Goal: Task Accomplishment & Management: Complete application form

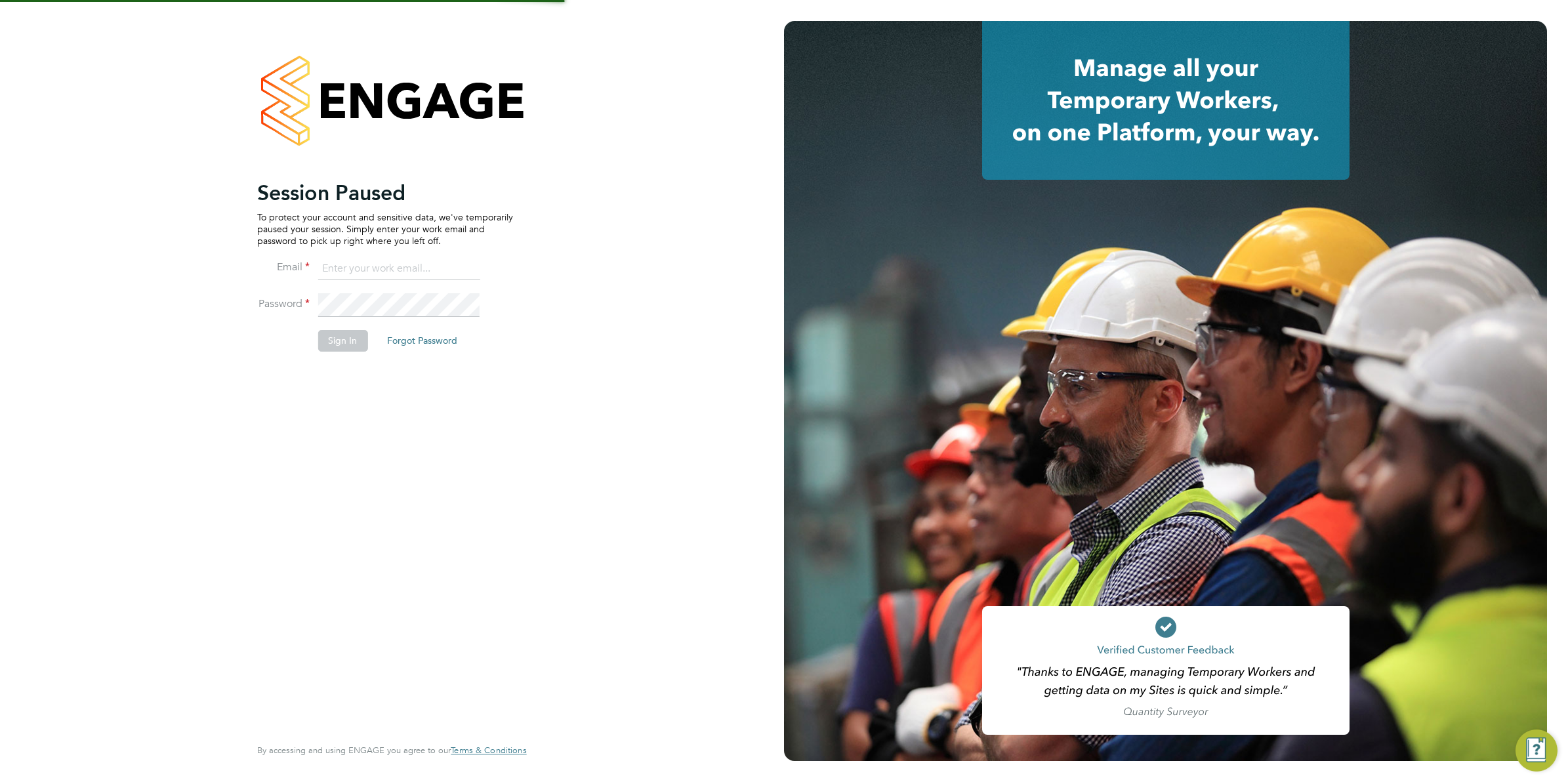
type input "jboulding@protocol.co.uk"
click at [336, 339] on button "Sign In" at bounding box center [342, 340] width 50 height 21
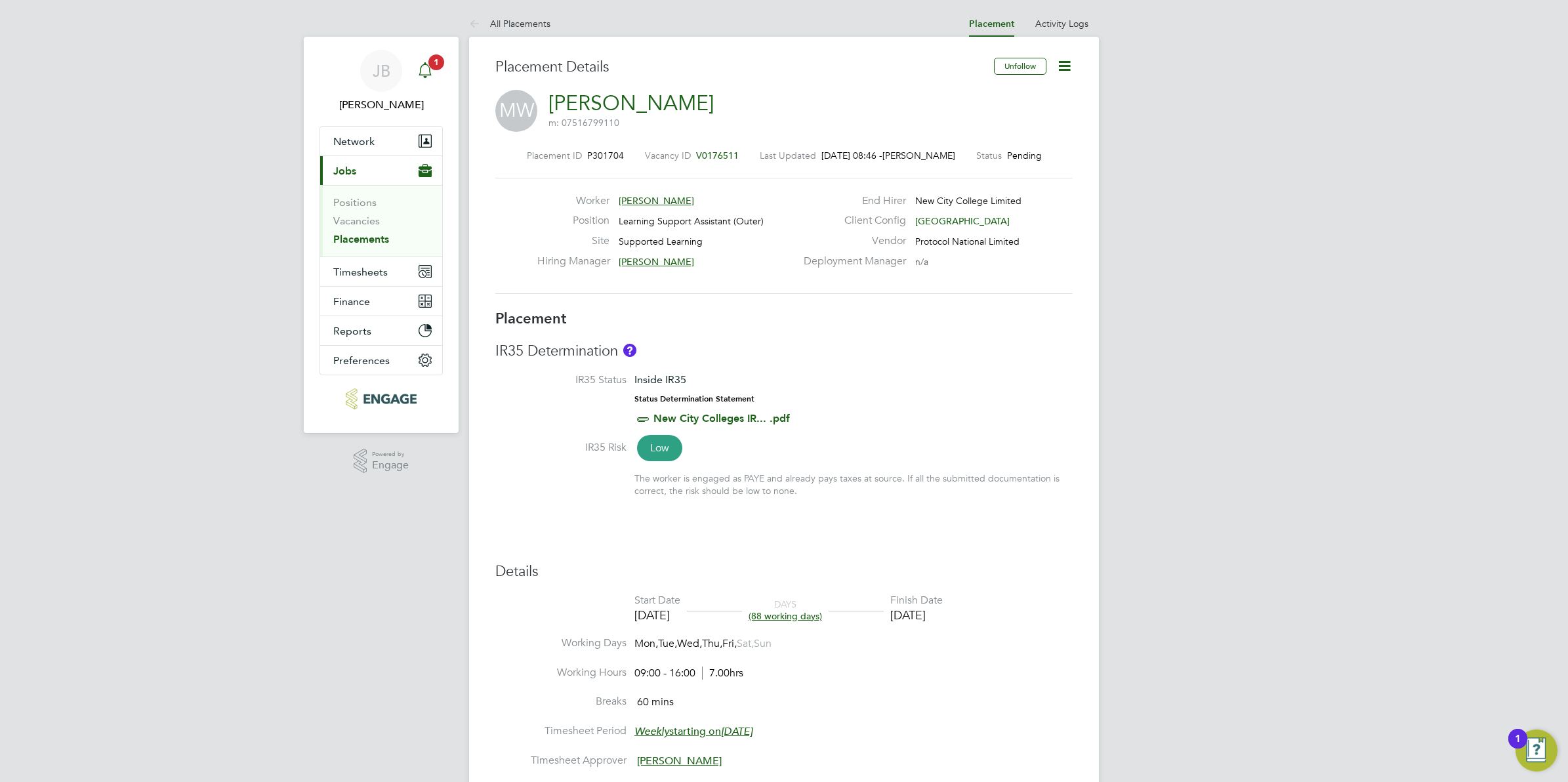
click at [423, 70] on icon "Main navigation" at bounding box center [425, 70] width 15 height 15
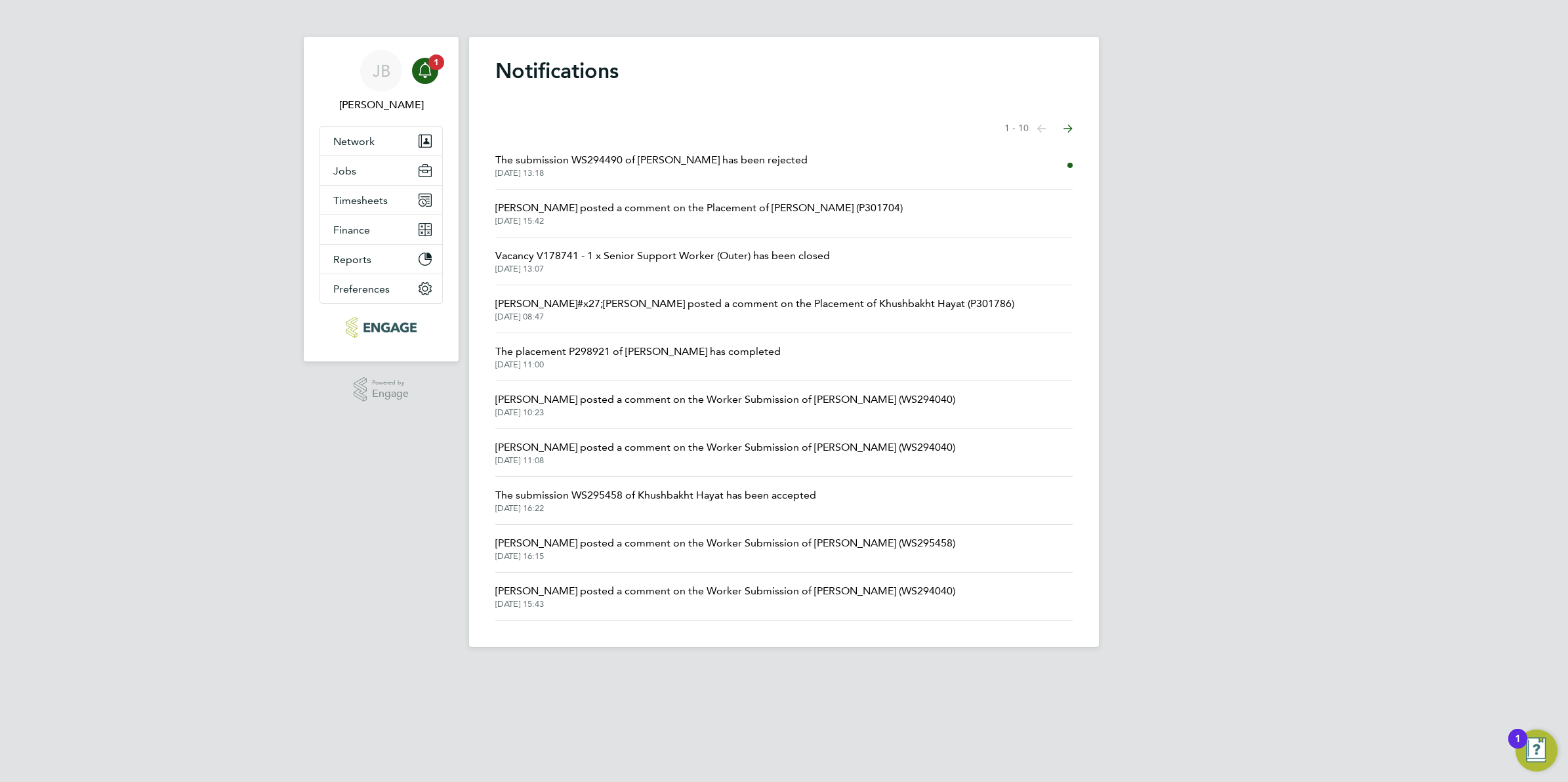
click at [729, 208] on span "Rufena Haque posted a comment on the Placement of Margaret Watkinson (P301704)" at bounding box center [698, 208] width 407 height 15
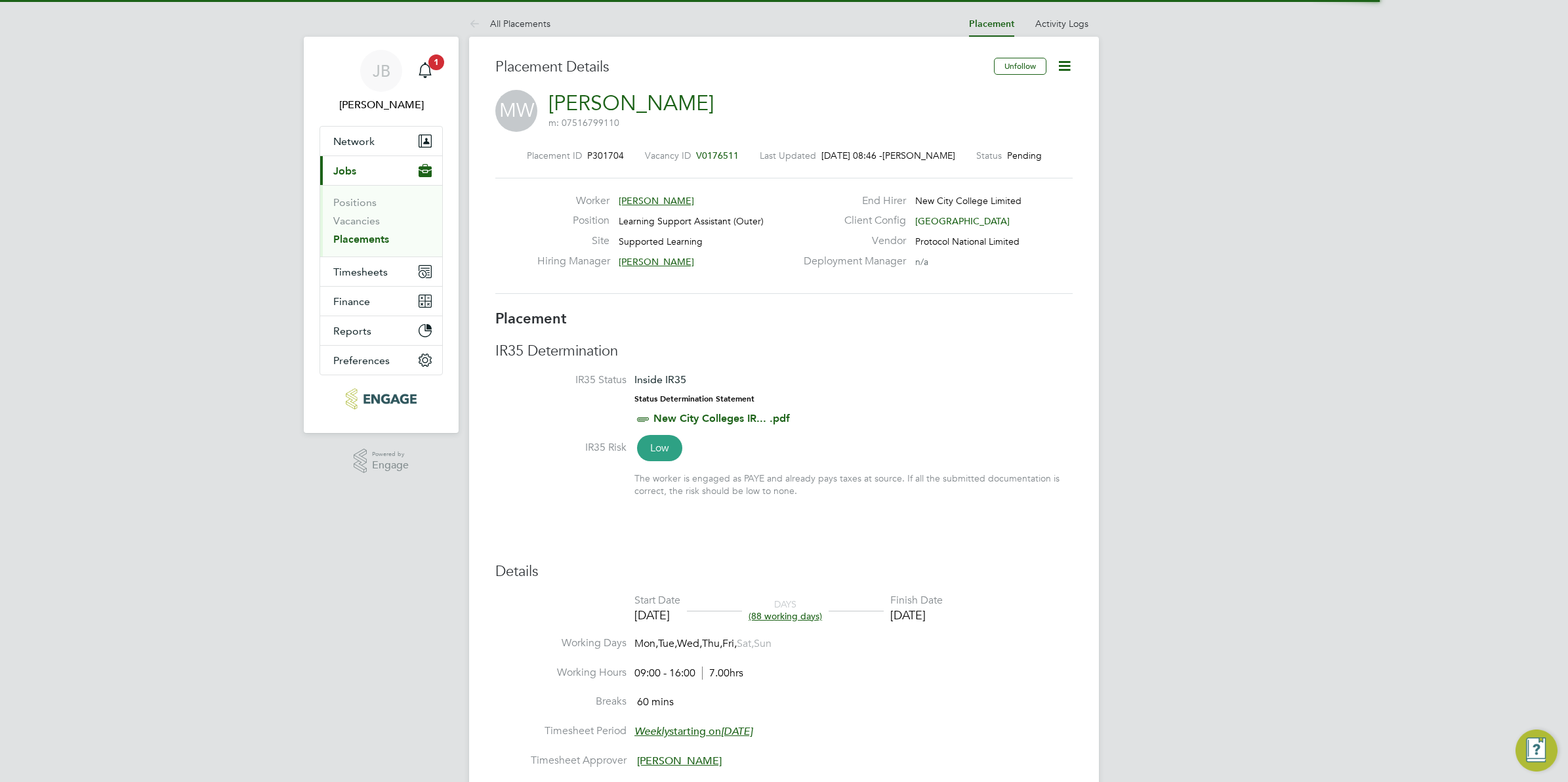
scroll to position [7, 7]
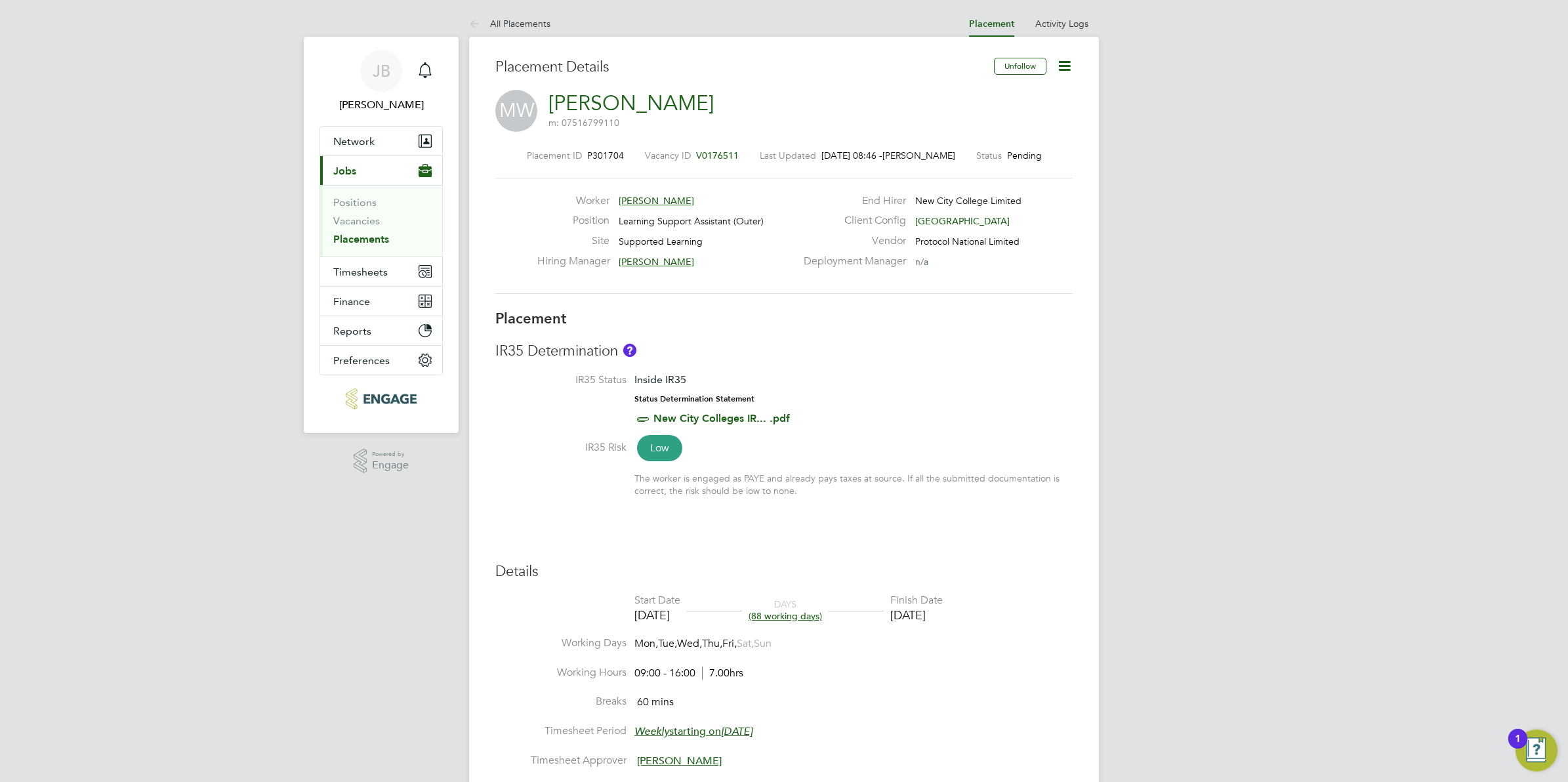
drag, startPoint x: 258, startPoint y: 530, endPoint x: 158, endPoint y: 469, distance: 117.1
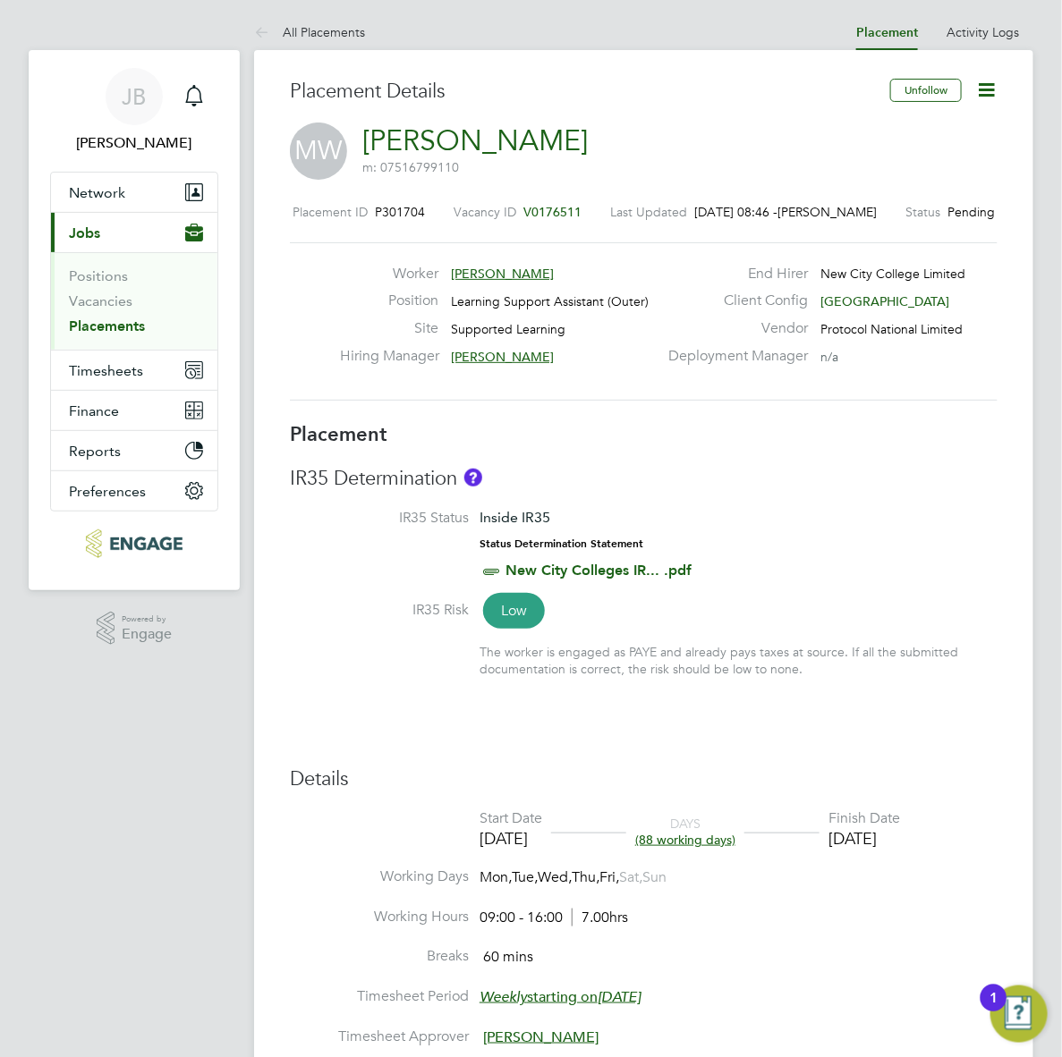
click at [337, 673] on label at bounding box center [379, 658] width 179 height 29
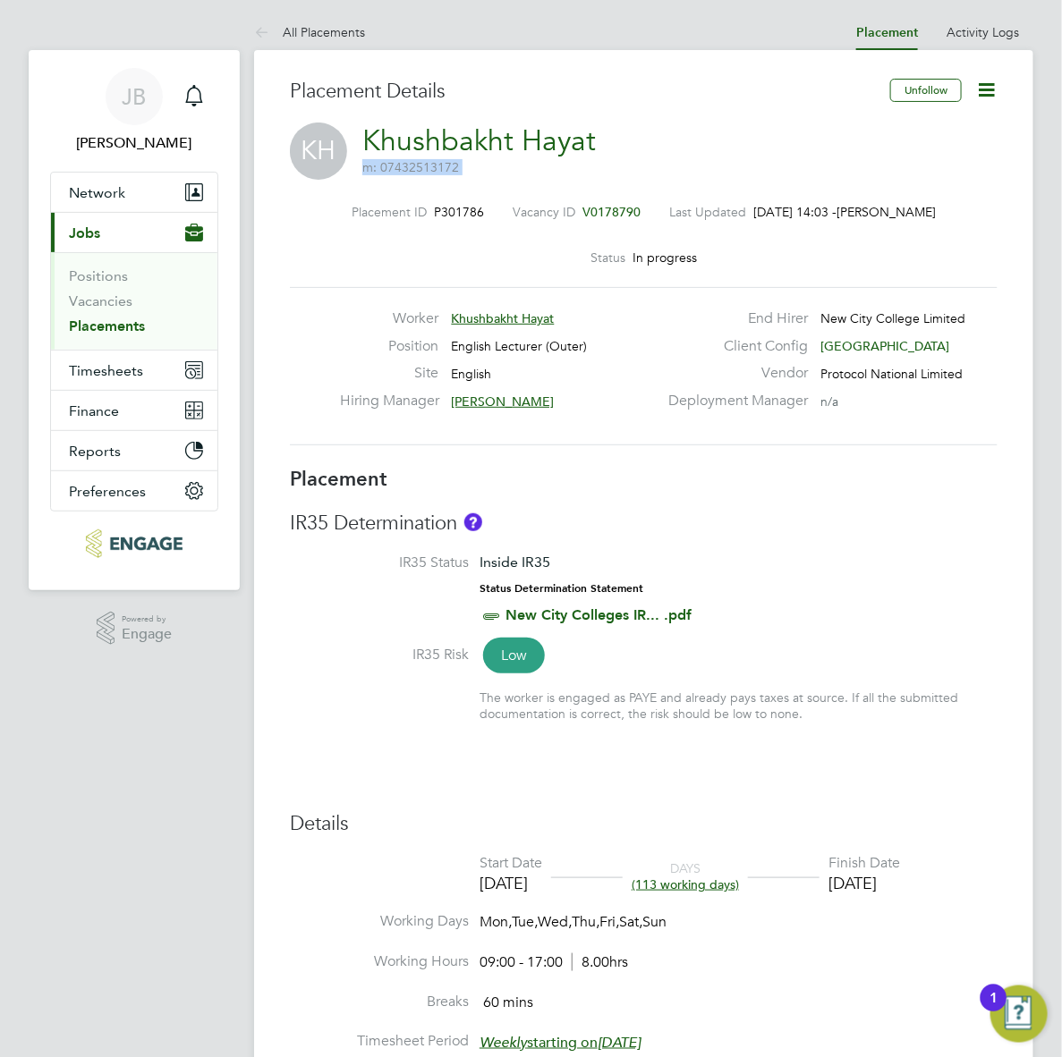
scroll to position [52, 113]
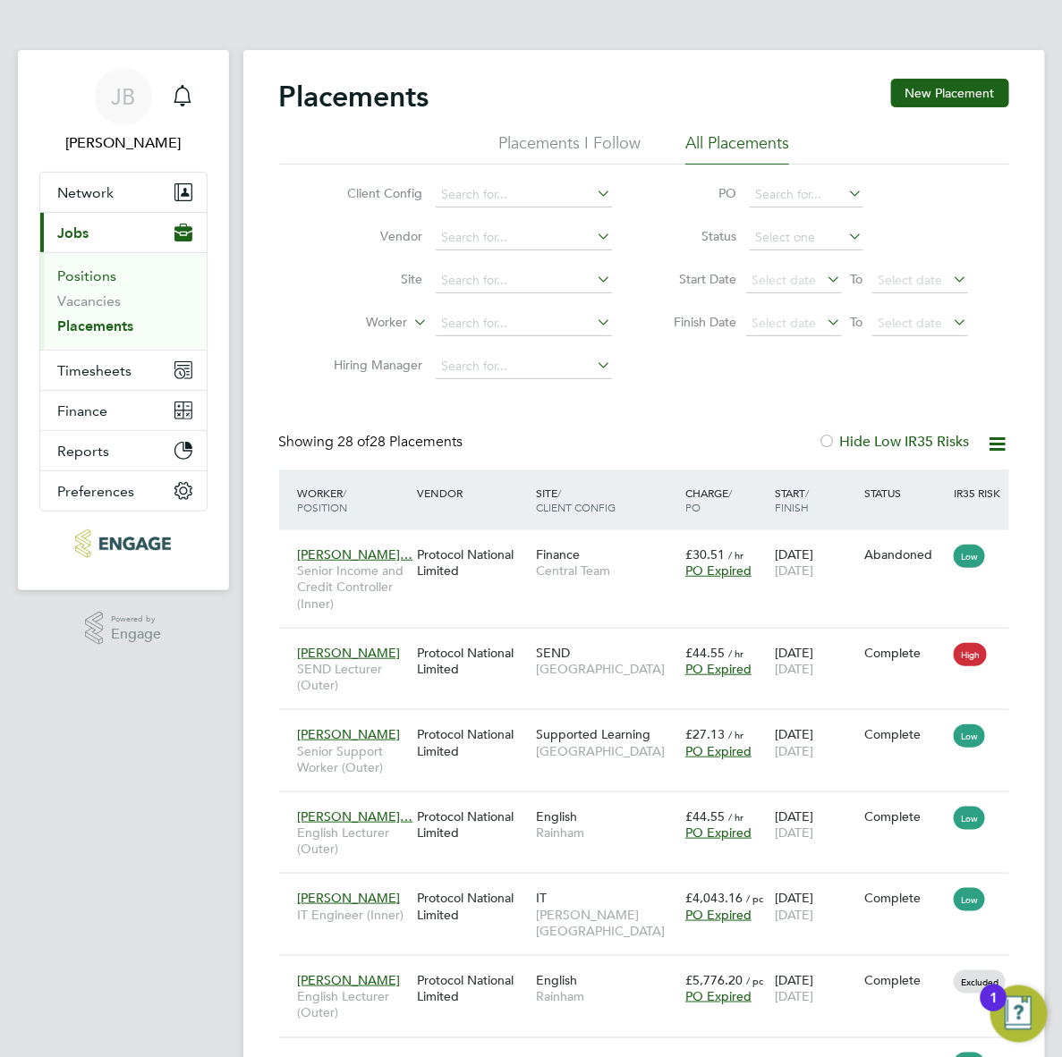
click at [83, 268] on link "Positions" at bounding box center [87, 275] width 59 height 17
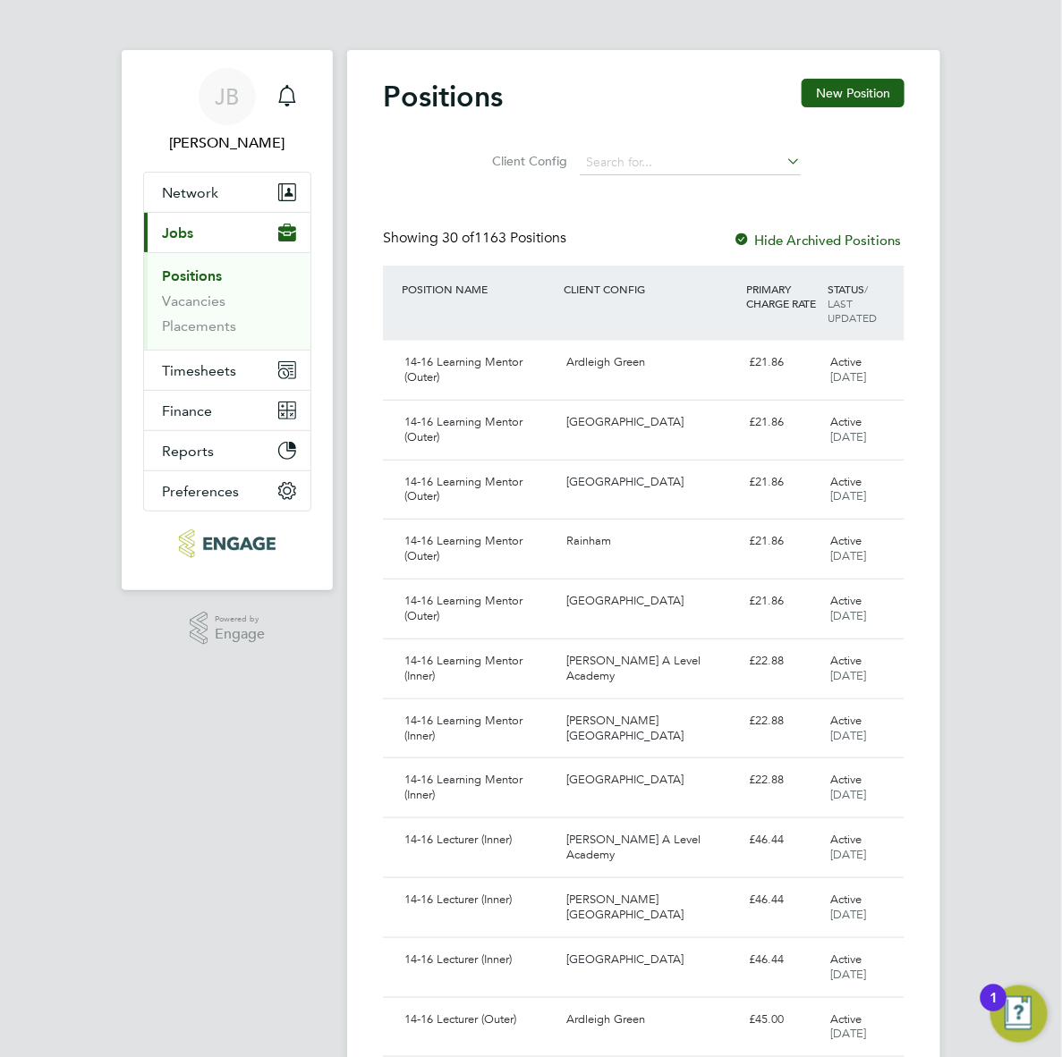
click at [171, 298] on ul "Positions Vacancies Placements" at bounding box center [227, 300] width 166 height 97
click at [175, 300] on link "Vacancies" at bounding box center [194, 300] width 64 height 17
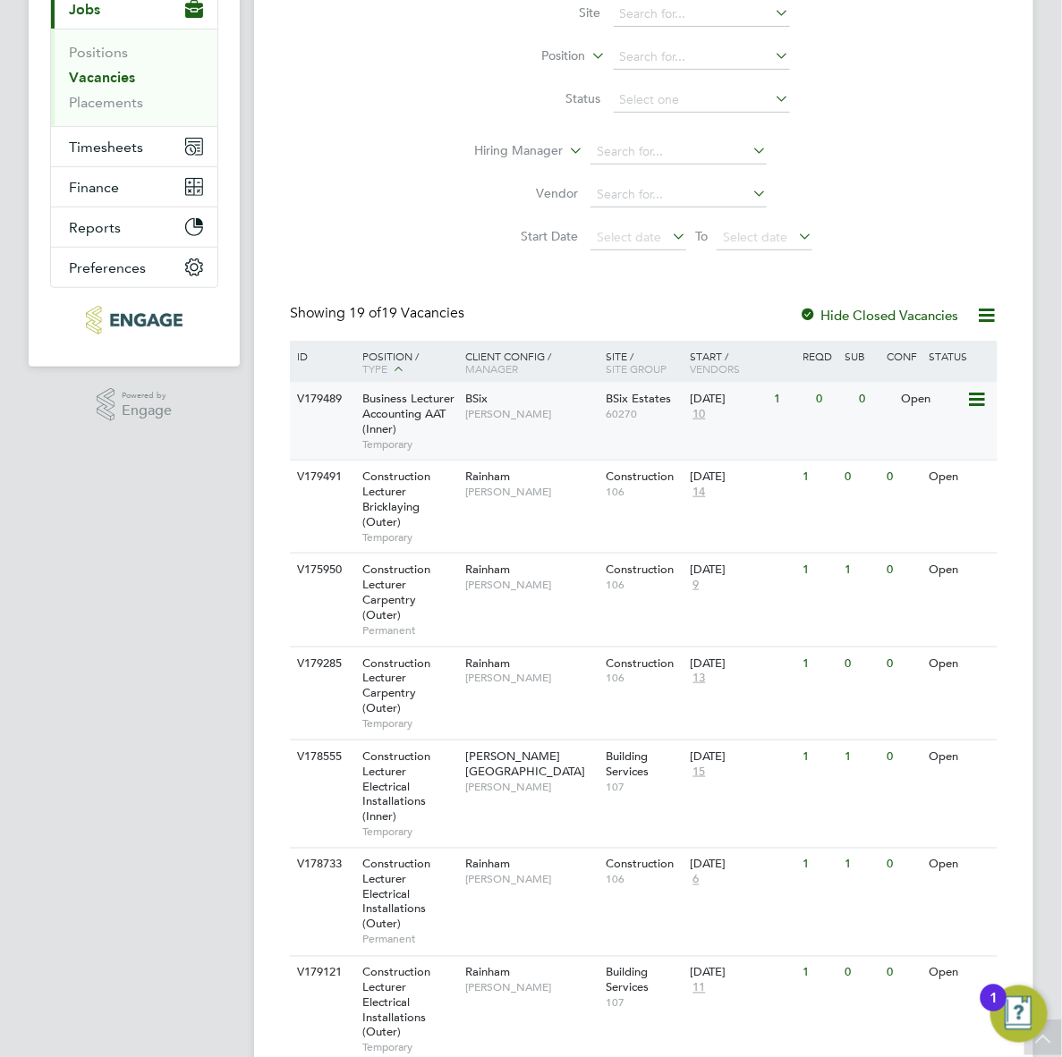
click at [967, 399] on icon at bounding box center [976, 399] width 18 height 21
click at [801, 434] on div "V179489 Business Lecturer Accounting AAT (Inner) Temporary BSix Kerry Baker BSi…" at bounding box center [644, 421] width 708 height 77
click at [543, 409] on span "Kerry Baker" at bounding box center [530, 414] width 131 height 14
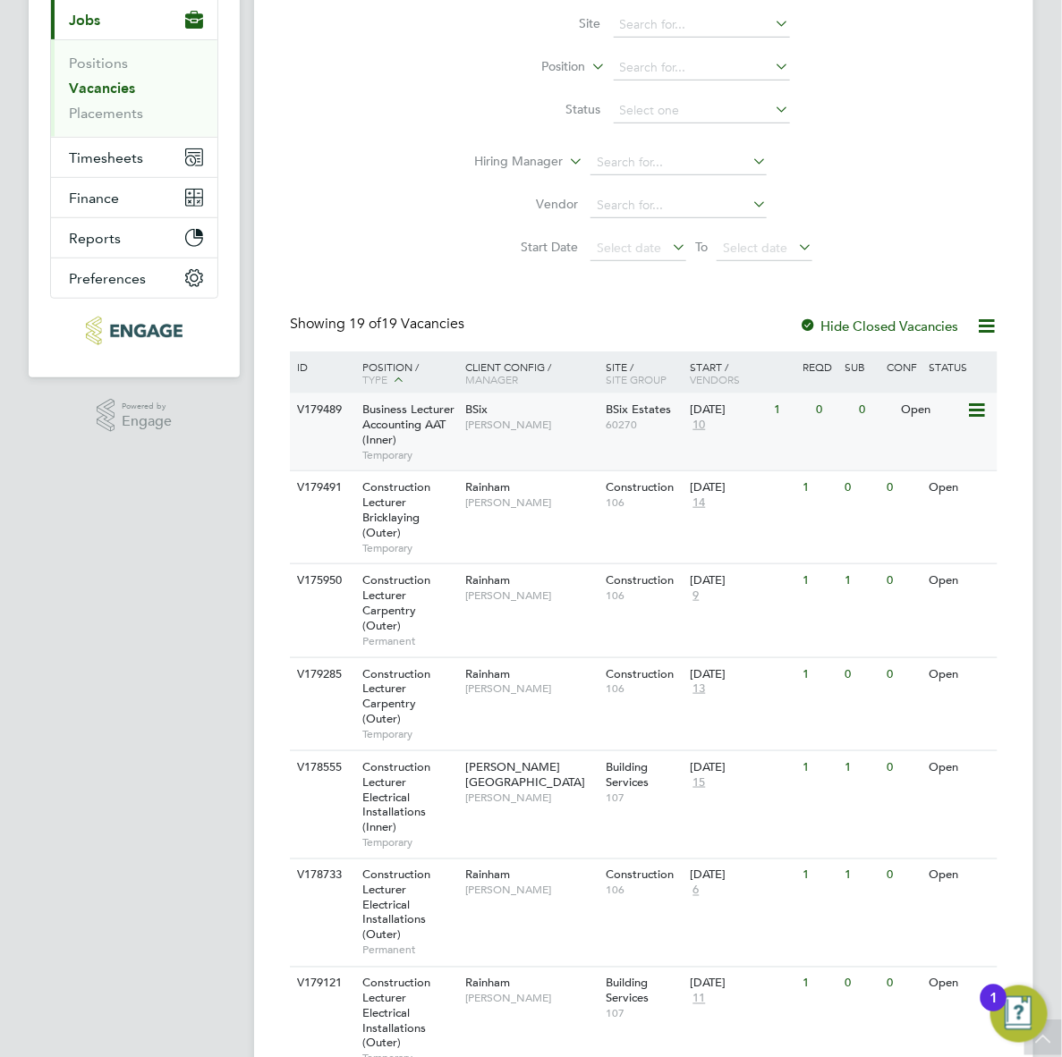
click at [604, 432] on div "V179489 Business Lecturer Accounting AAT (Inner) Temporary BSix Kerry Baker BSi…" at bounding box center [644, 432] width 708 height 77
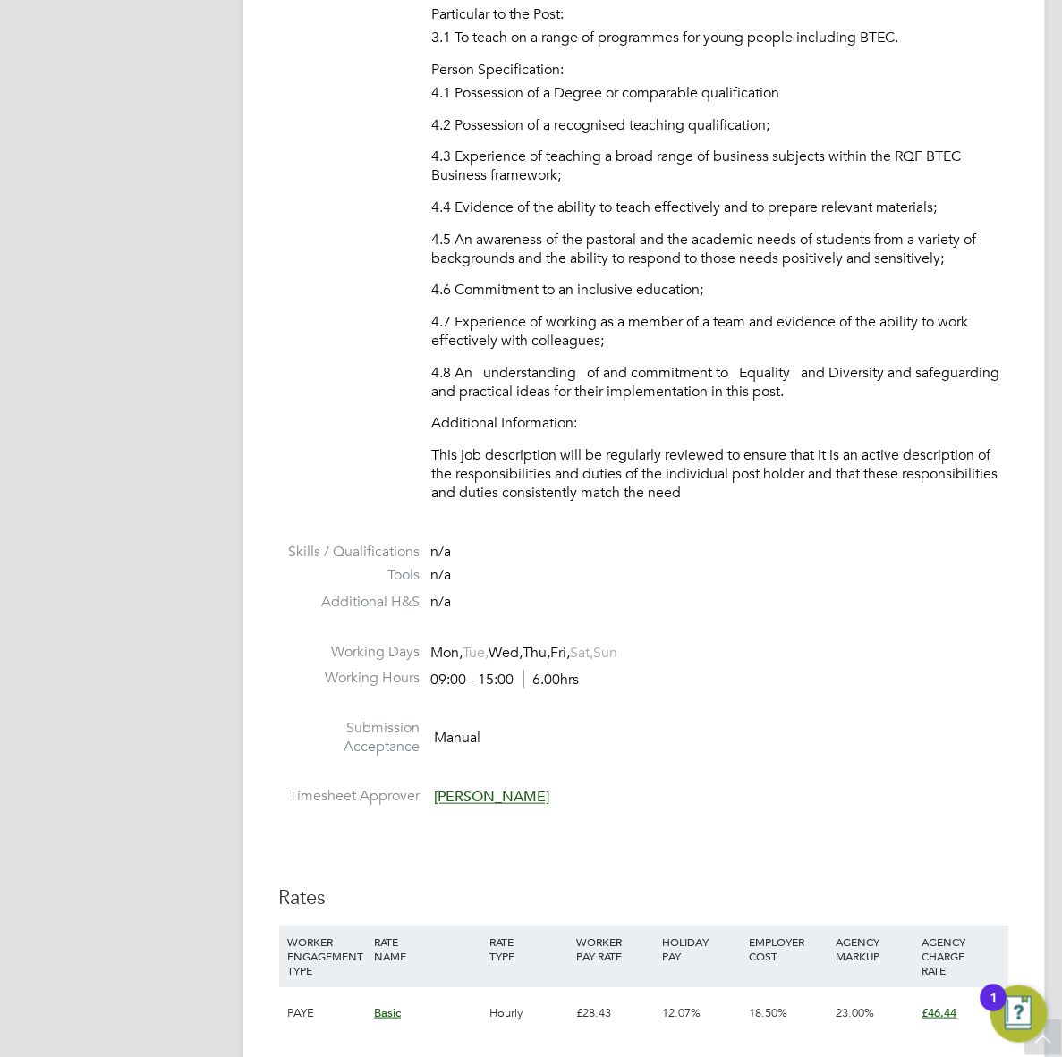
scroll to position [2795, 0]
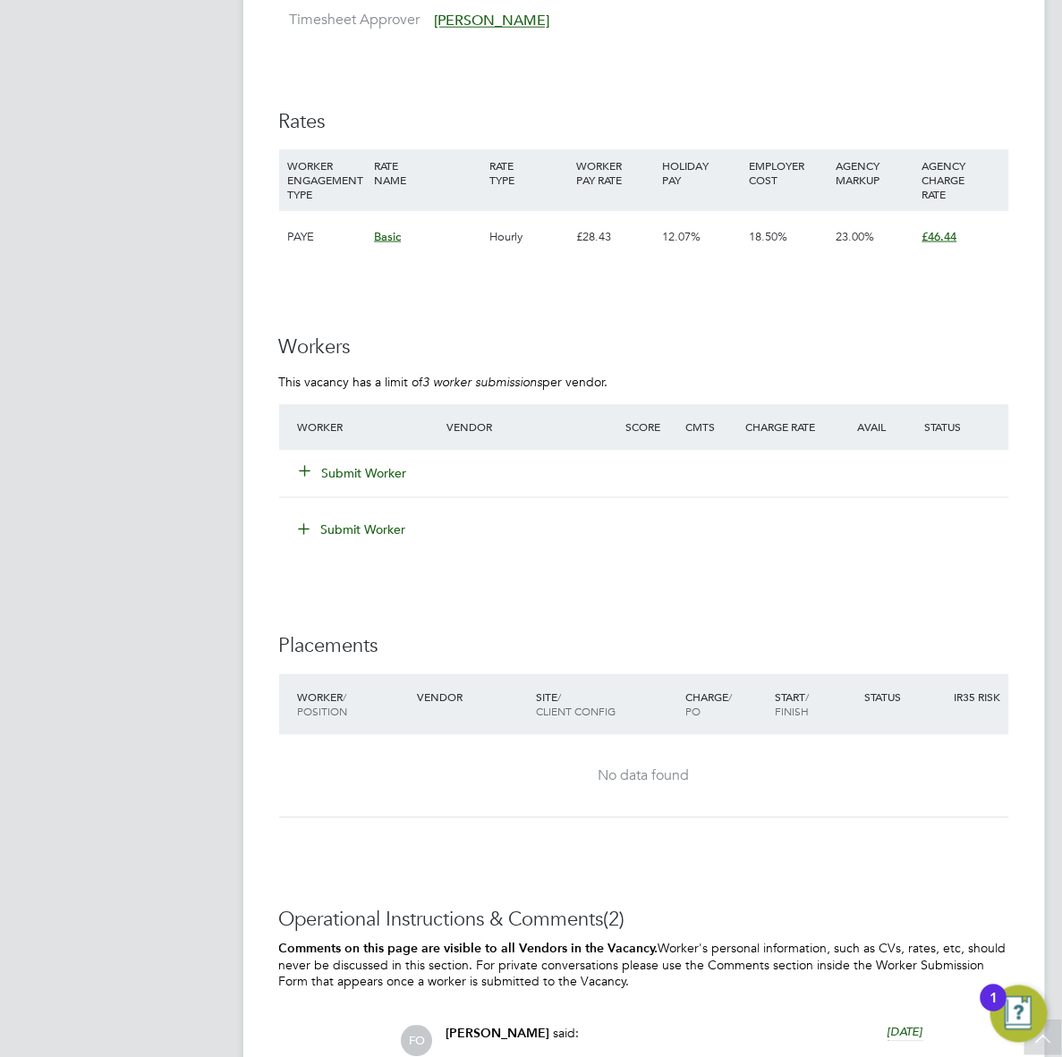
click at [328, 483] on button "Submit Worker" at bounding box center [354, 474] width 107 height 18
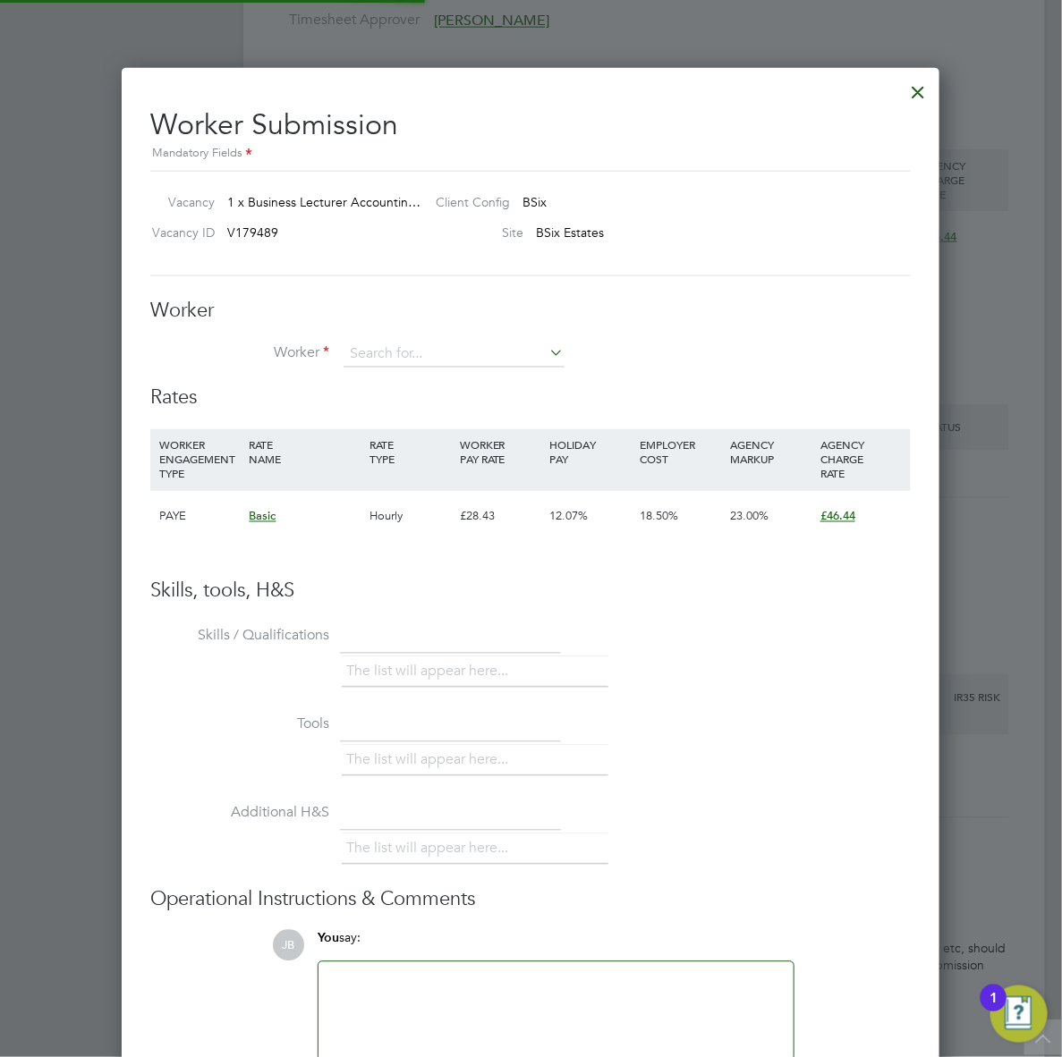
scroll to position [1088, 818]
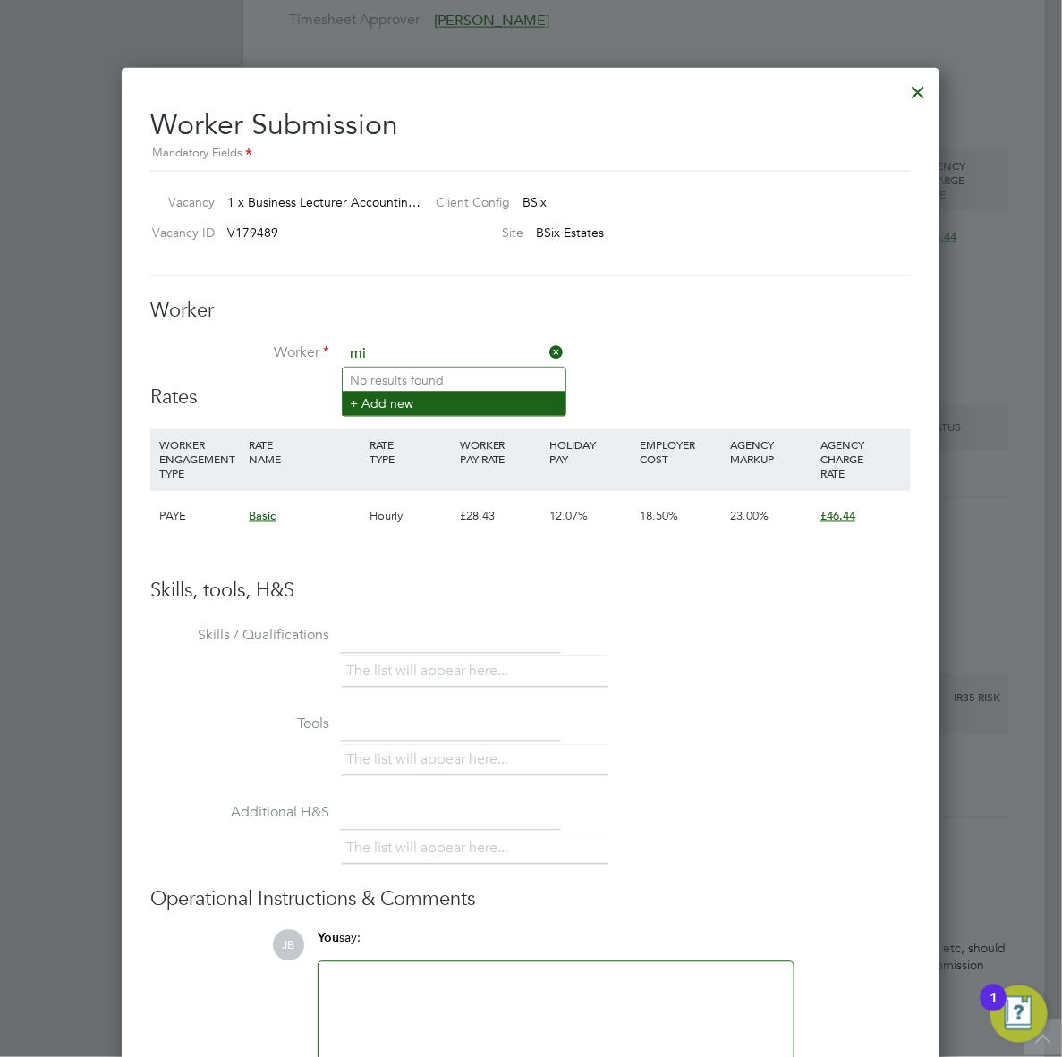
type input "m"
click at [309, 279] on div "Worker Submission Mandatory Fields Vacancy 1 x Business Lecturer Accountin… Cli…" at bounding box center [530, 605] width 760 height 1025
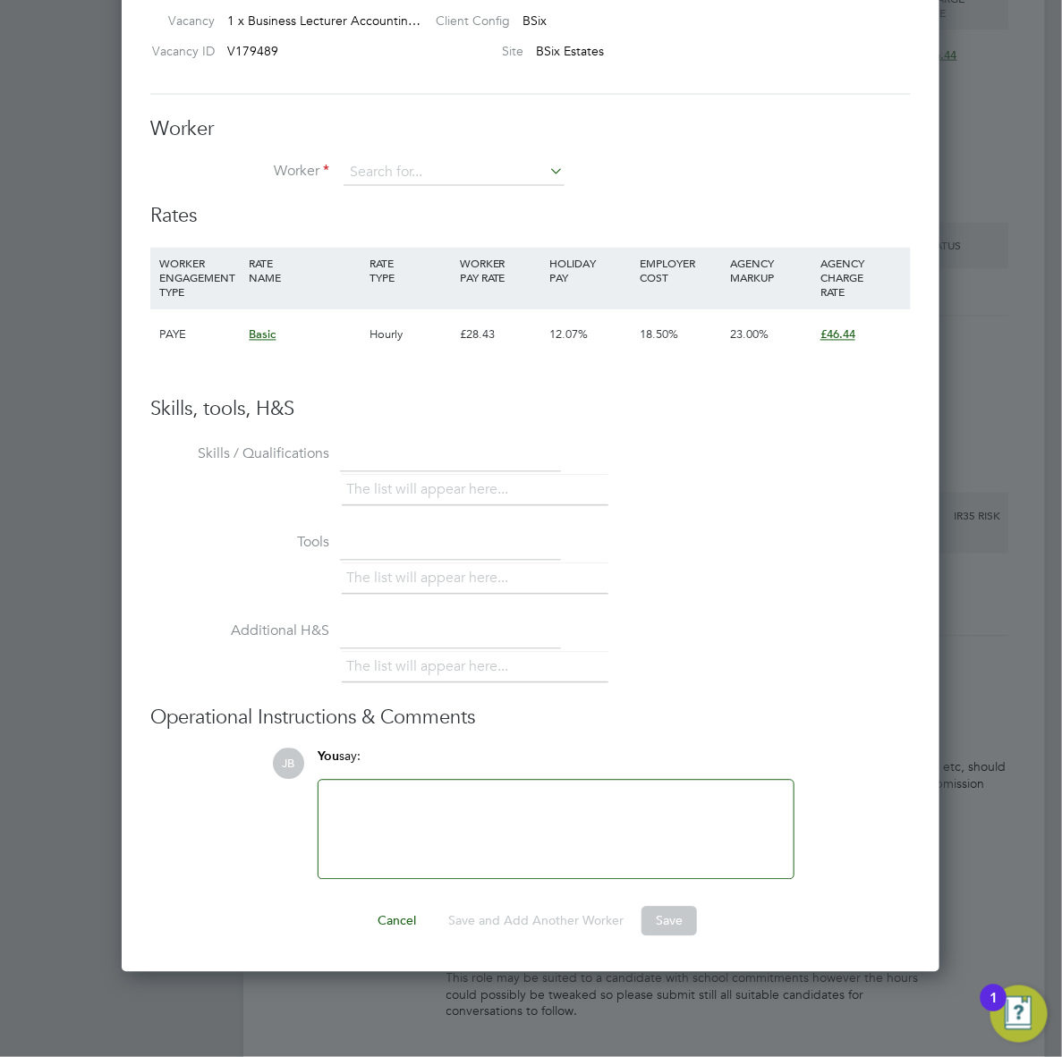
scroll to position [2793, 0]
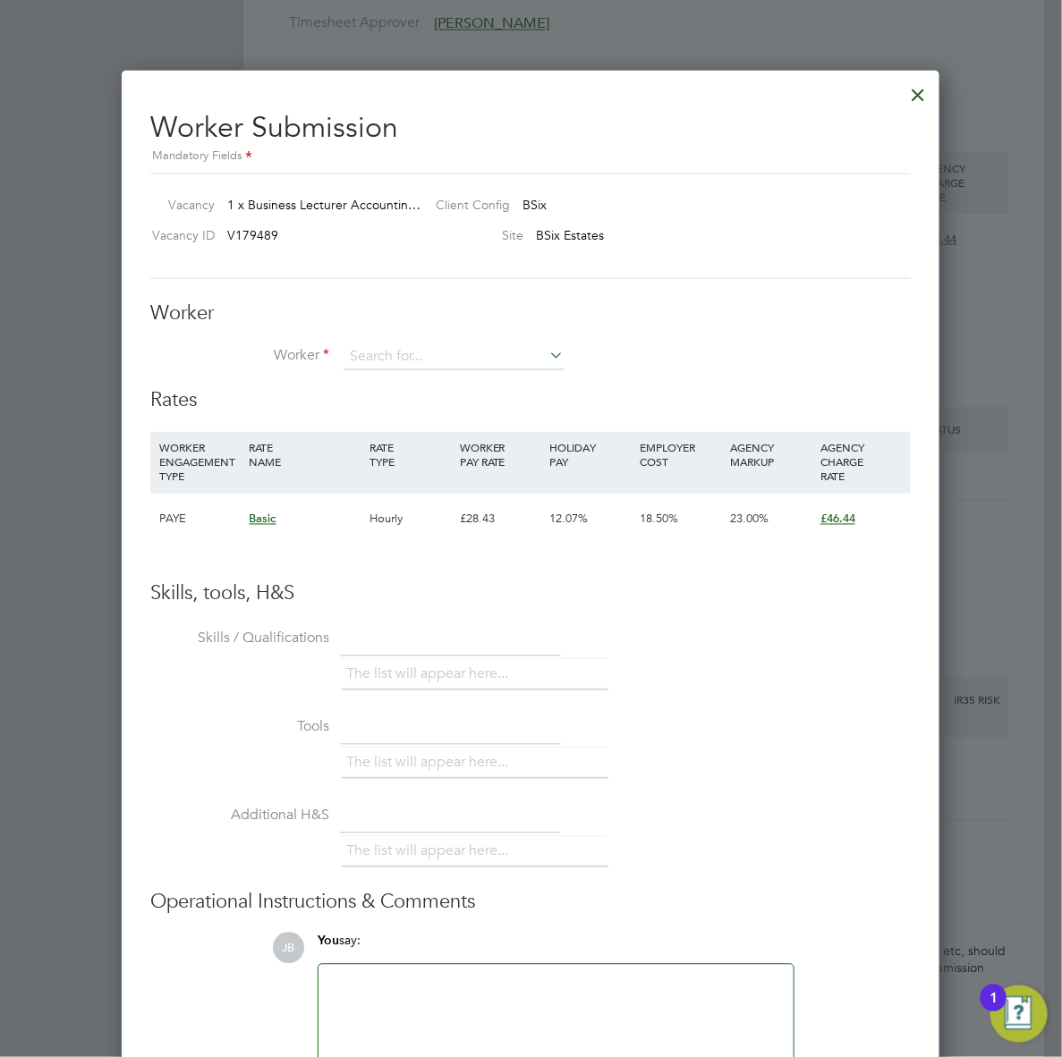
click at [915, 96] on div at bounding box center [919, 90] width 32 height 32
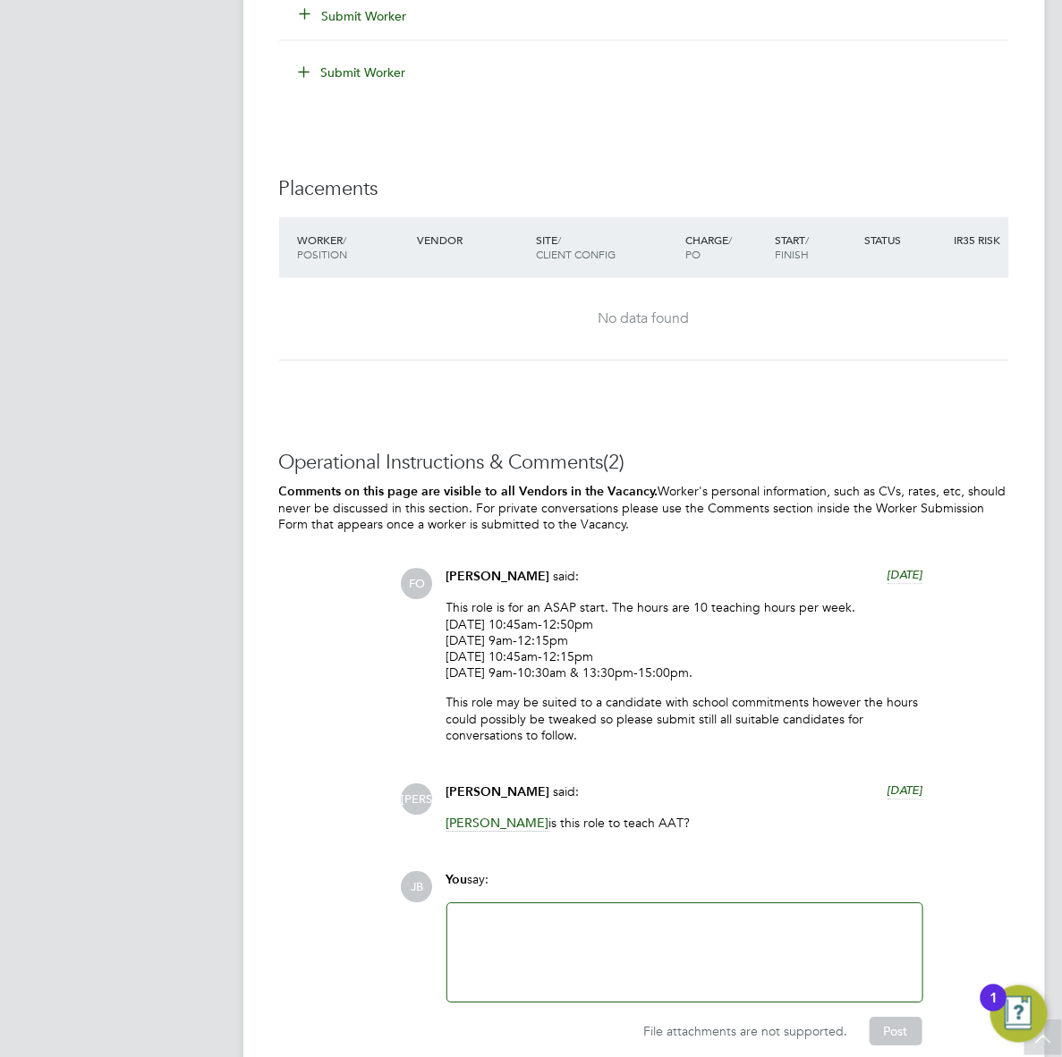
scroll to position [3352, 0]
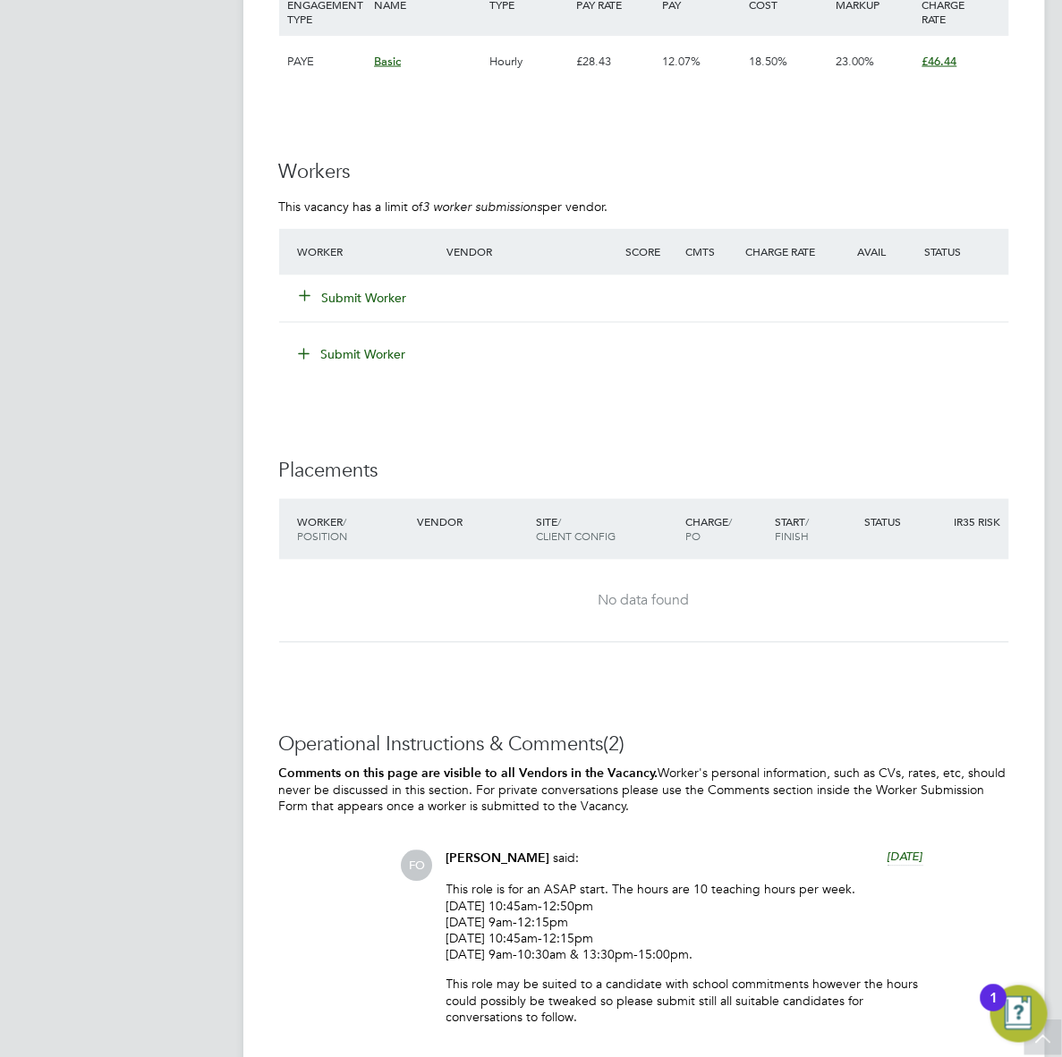
scroll to position [3242, 0]
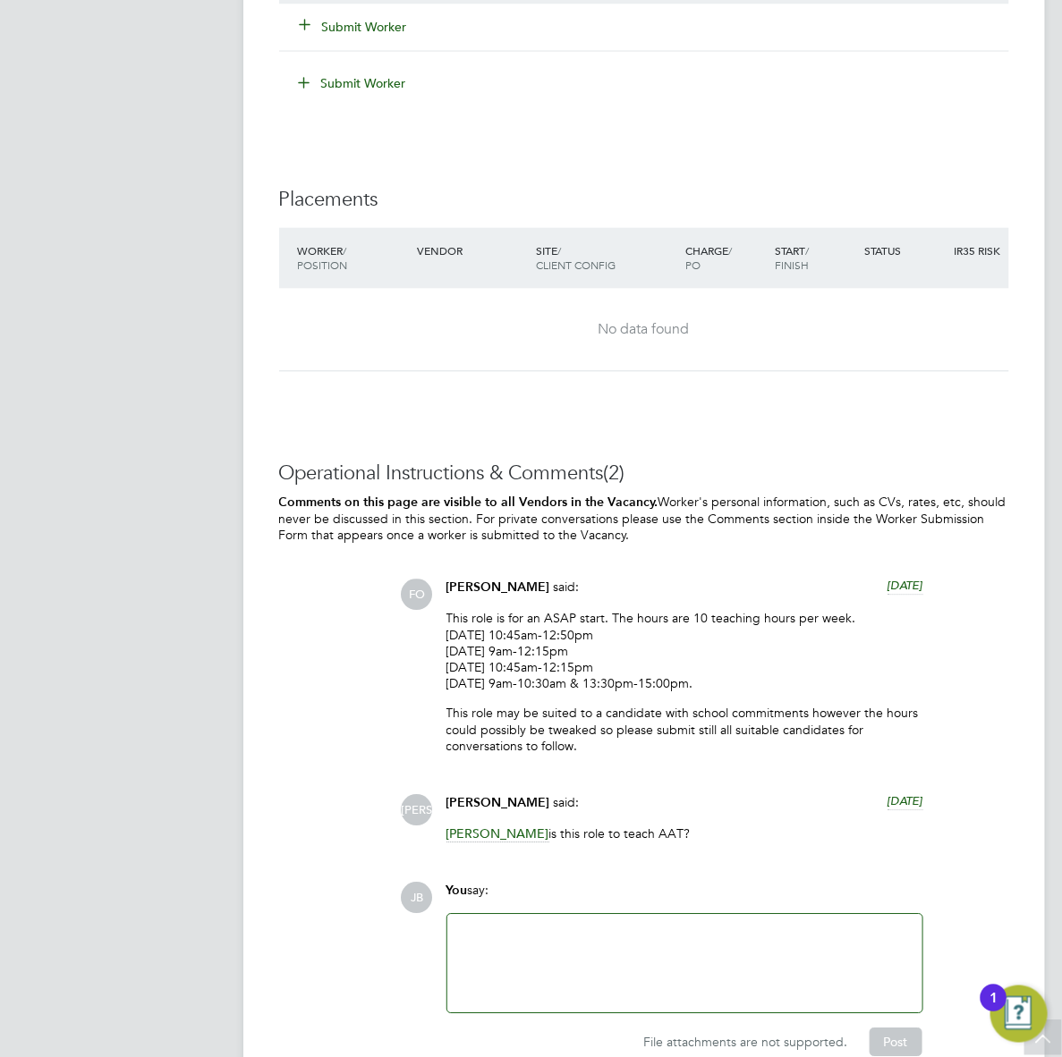
click at [350, 33] on button "Submit Worker" at bounding box center [354, 27] width 107 height 18
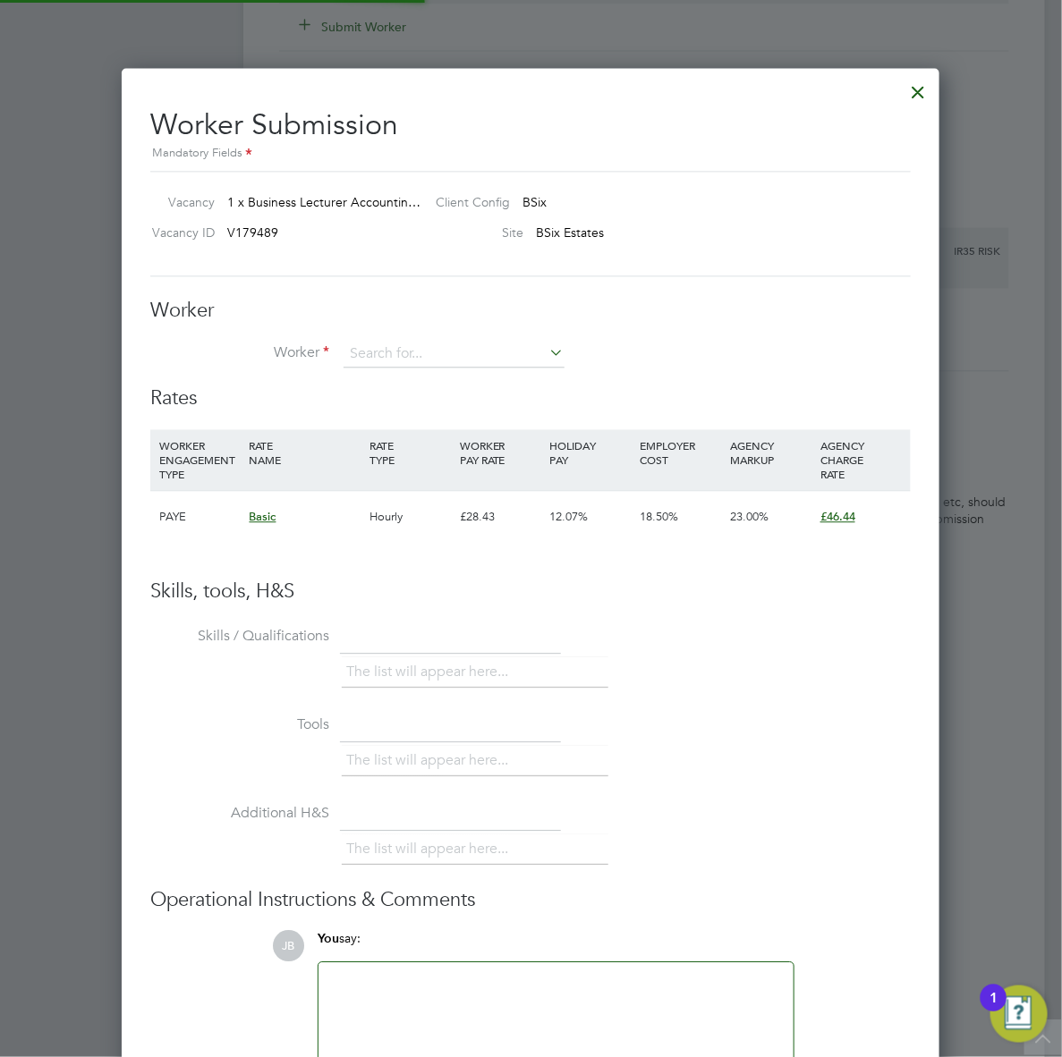
scroll to position [1088, 818]
type input "m"
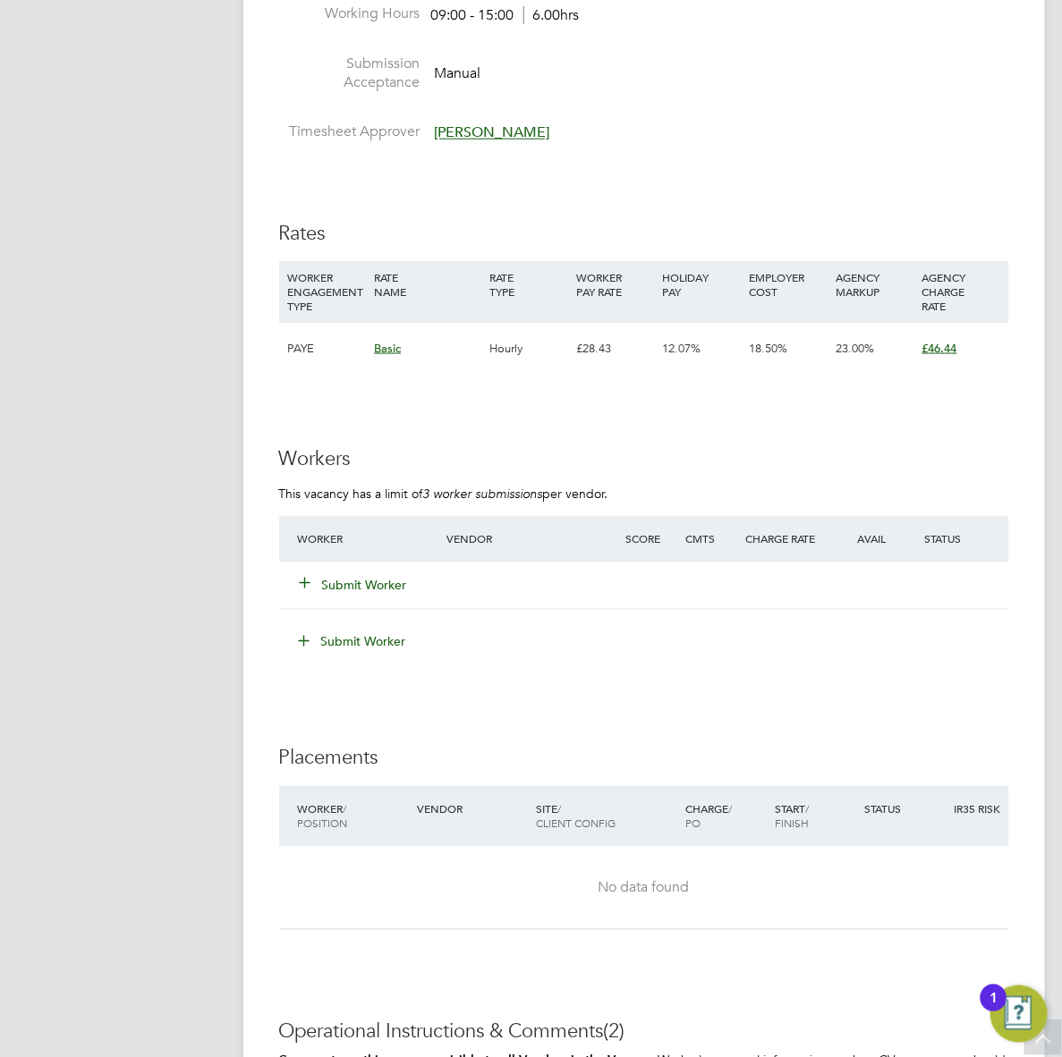
scroll to position [3131, 0]
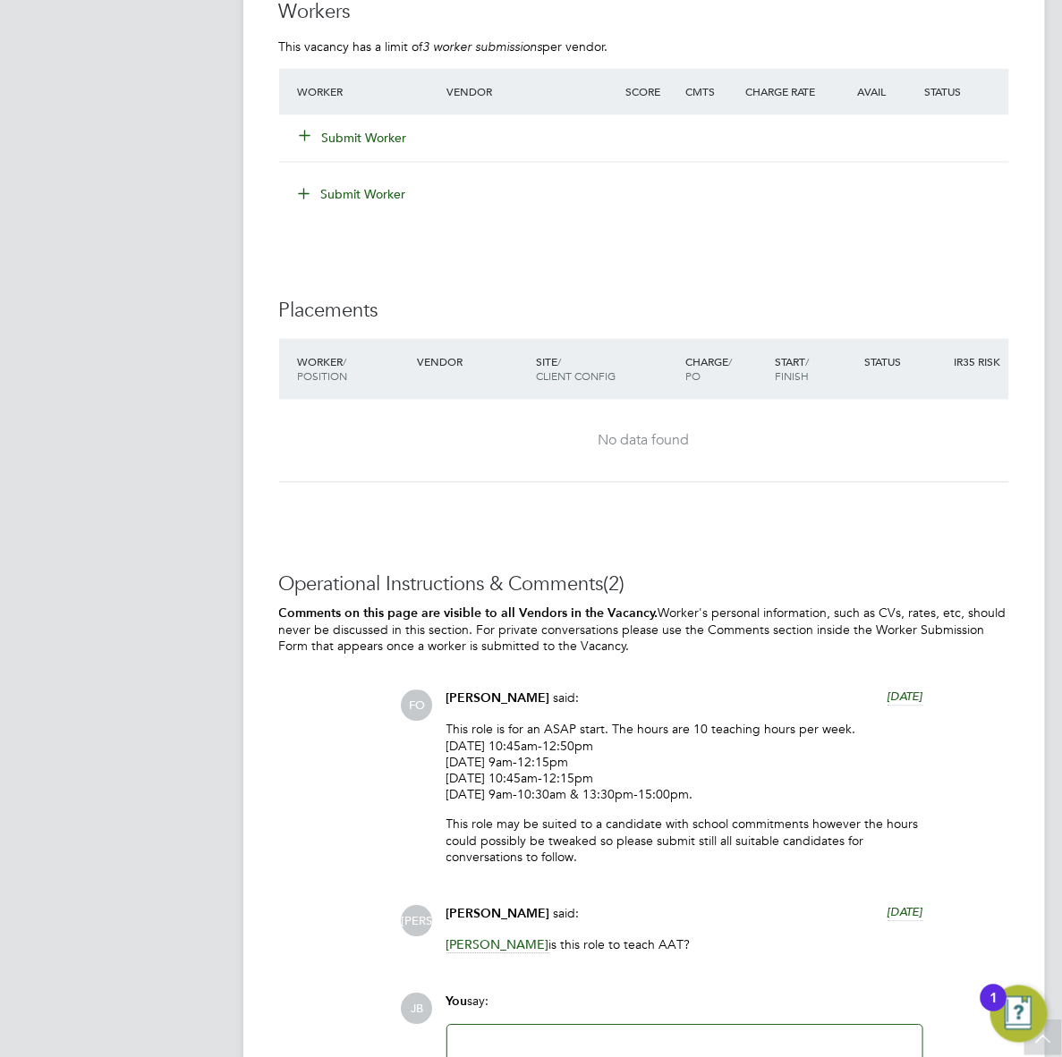
click at [328, 148] on button "Submit Worker" at bounding box center [354, 139] width 107 height 18
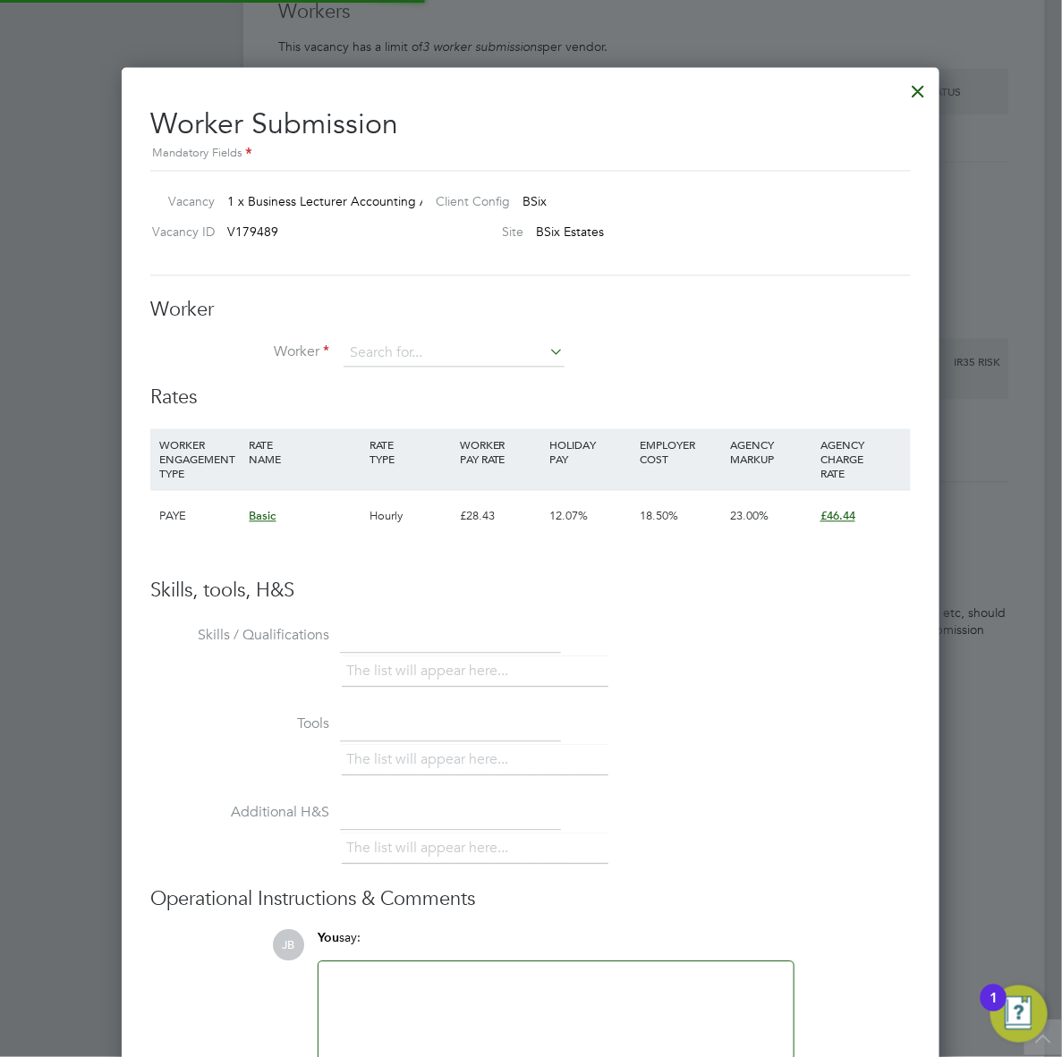
scroll to position [1088, 818]
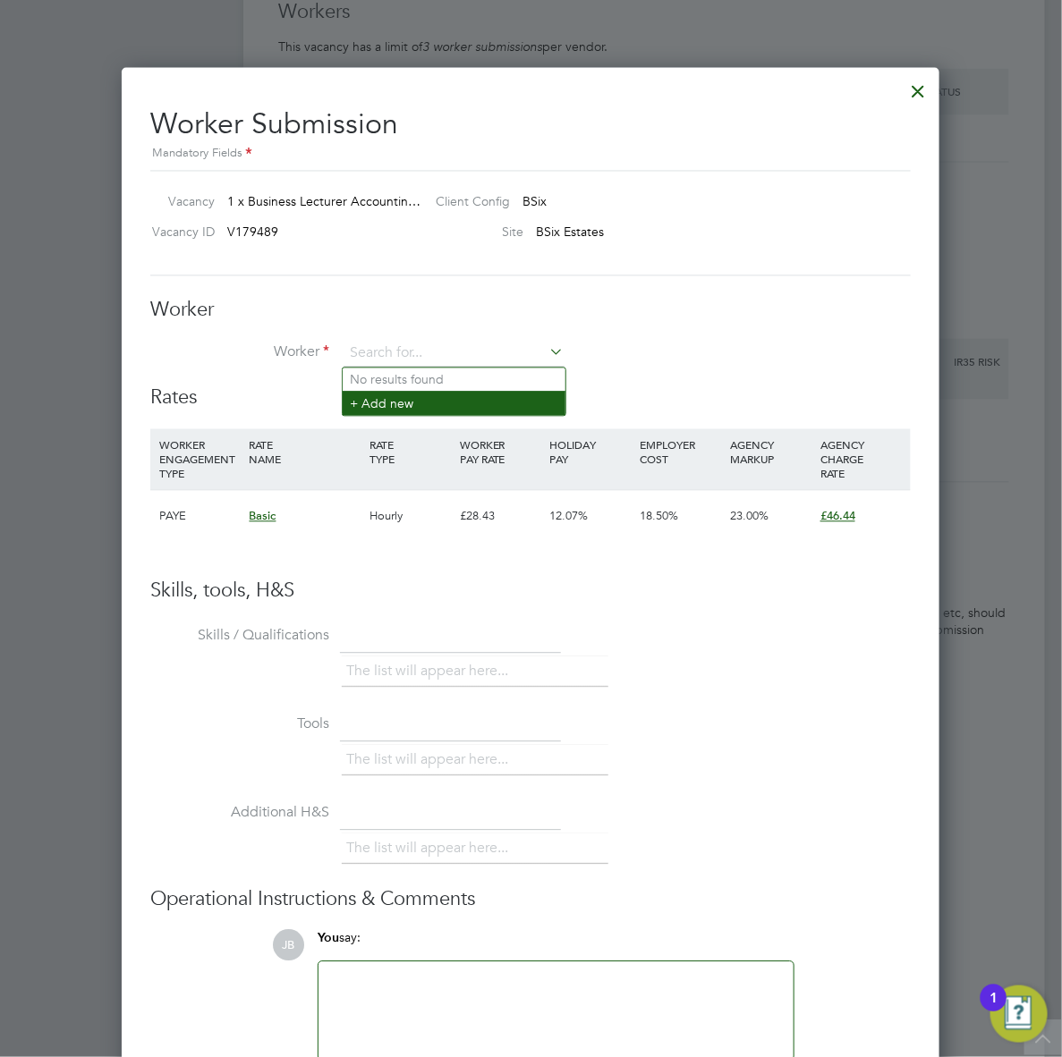
click at [378, 401] on li "+ Add new" at bounding box center [454, 404] width 223 height 24
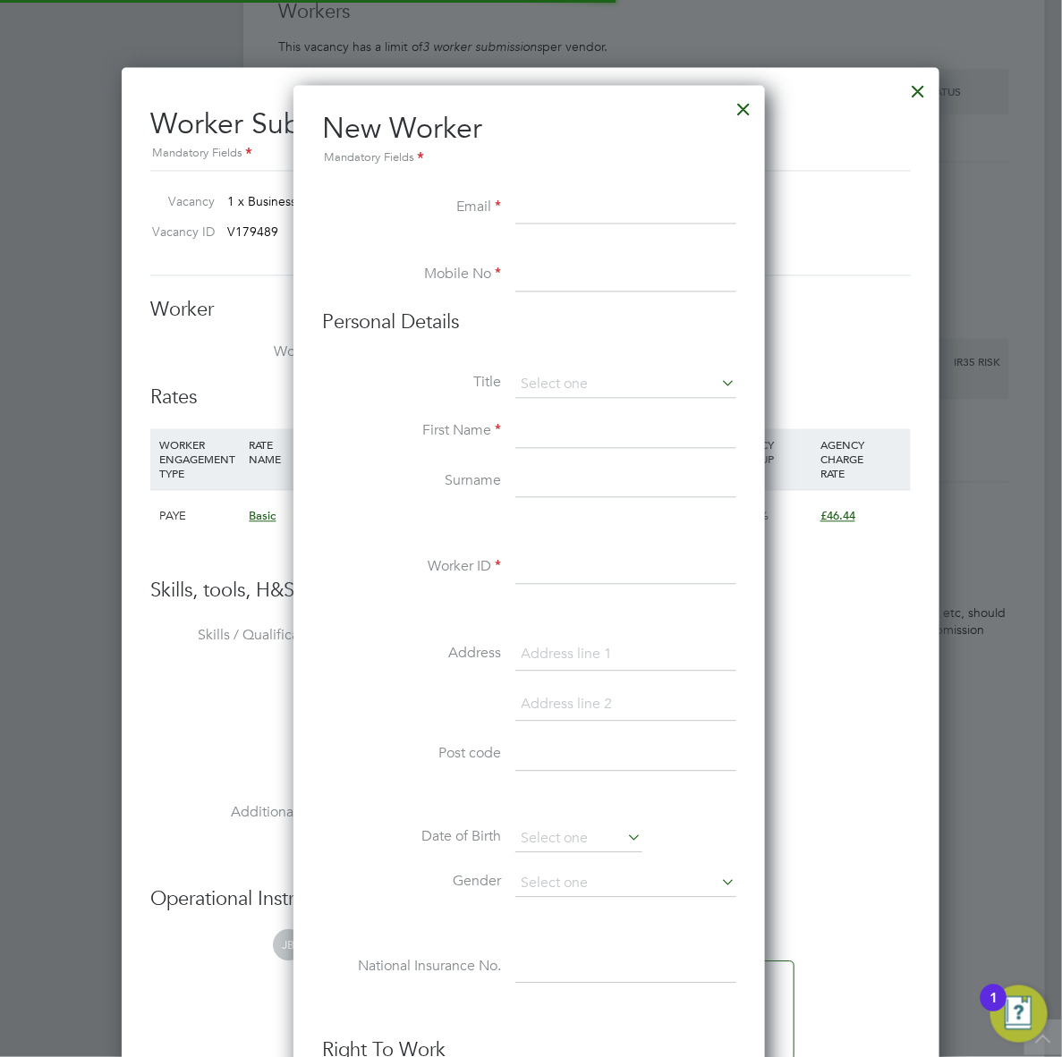
scroll to position [1526, 475]
paste input "monique516@live.co.uk"
type input "monique516@live.co.uk"
click at [555, 279] on input at bounding box center [625, 276] width 221 height 32
paste input "07717396917"
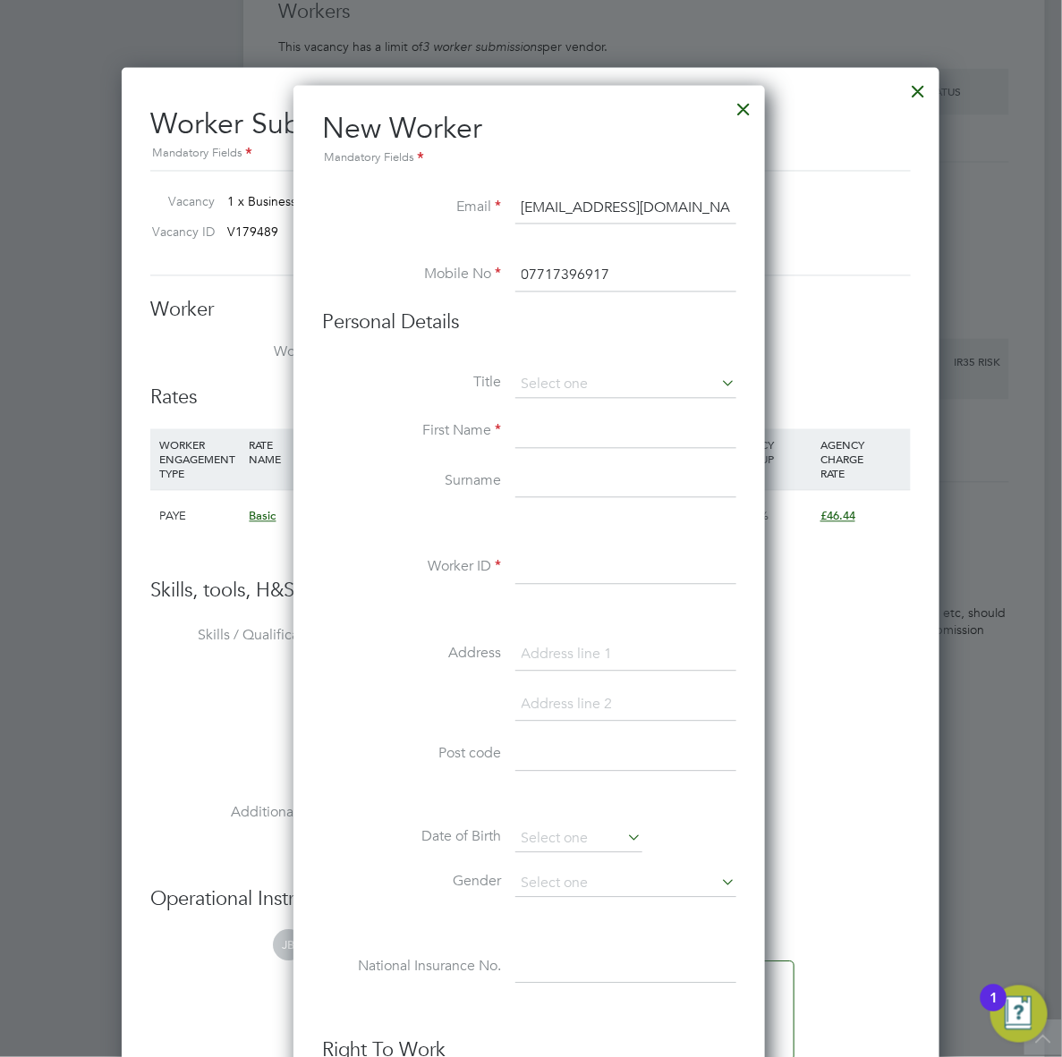
type input "07717396917"
click at [539, 434] on input at bounding box center [625, 433] width 221 height 32
type input "m"
type input "Monica"
click at [538, 472] on input at bounding box center [625, 483] width 221 height 32
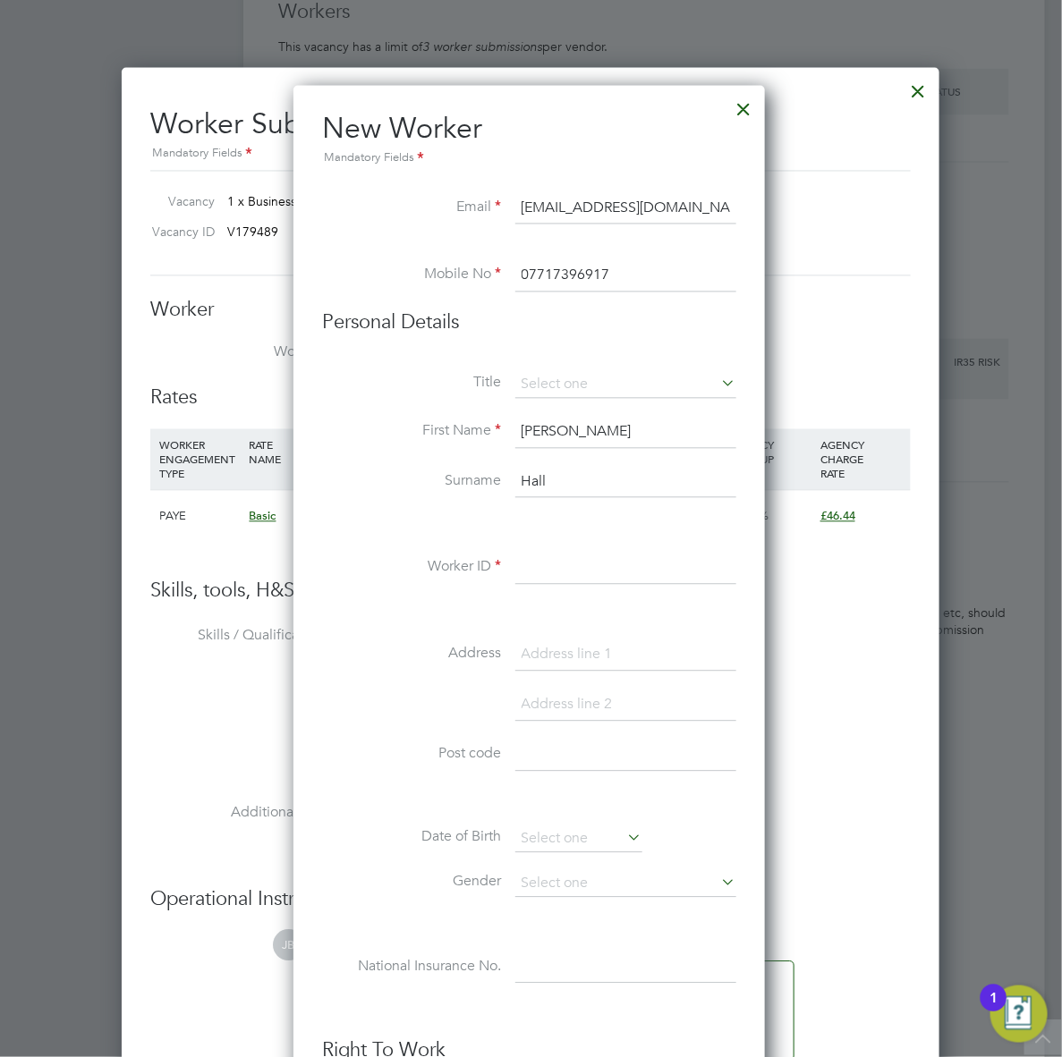
type input "Hall"
click at [521, 581] on input at bounding box center [625, 569] width 221 height 32
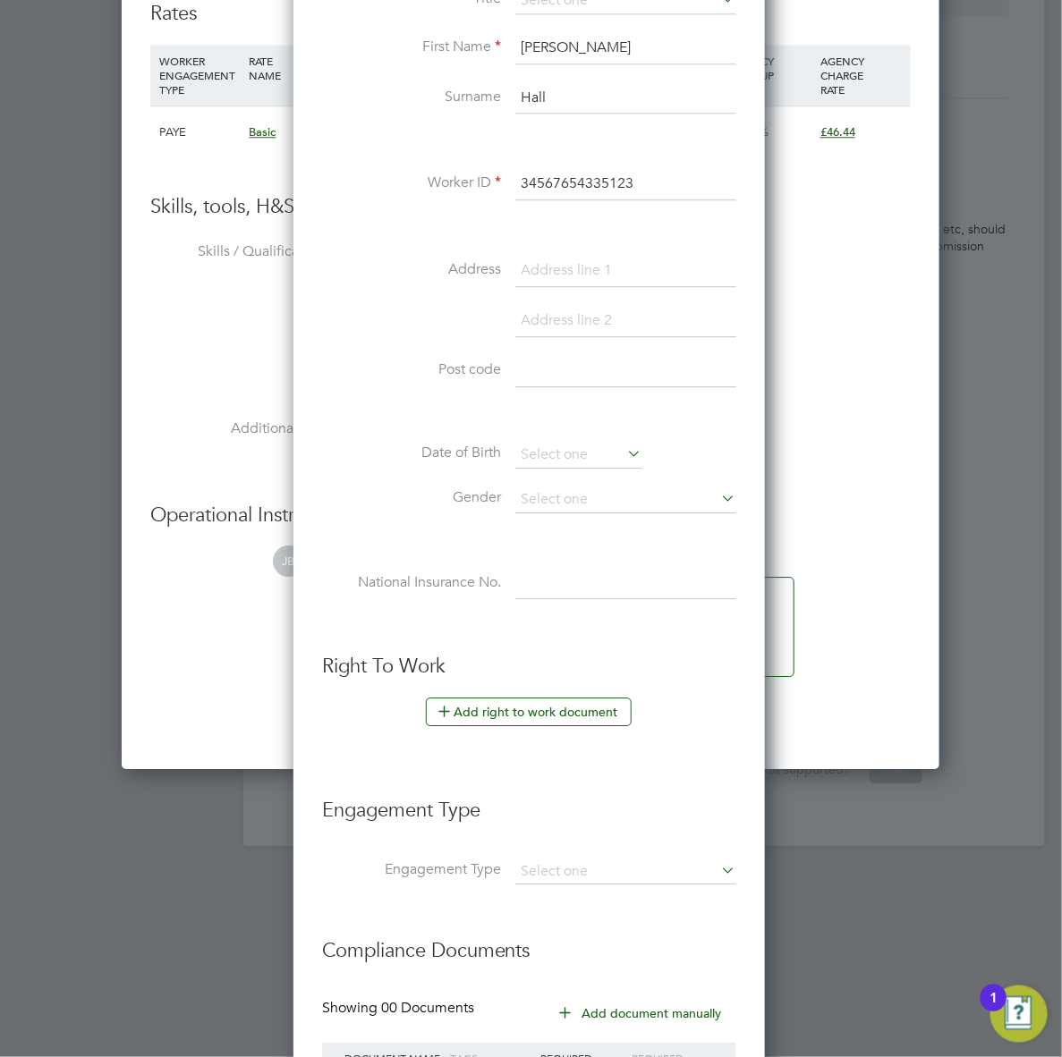
scroll to position [3683, 0]
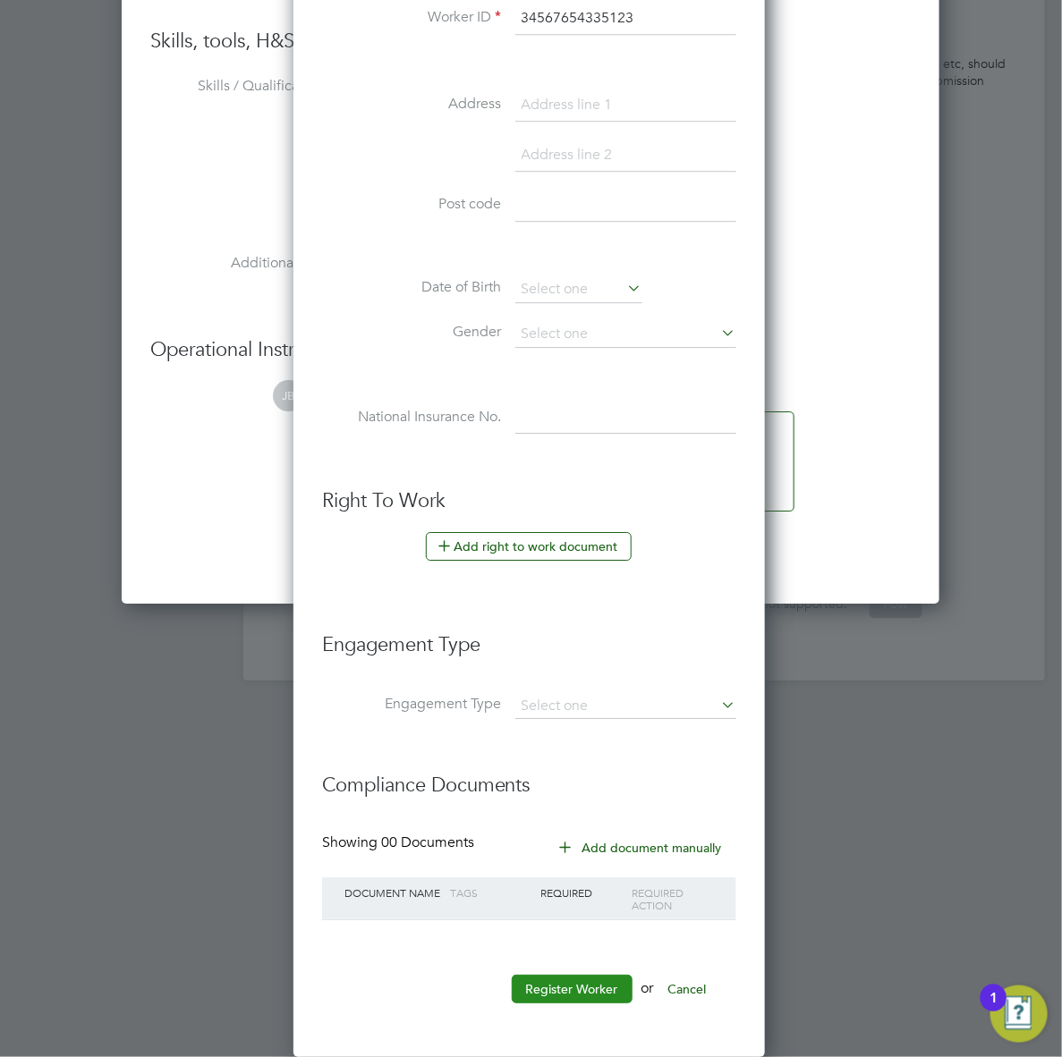
type input "34567654335123"
click at [564, 990] on button "Register Worker" at bounding box center [572, 989] width 121 height 29
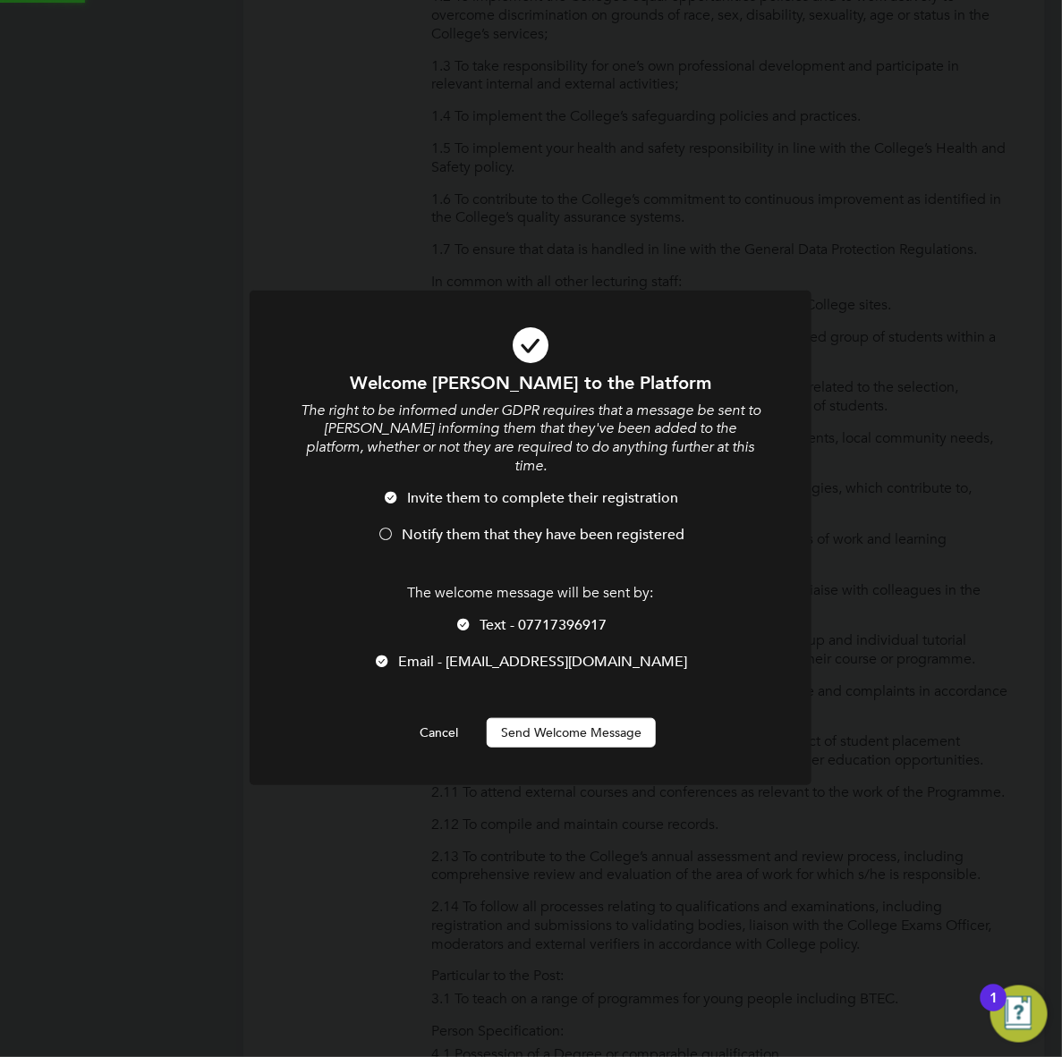
scroll to position [0, 0]
click at [542, 718] on button "Send Welcome Message" at bounding box center [571, 732] width 169 height 29
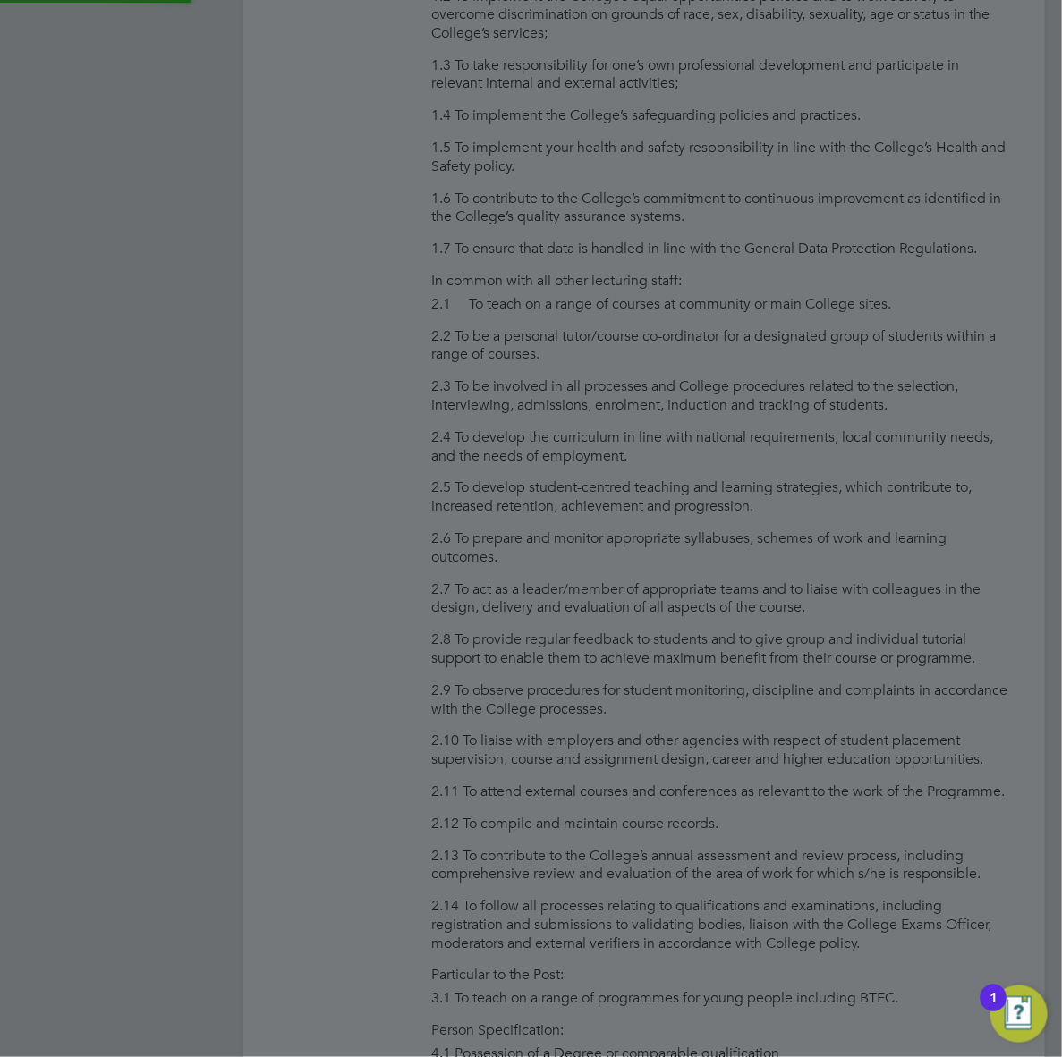
type input "Monica Hall (34567654335123)"
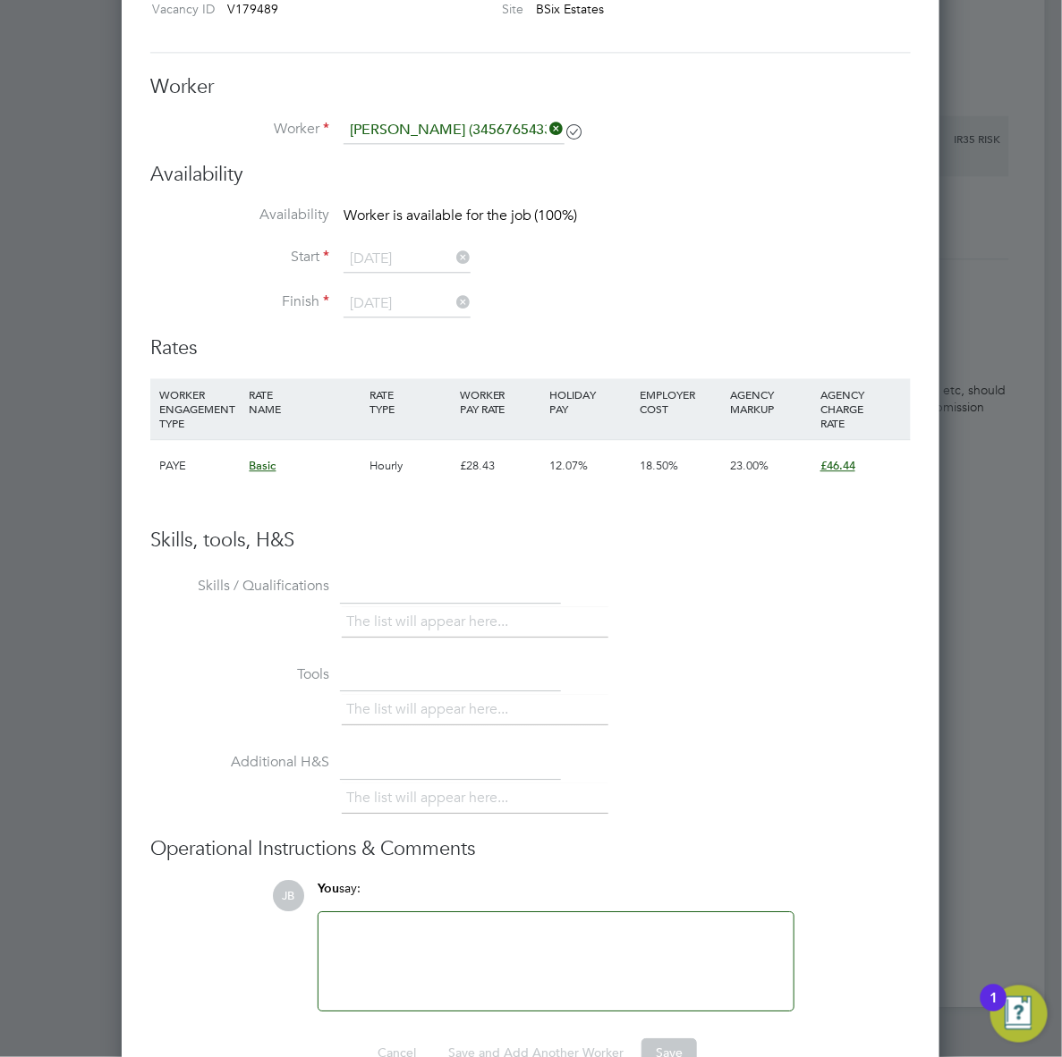
scroll to position [3402, 0]
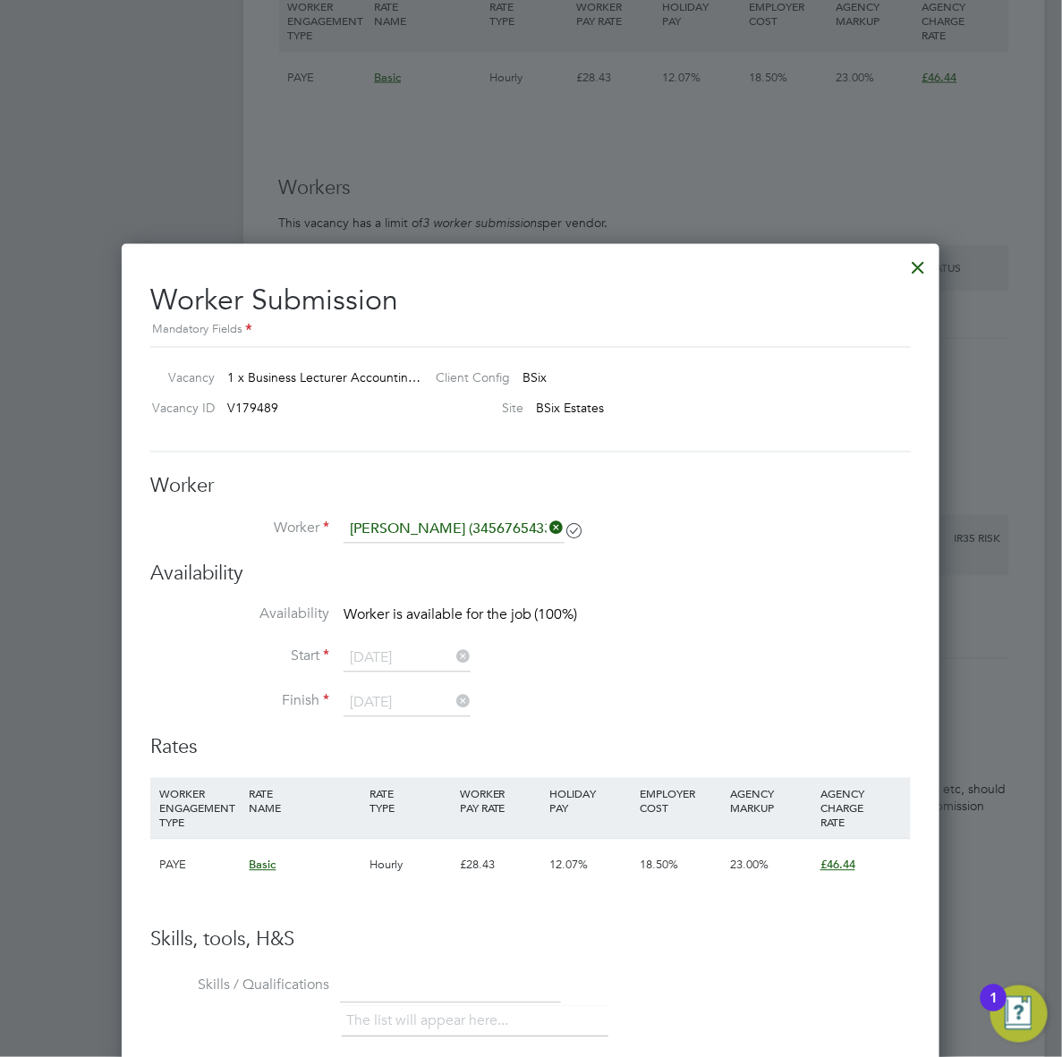
click at [911, 258] on div at bounding box center [919, 264] width 32 height 32
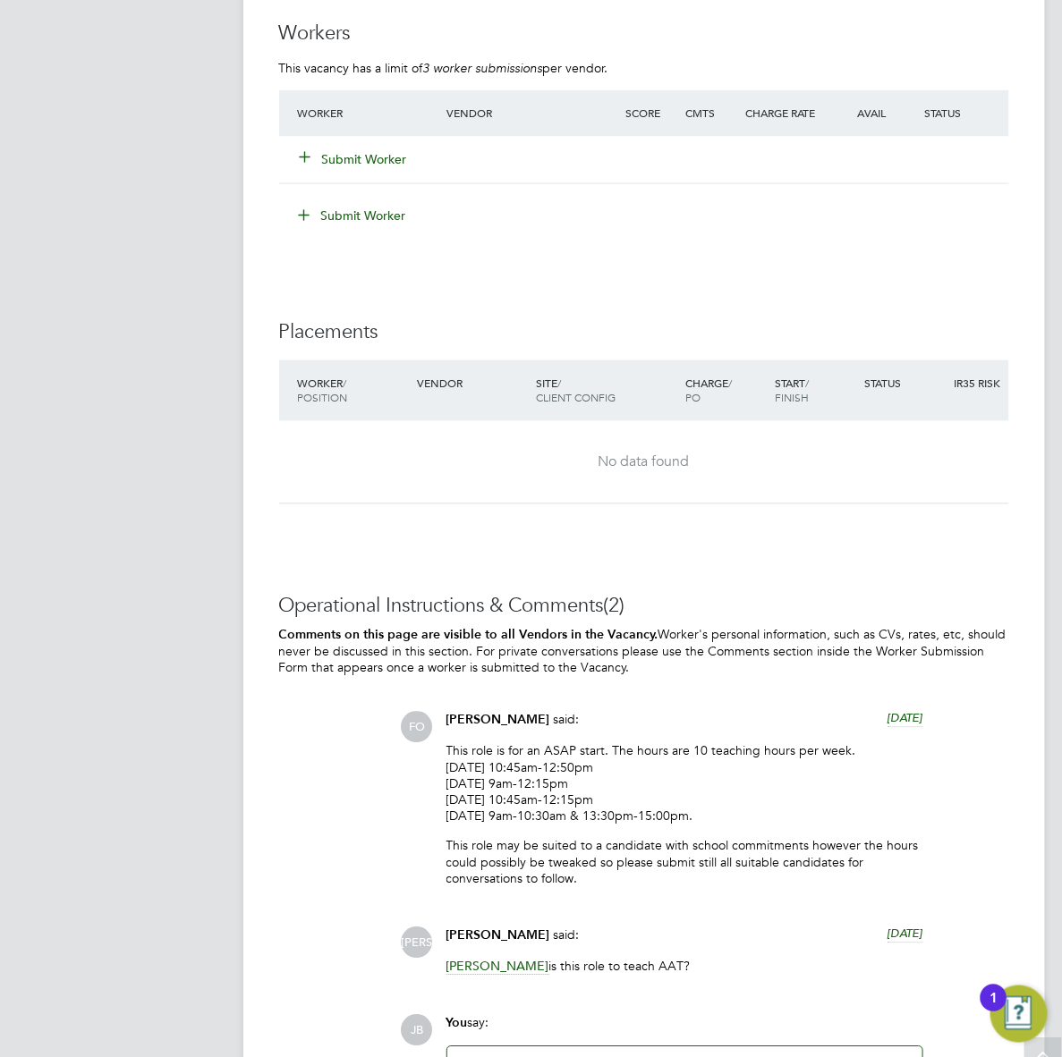
scroll to position [3131, 0]
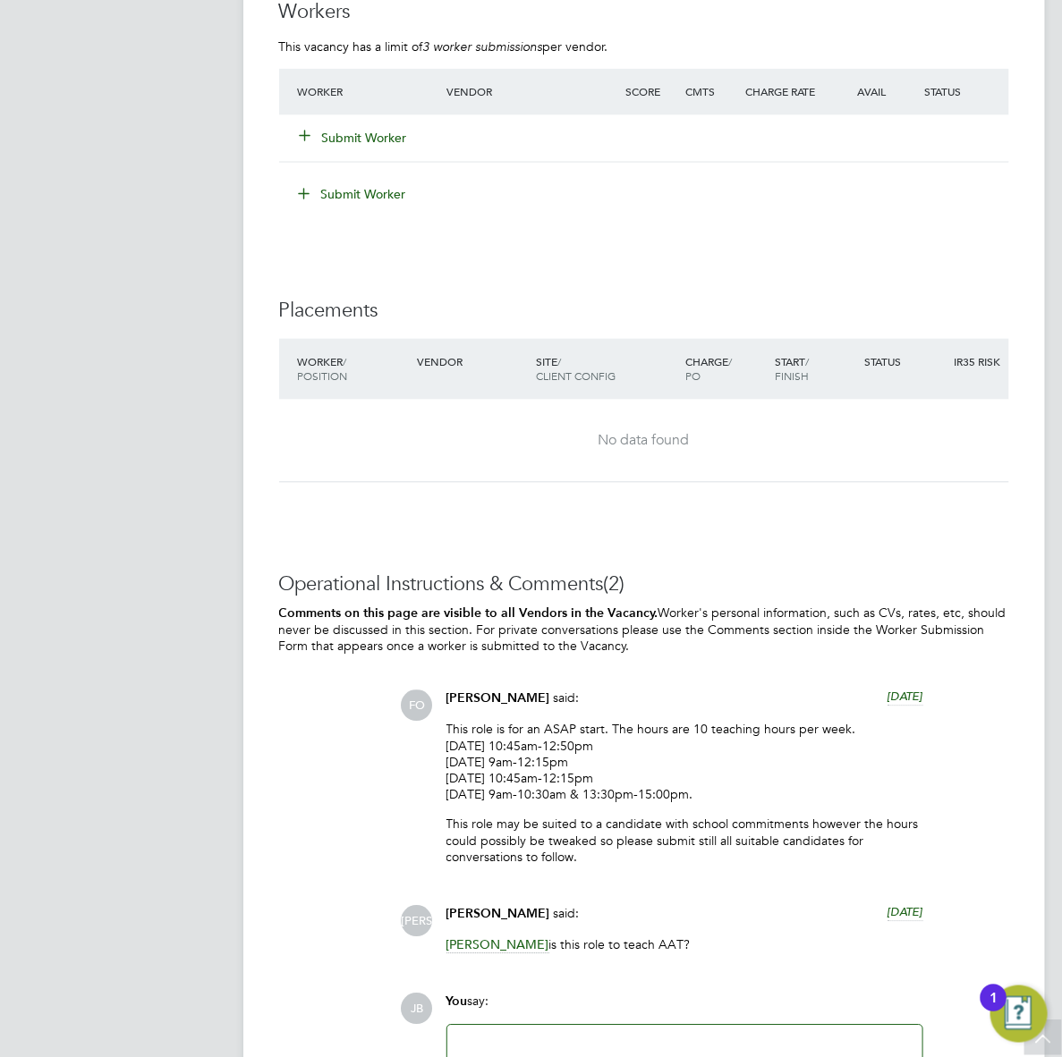
click at [349, 148] on button "Submit Worker" at bounding box center [354, 139] width 107 height 18
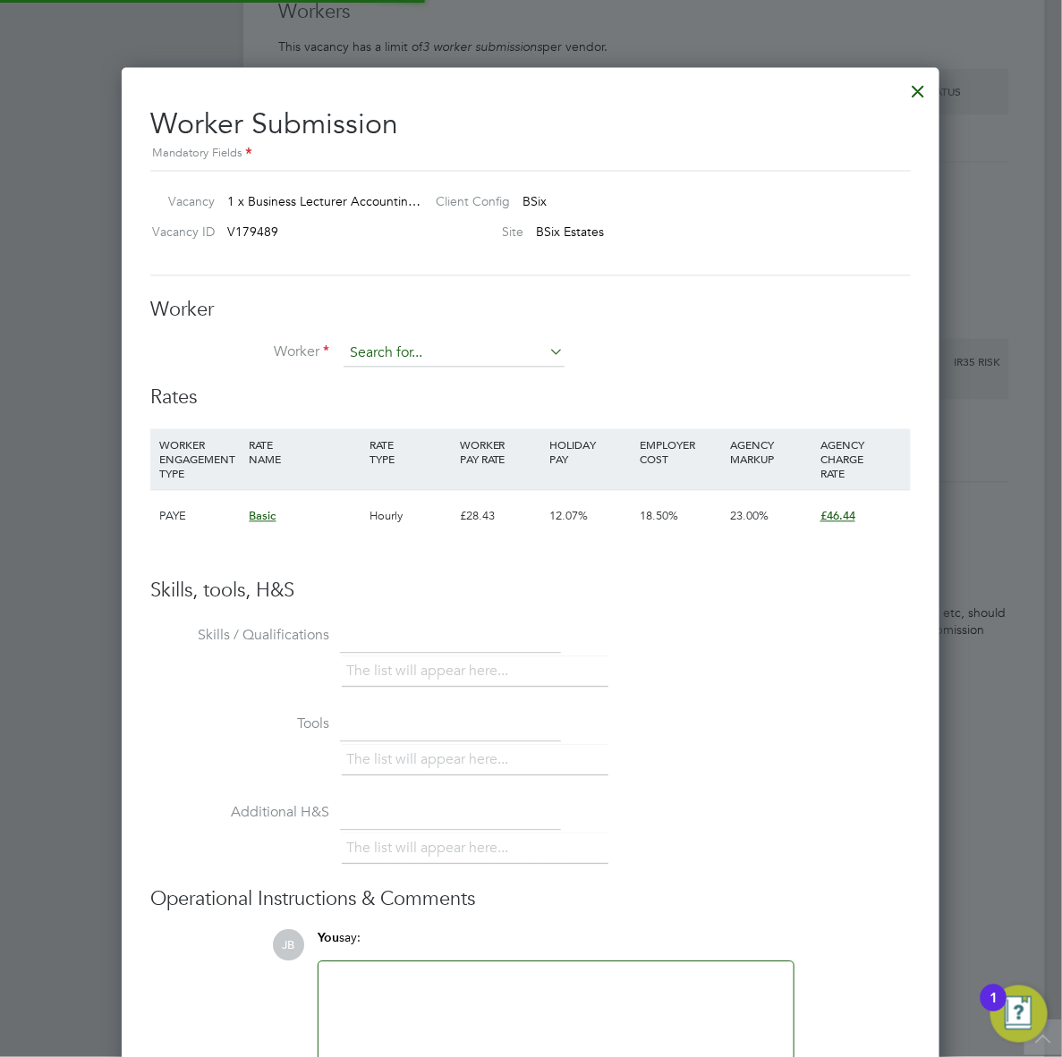
scroll to position [1088, 818]
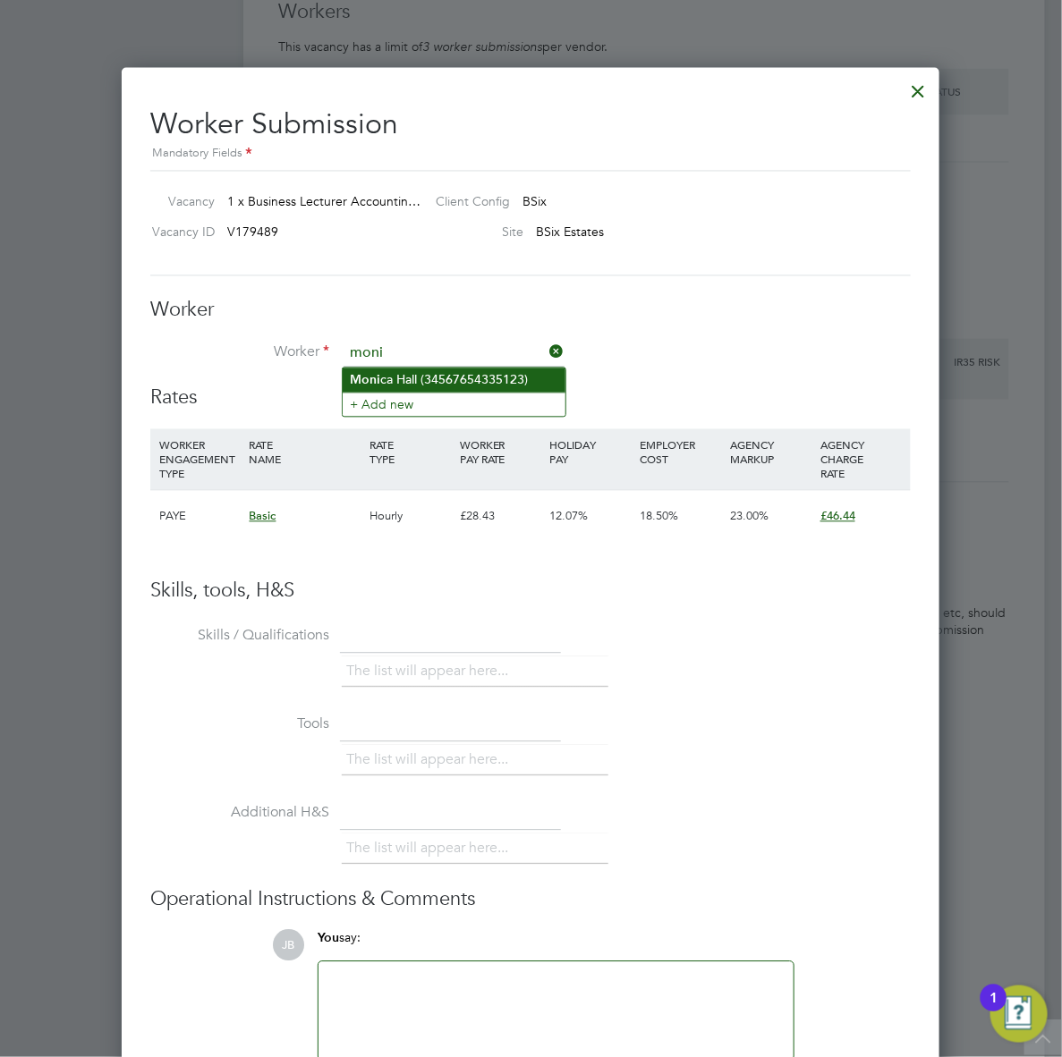
click at [416, 377] on li "Moni ca Hall (34567654335123)" at bounding box center [454, 381] width 223 height 24
type input "Monica Hall (34567654335123)"
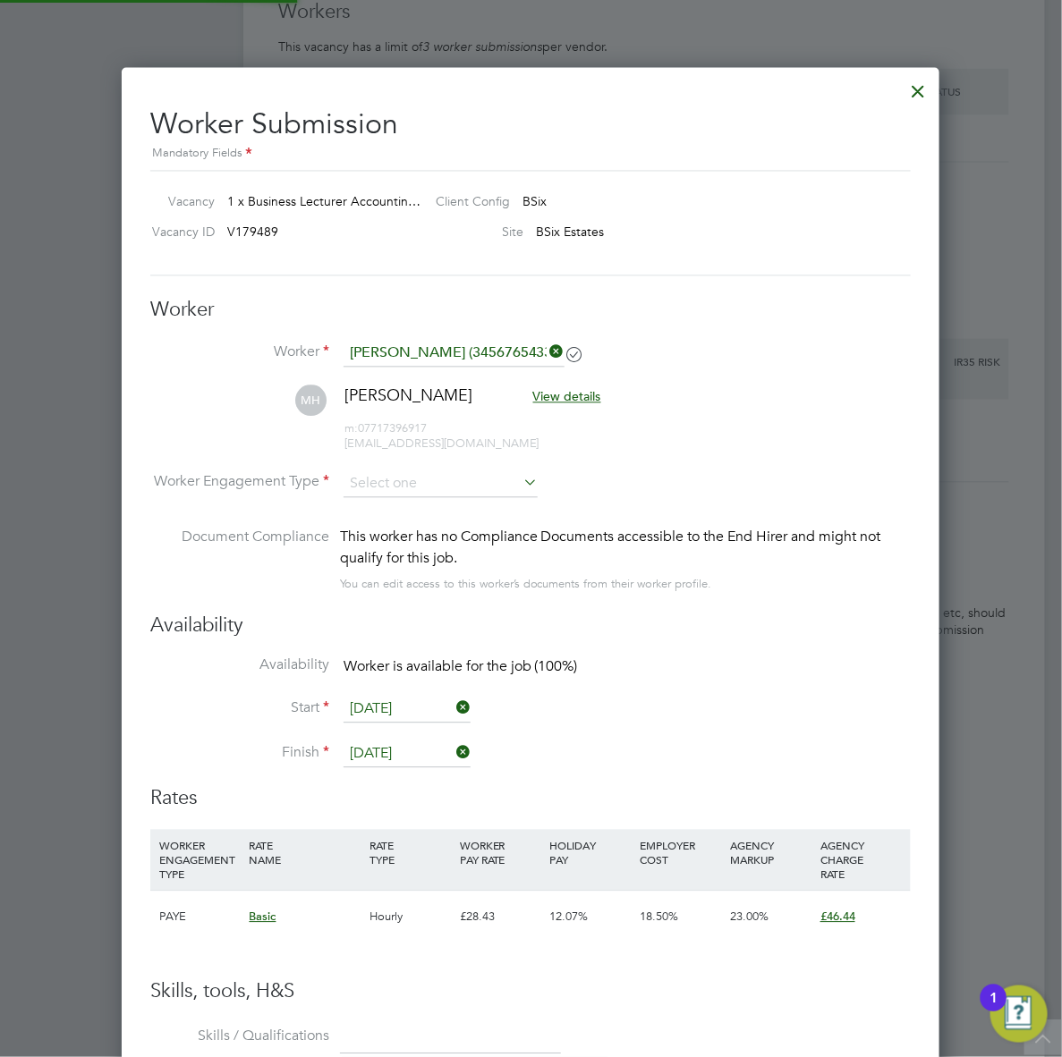
scroll to position [1487, 818]
click at [420, 480] on input at bounding box center [440, 484] width 194 height 27
click at [383, 529] on li "PAYE" at bounding box center [441, 533] width 196 height 23
type input "PAYE"
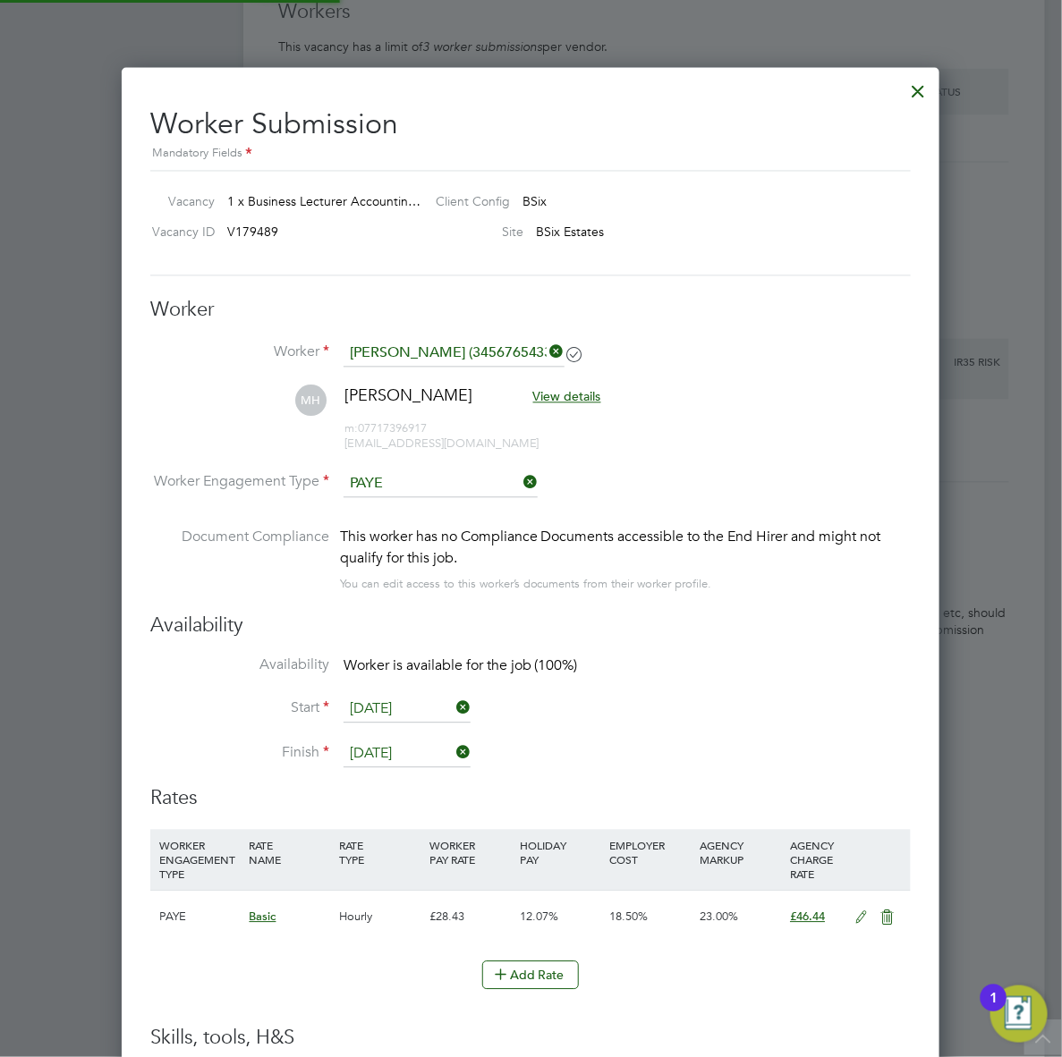
scroll to position [1536, 818]
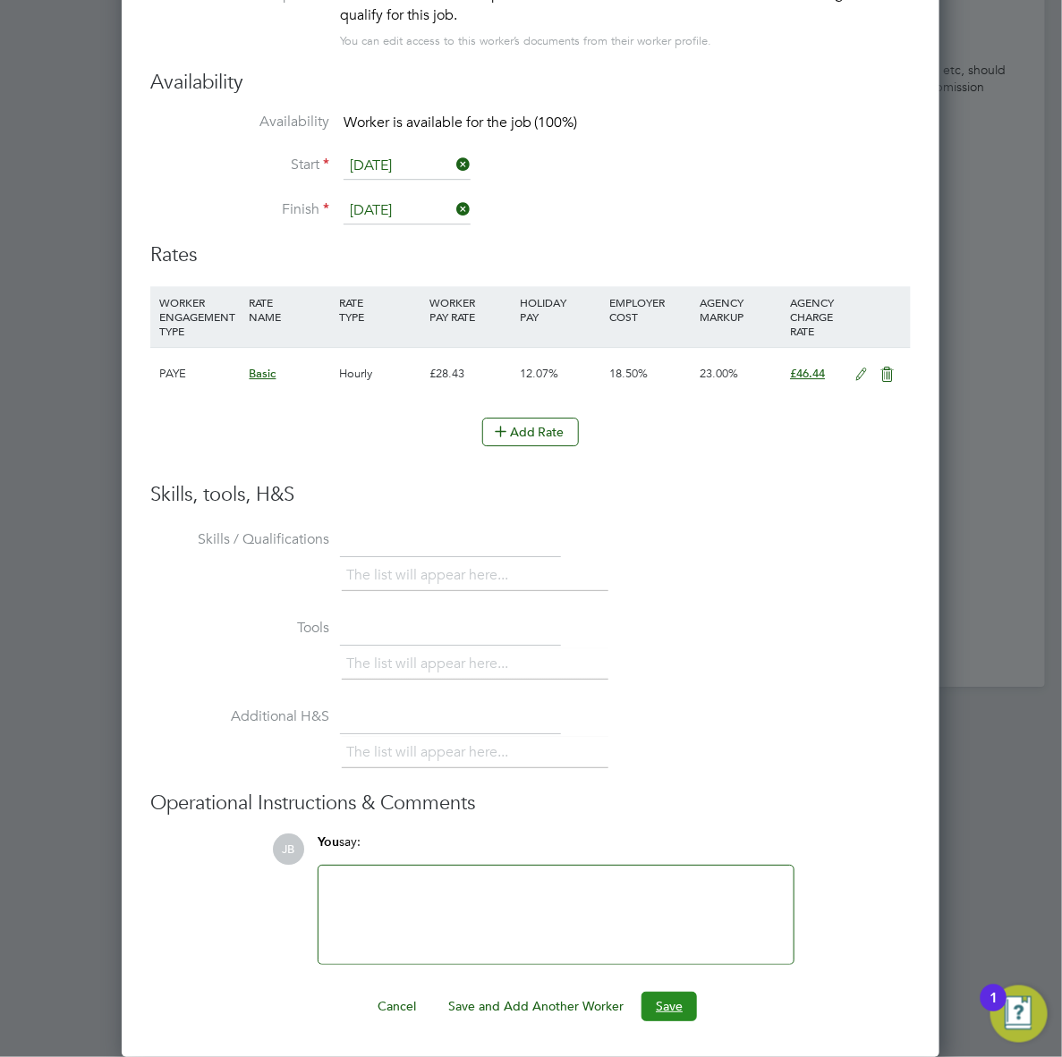
click at [660, 1007] on button "Save" at bounding box center [668, 1006] width 55 height 29
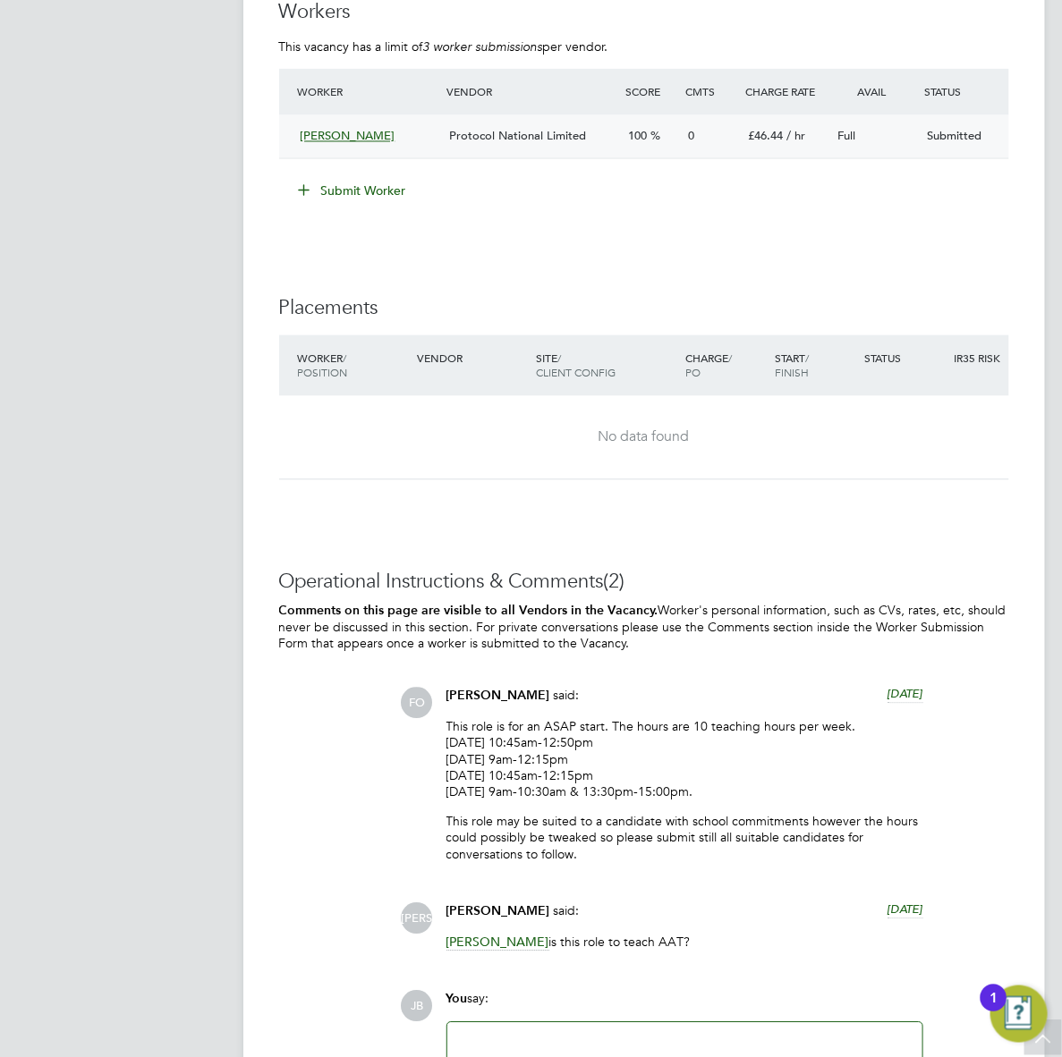
click at [535, 144] on span "Protocol National Limited" at bounding box center [517, 136] width 137 height 15
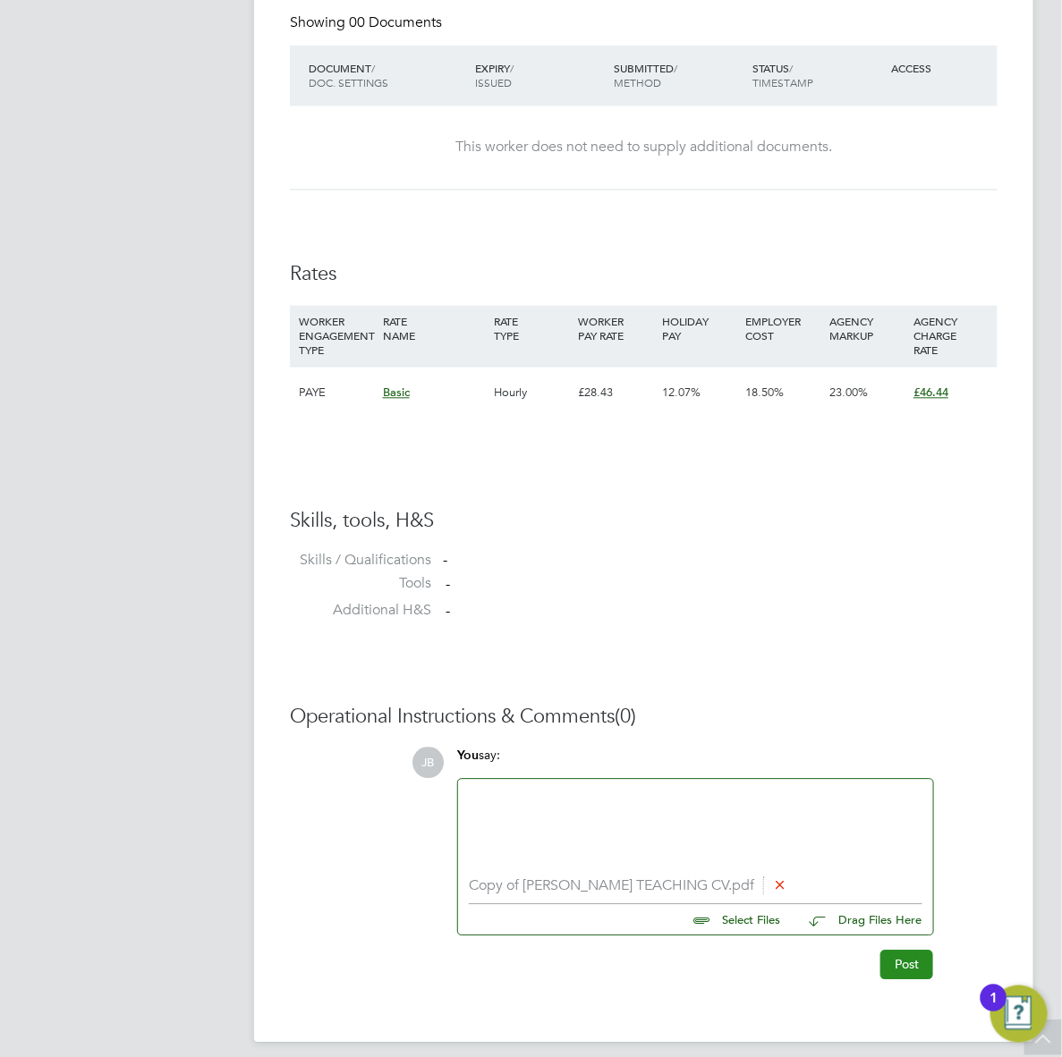
click at [899, 966] on button "Post" at bounding box center [906, 965] width 53 height 29
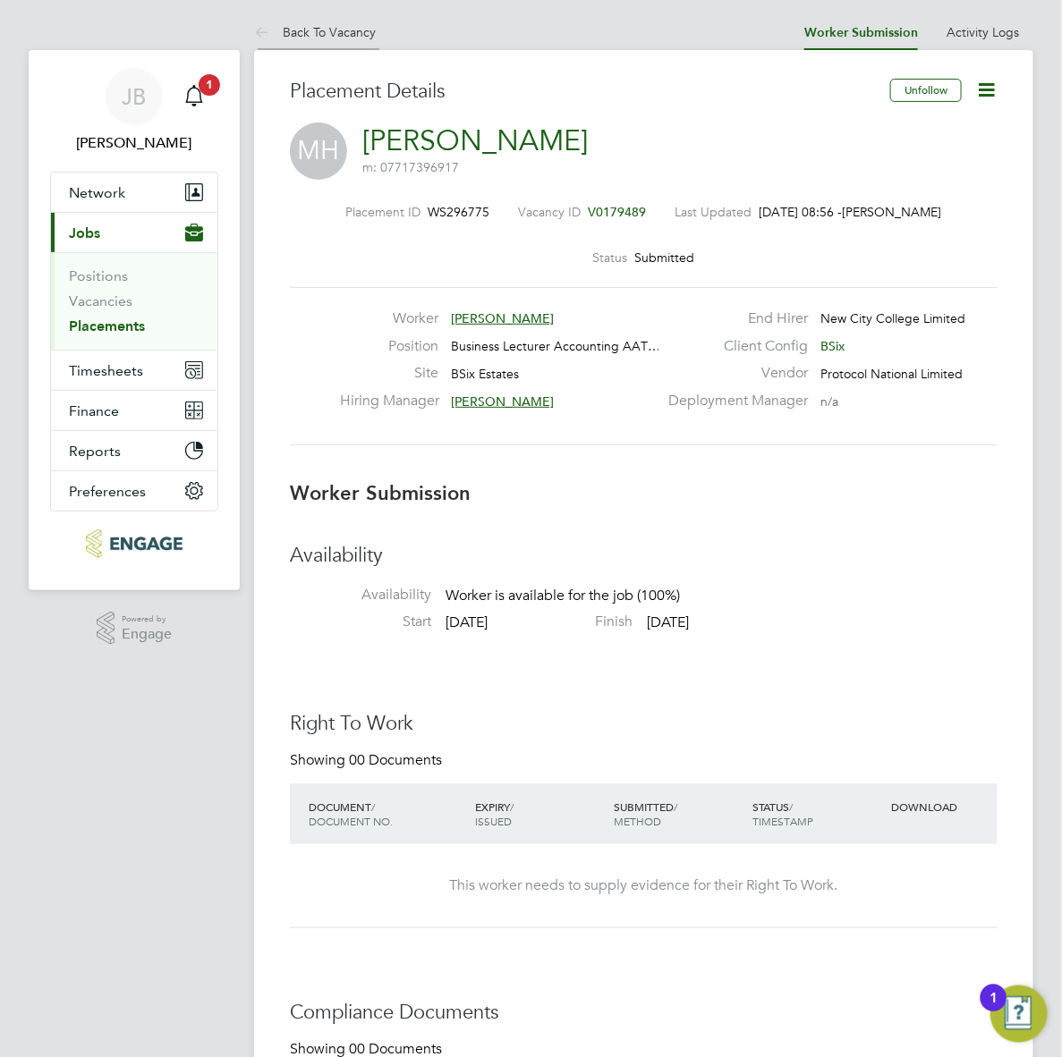
click at [258, 24] on icon at bounding box center [265, 33] width 22 height 22
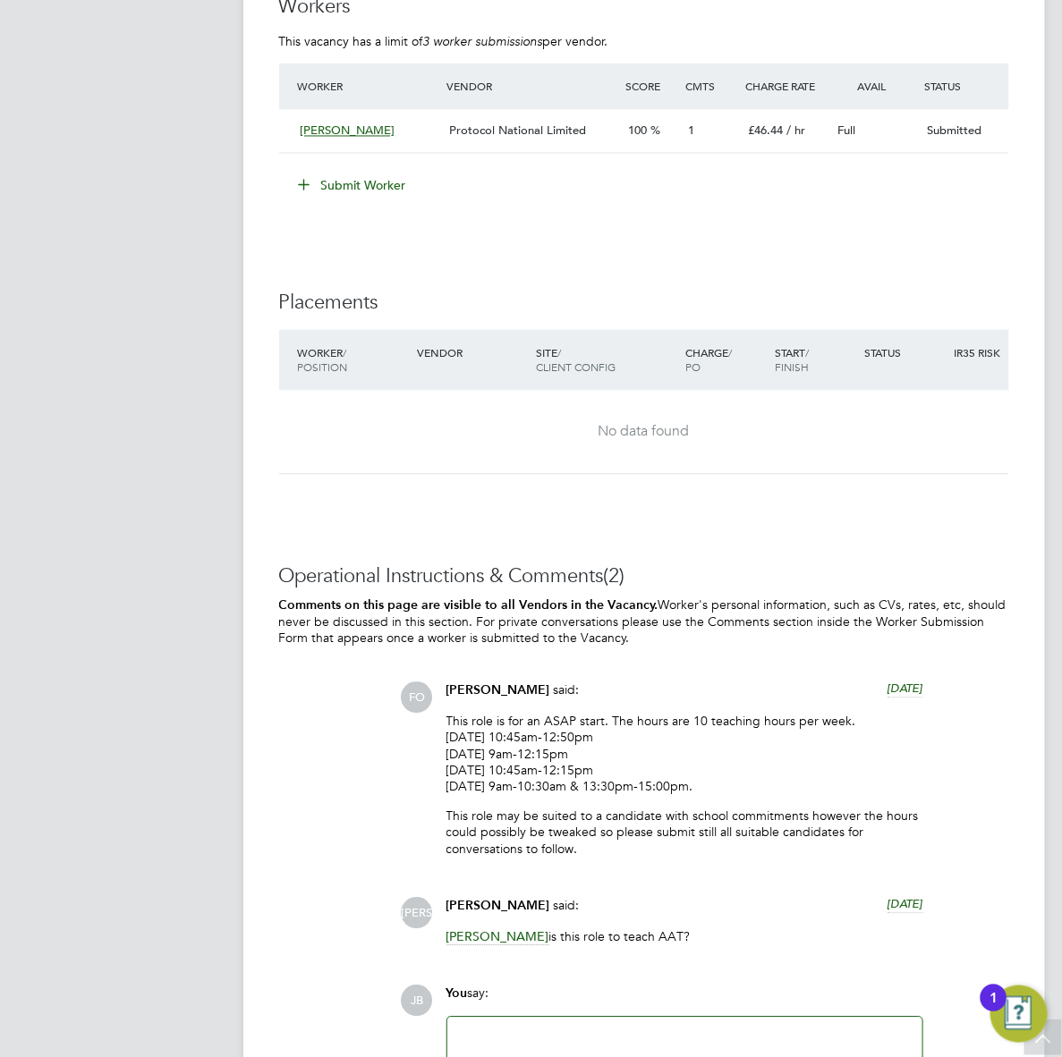
scroll to position [3242, 0]
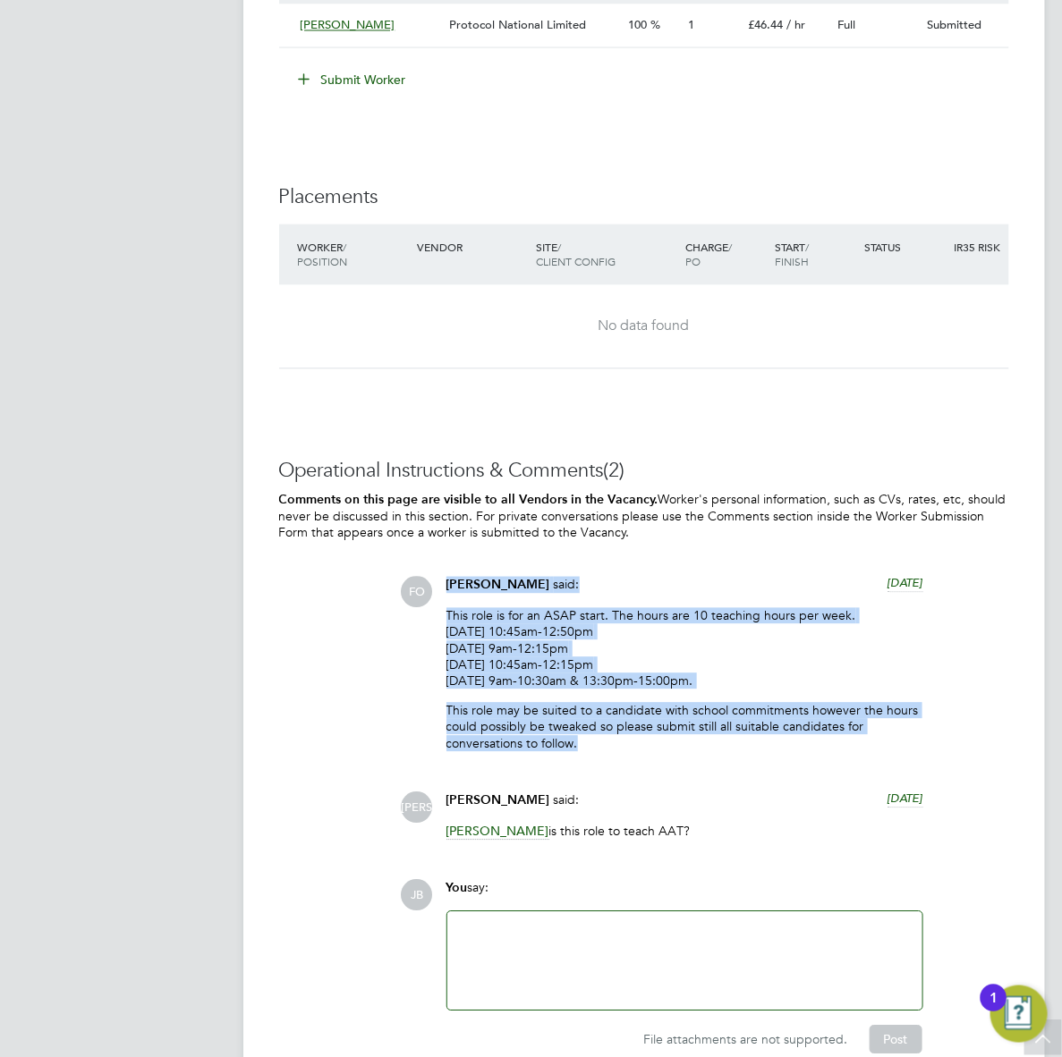
drag, startPoint x: 604, startPoint y: 761, endPoint x: 436, endPoint y: 611, distance: 225.5
click at [436, 611] on div "FO Francesca O'Riordan said: 3 days ago This role is for an ASAP start. The hou…" at bounding box center [705, 670] width 608 height 189
copy div "Francesca O'Riordan said: 3 days ago This role is for an ASAP start. The hours …"
click at [374, 668] on div "Operational Instructions & Comments (2) Comments on this page are visible to al…" at bounding box center [644, 756] width 730 height 596
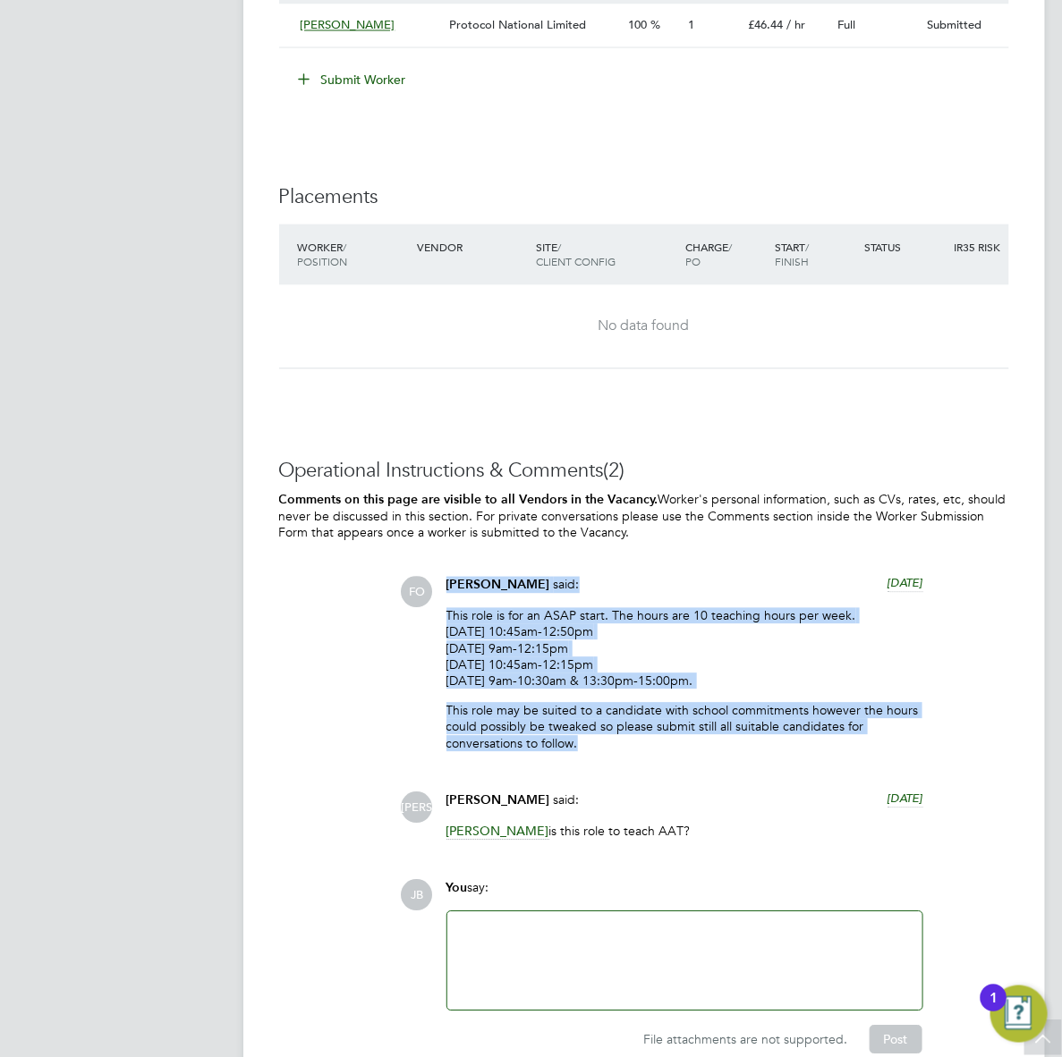
copy div "Francesca O'Riordan said: 3 days ago This role is for an ASAP start. The hours …"
click at [593, 112] on li "Submit Worker" at bounding box center [644, 88] width 730 height 47
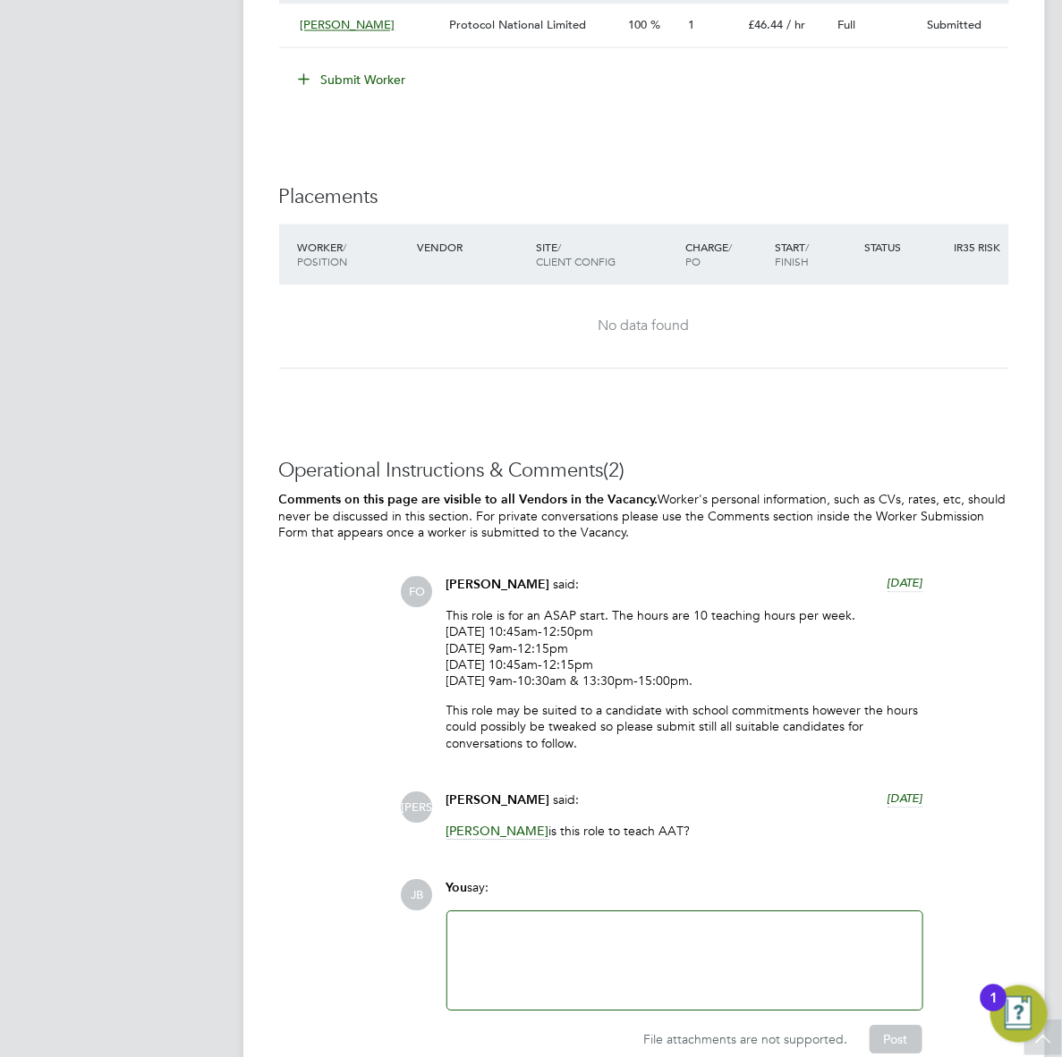
click at [525, 561] on div "Operational Instructions & Comments (2) Comments on this page are visible to al…" at bounding box center [644, 756] width 730 height 596
drag, startPoint x: 525, startPoint y: 561, endPoint x: 696, endPoint y: 561, distance: 170.8
click at [696, 561] on div "Operational Instructions & Comments (2) Comments on this page are visible to al…" at bounding box center [644, 756] width 730 height 596
drag, startPoint x: 72, startPoint y: 298, endPoint x: 78, endPoint y: 289, distance: 10.4
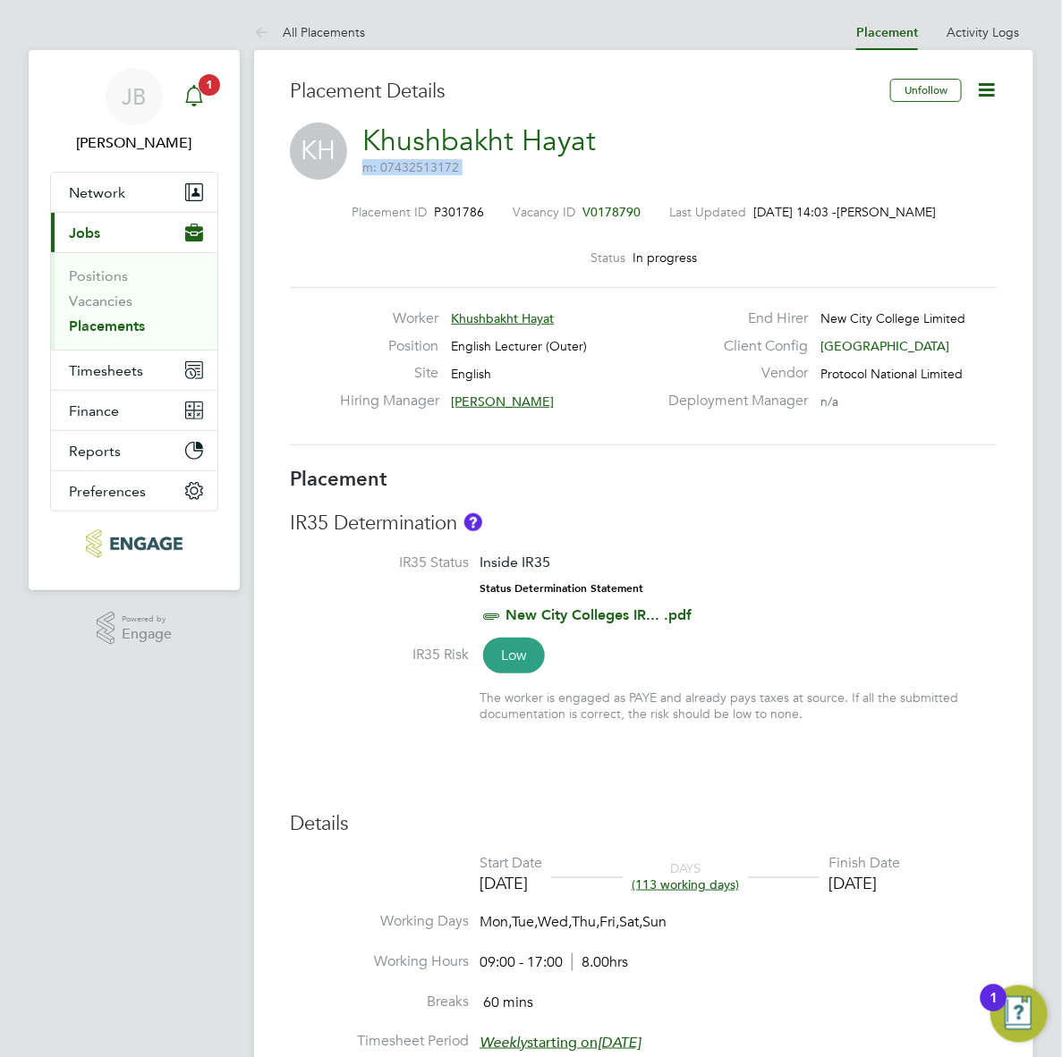
click at [195, 98] on icon "Main navigation" at bounding box center [193, 95] width 21 height 21
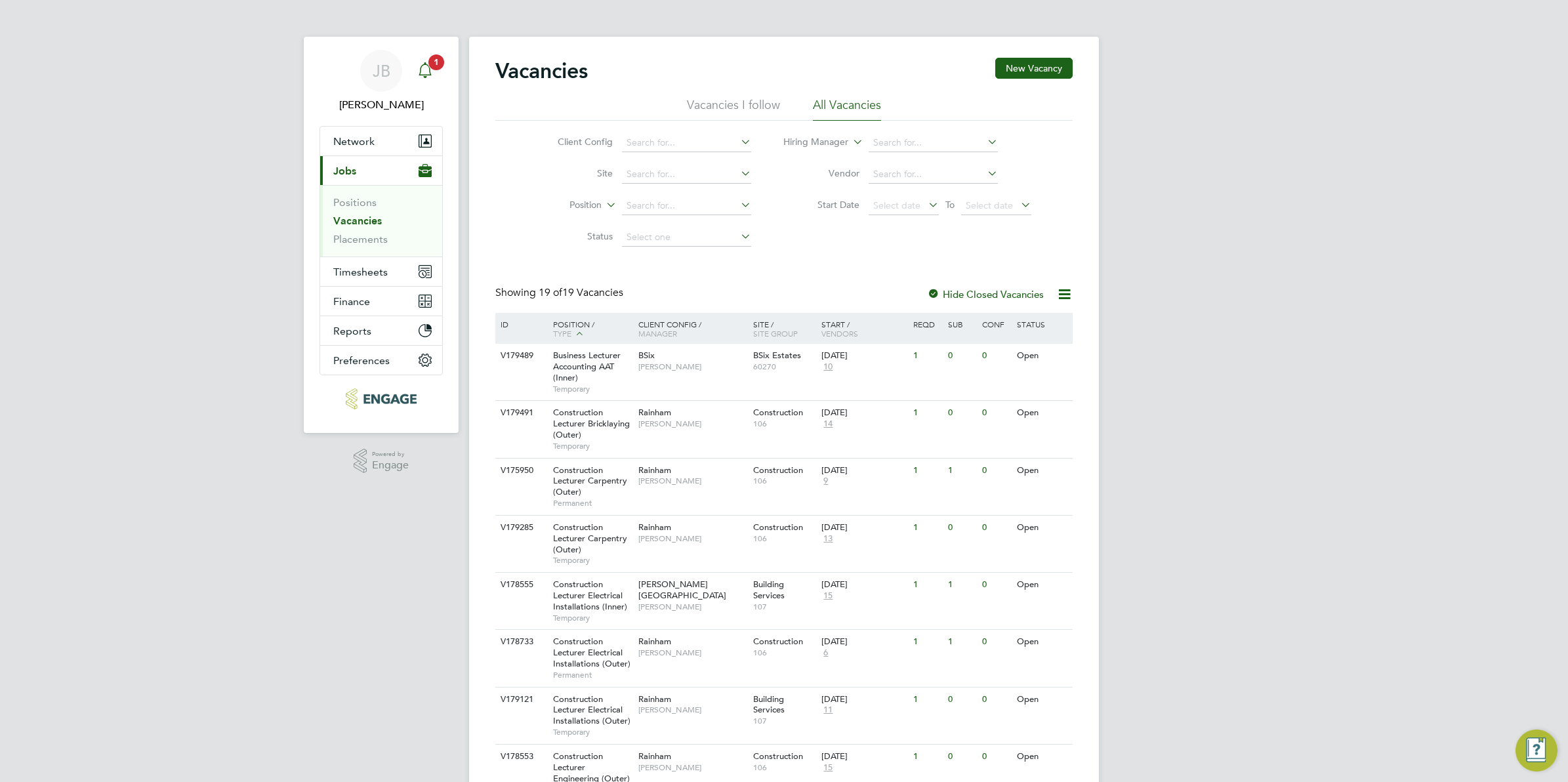
click at [431, 74] on icon "Main navigation" at bounding box center [425, 69] width 12 height 13
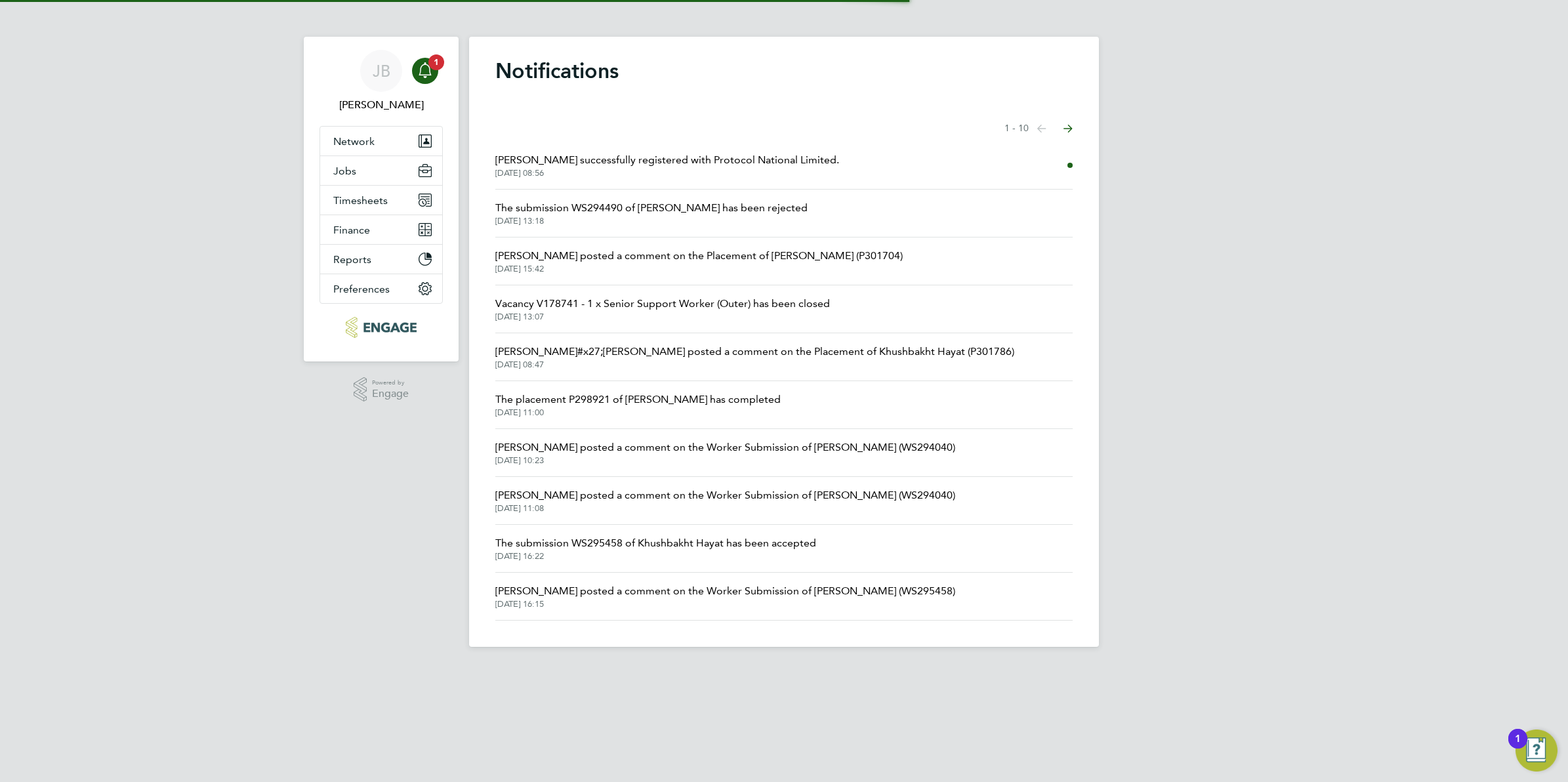
drag, startPoint x: 654, startPoint y: 167, endPoint x: 656, endPoint y: 197, distance: 30.1
click at [654, 169] on link "Monica Hall successfully registered with Protocol National Limited. 01 Sep 2025…" at bounding box center [667, 166] width 344 height 26
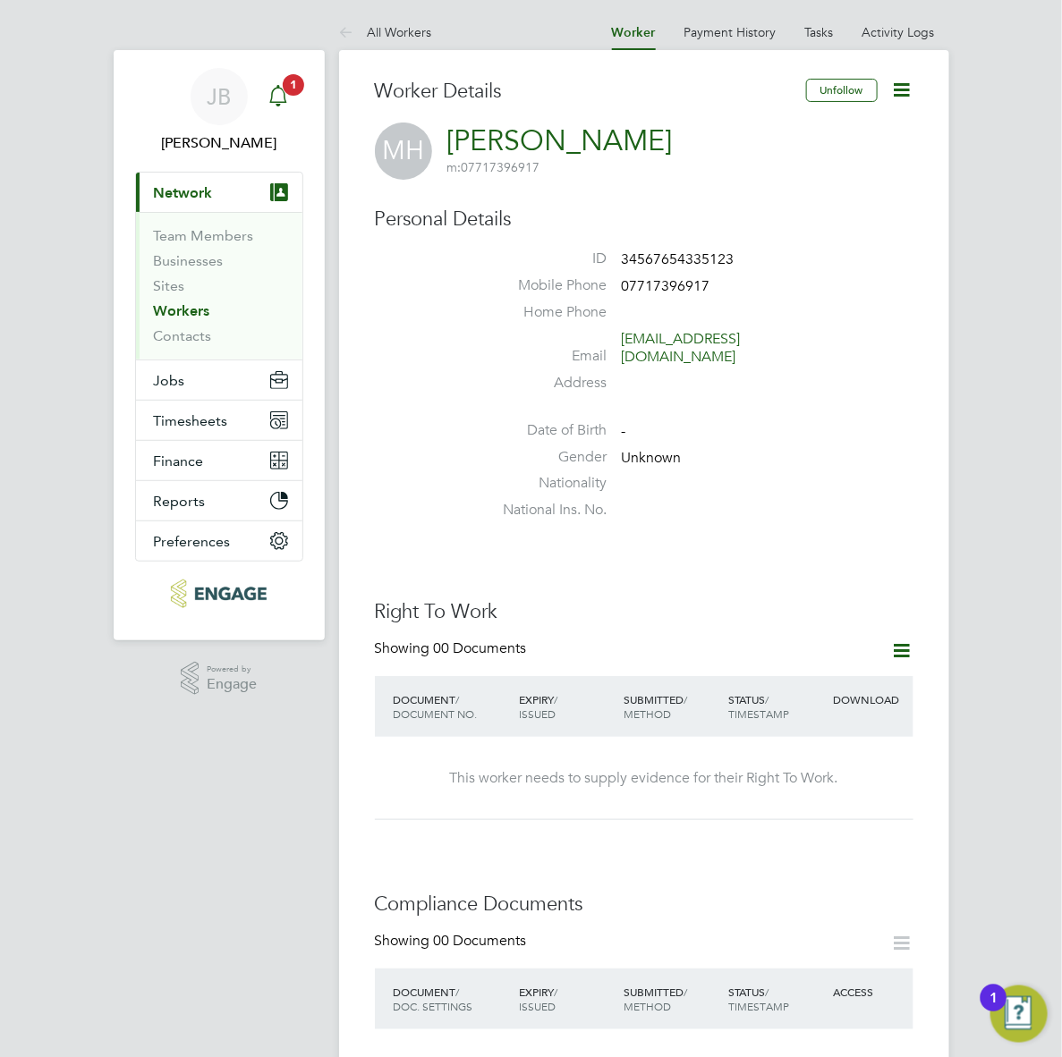
click at [286, 92] on span "1" at bounding box center [293, 84] width 21 height 21
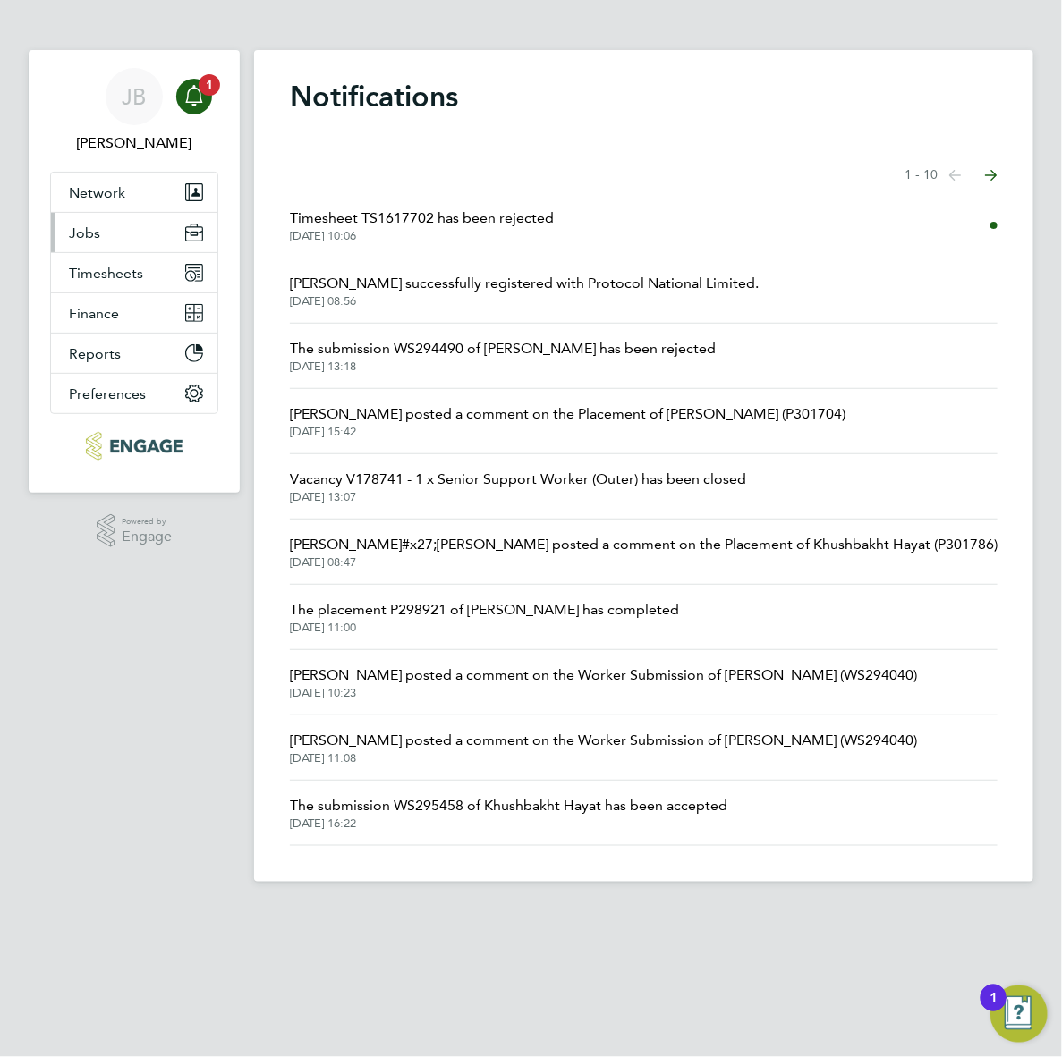
click at [148, 234] on button "Jobs" at bounding box center [134, 232] width 166 height 39
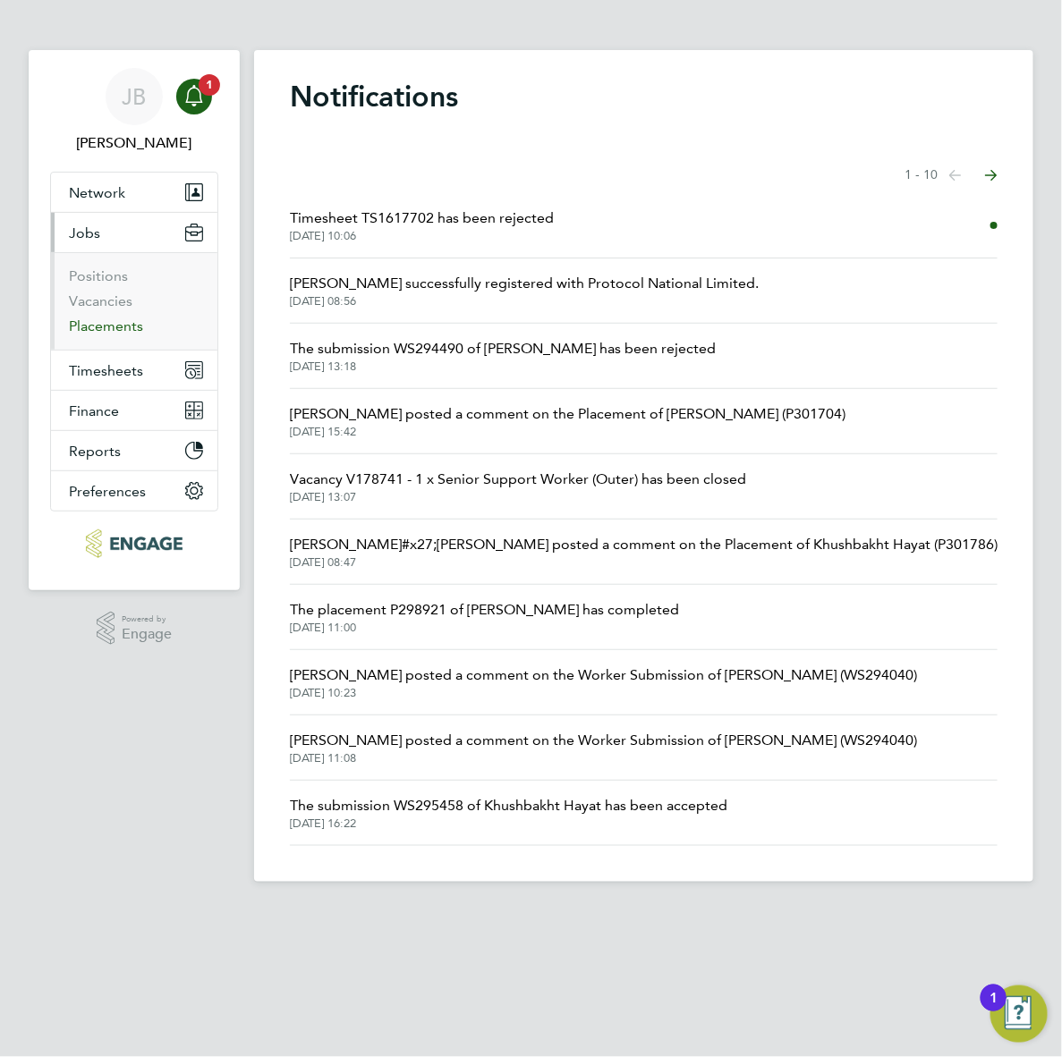
click at [143, 320] on link "Placements" at bounding box center [106, 326] width 74 height 17
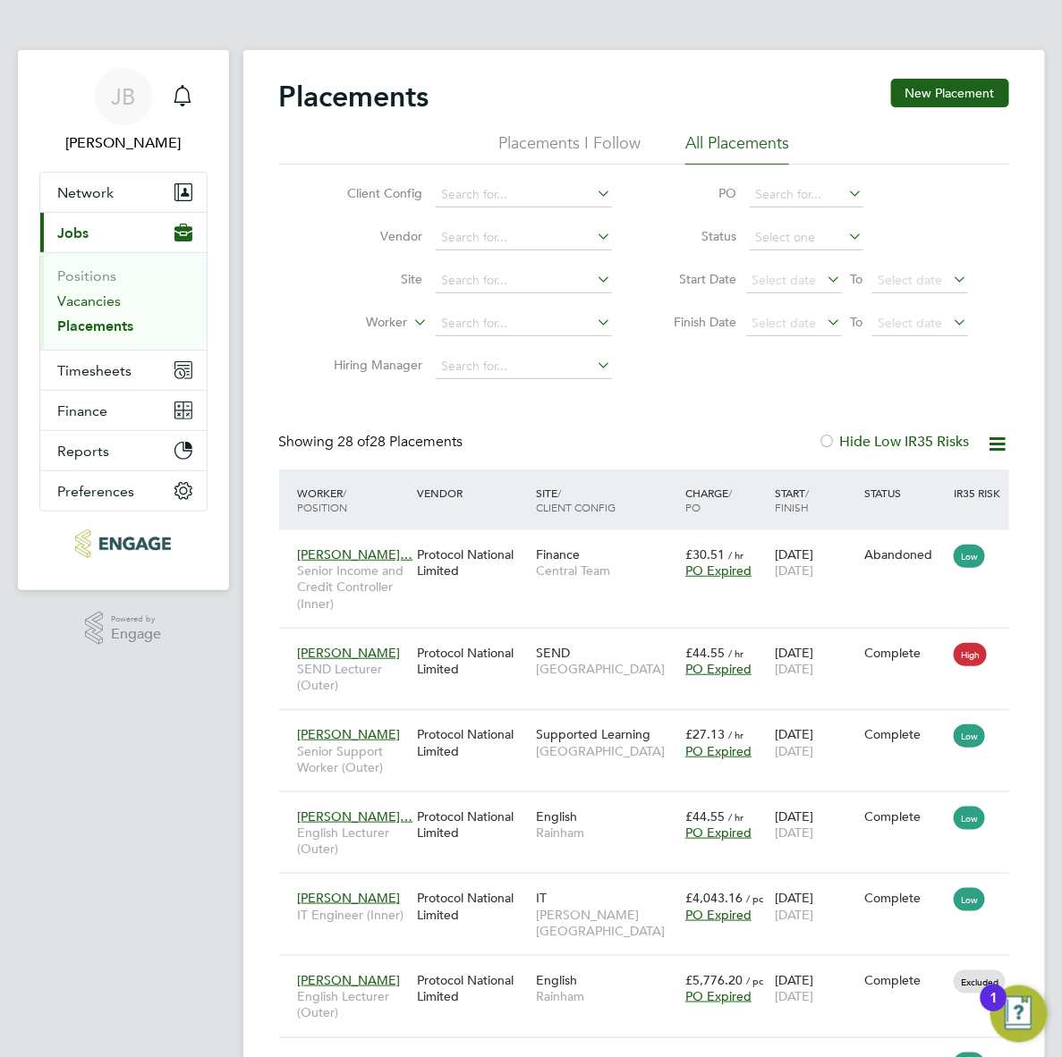
click at [78, 302] on link "Vacancies" at bounding box center [90, 300] width 64 height 17
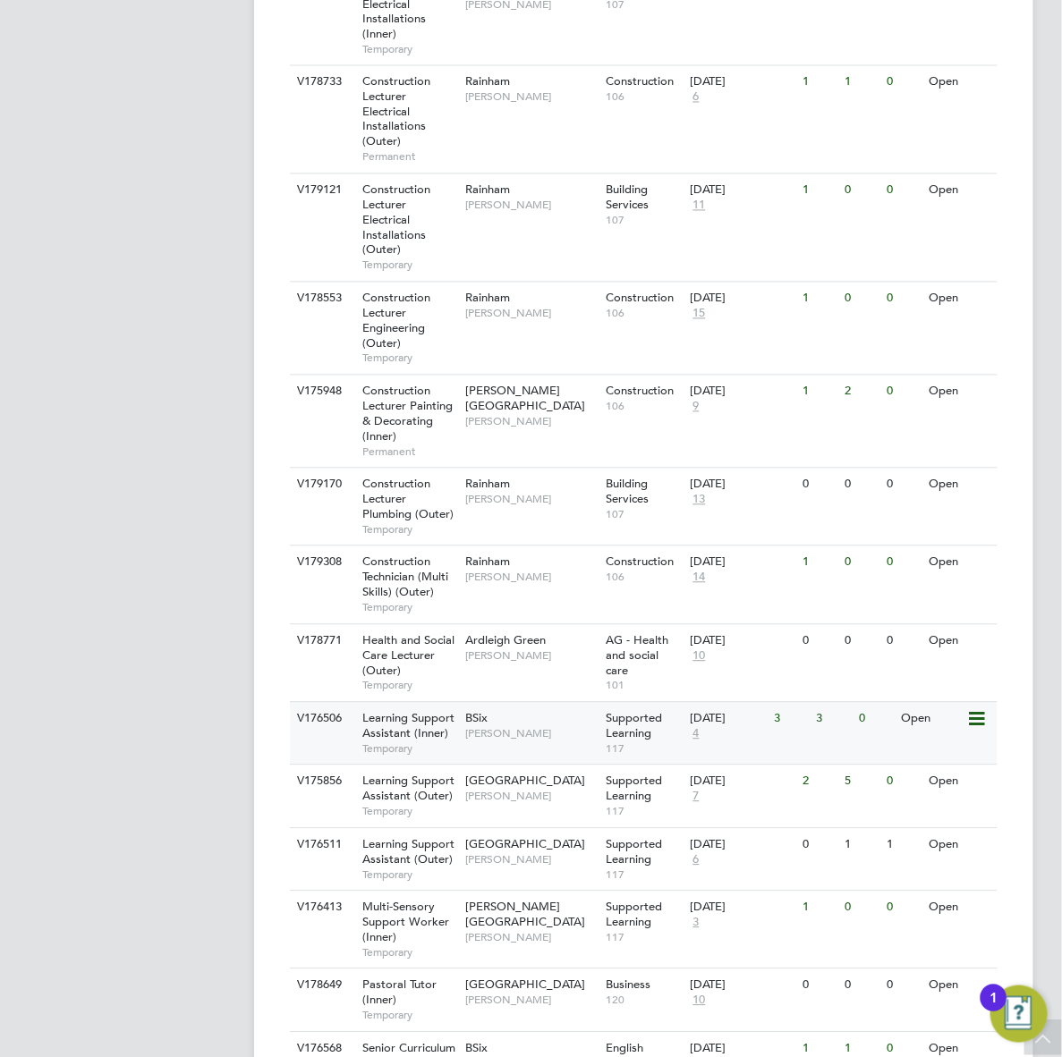
click at [525, 727] on span "[PERSON_NAME]" at bounding box center [530, 734] width 131 height 14
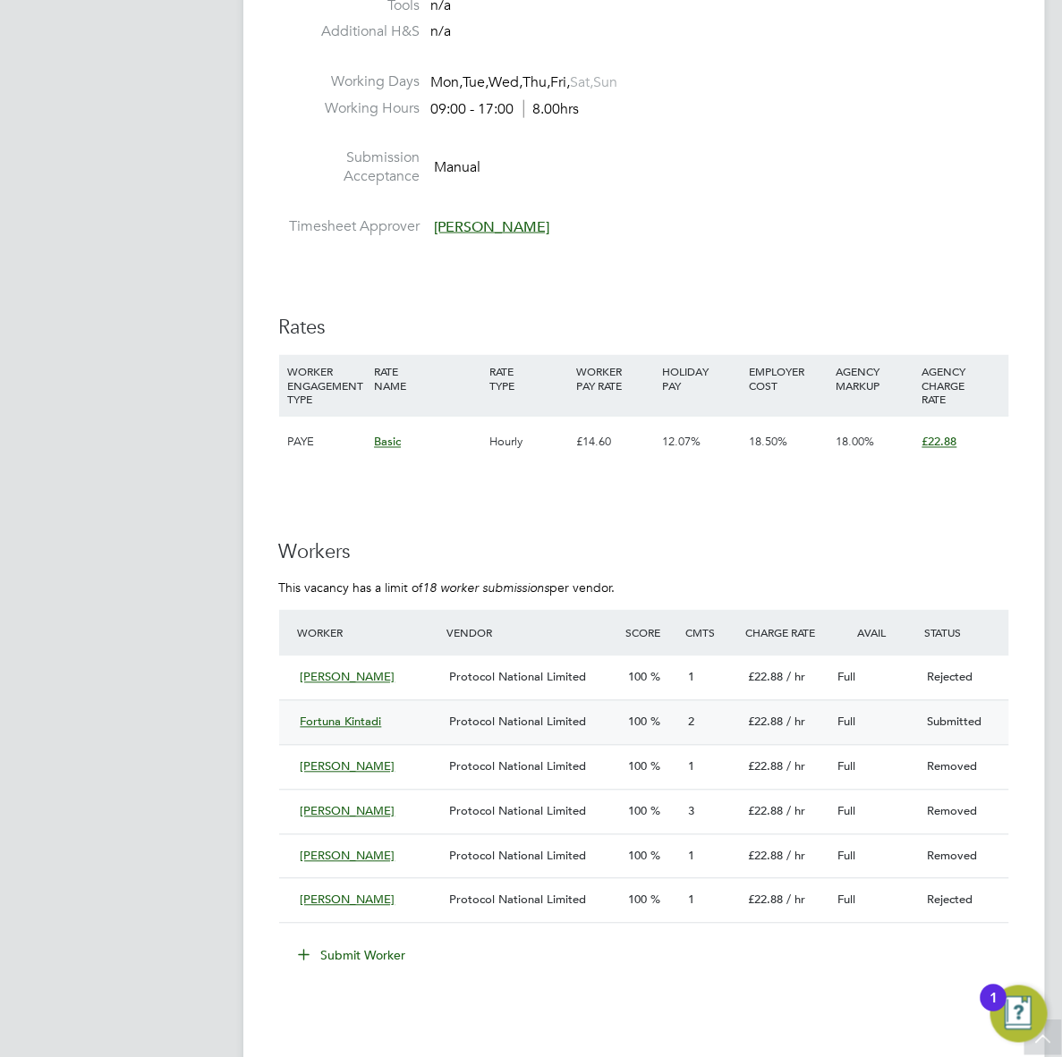
click at [485, 720] on span "Protocol National Limited" at bounding box center [517, 722] width 137 height 15
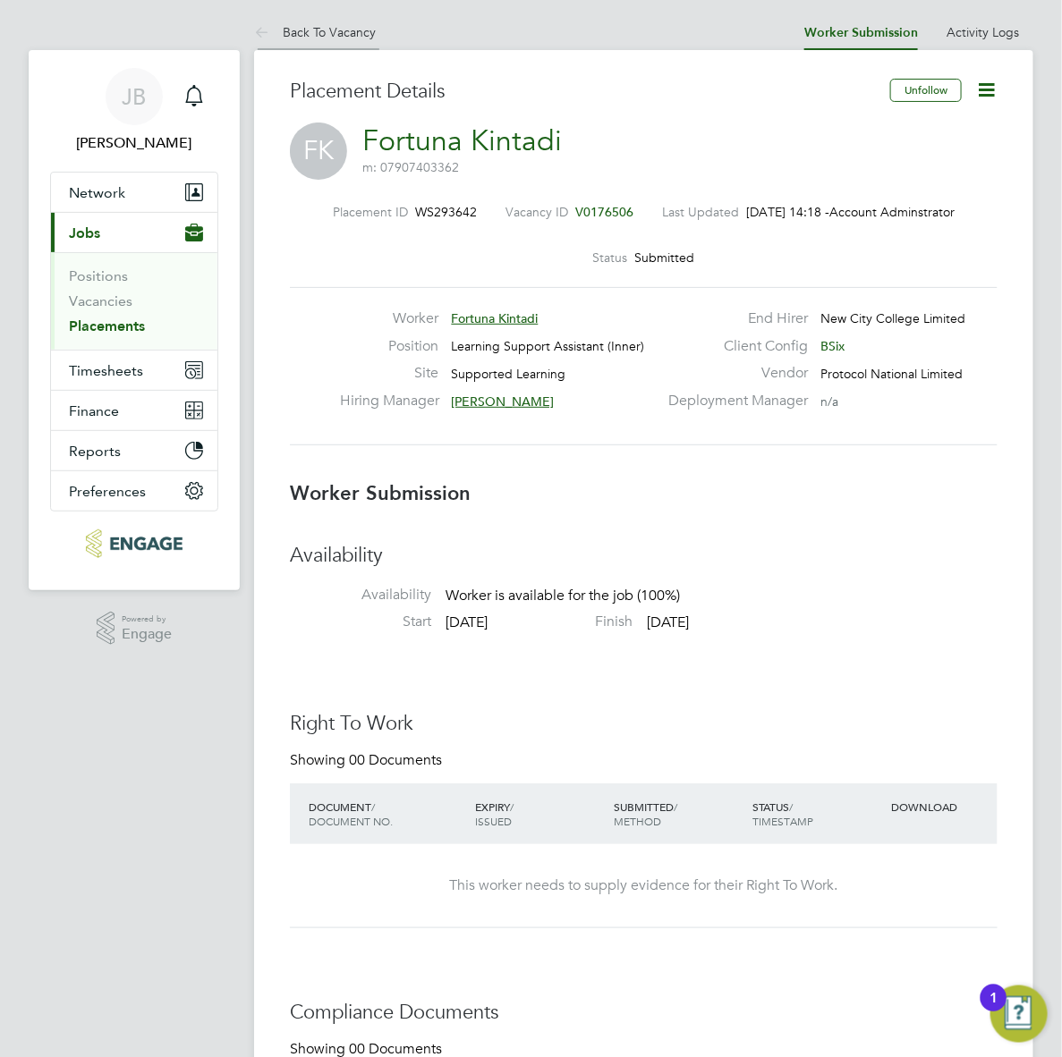
click at [271, 31] on icon at bounding box center [265, 33] width 22 height 22
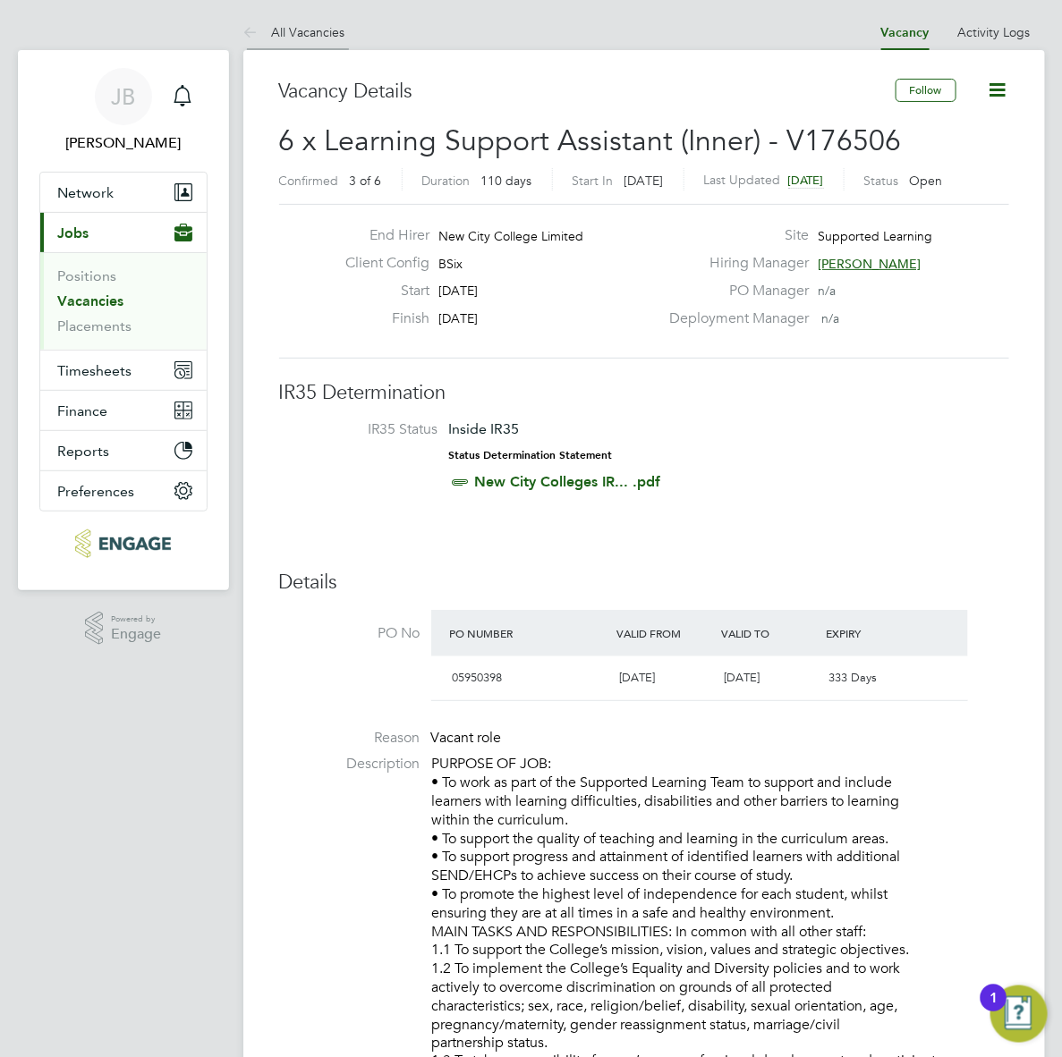
click at [253, 22] on icon at bounding box center [254, 33] width 22 height 22
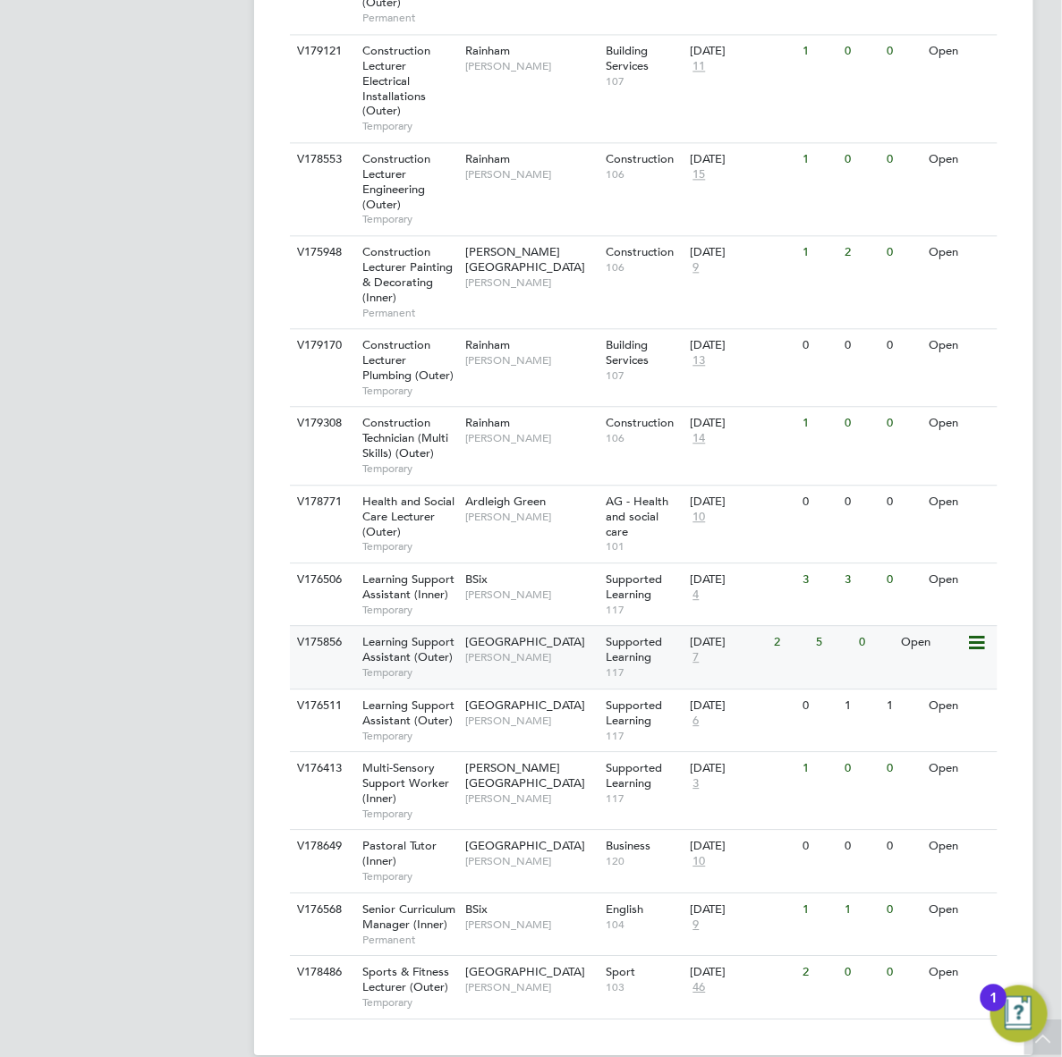
click at [497, 650] on span "[PERSON_NAME]" at bounding box center [530, 657] width 131 height 14
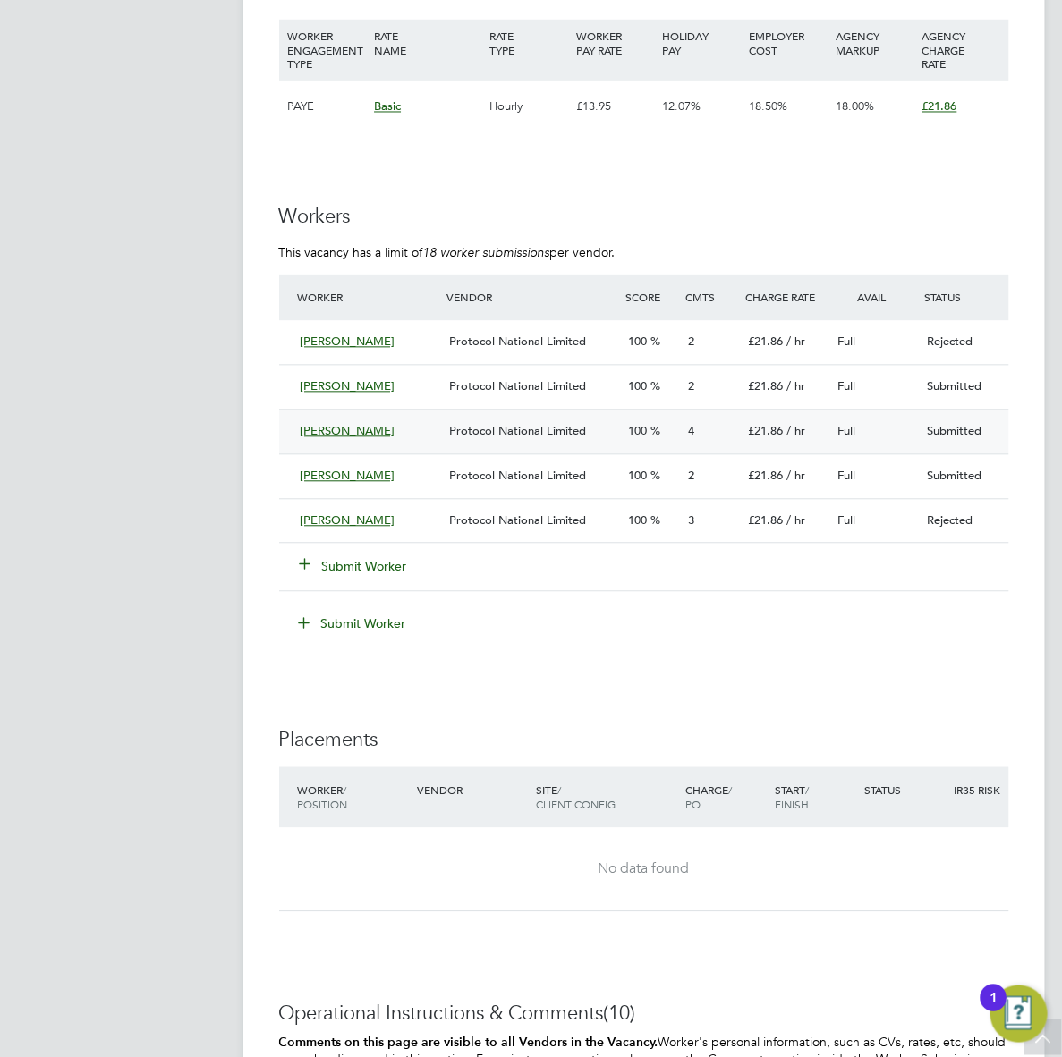
click at [628, 424] on span "100" at bounding box center [637, 431] width 19 height 15
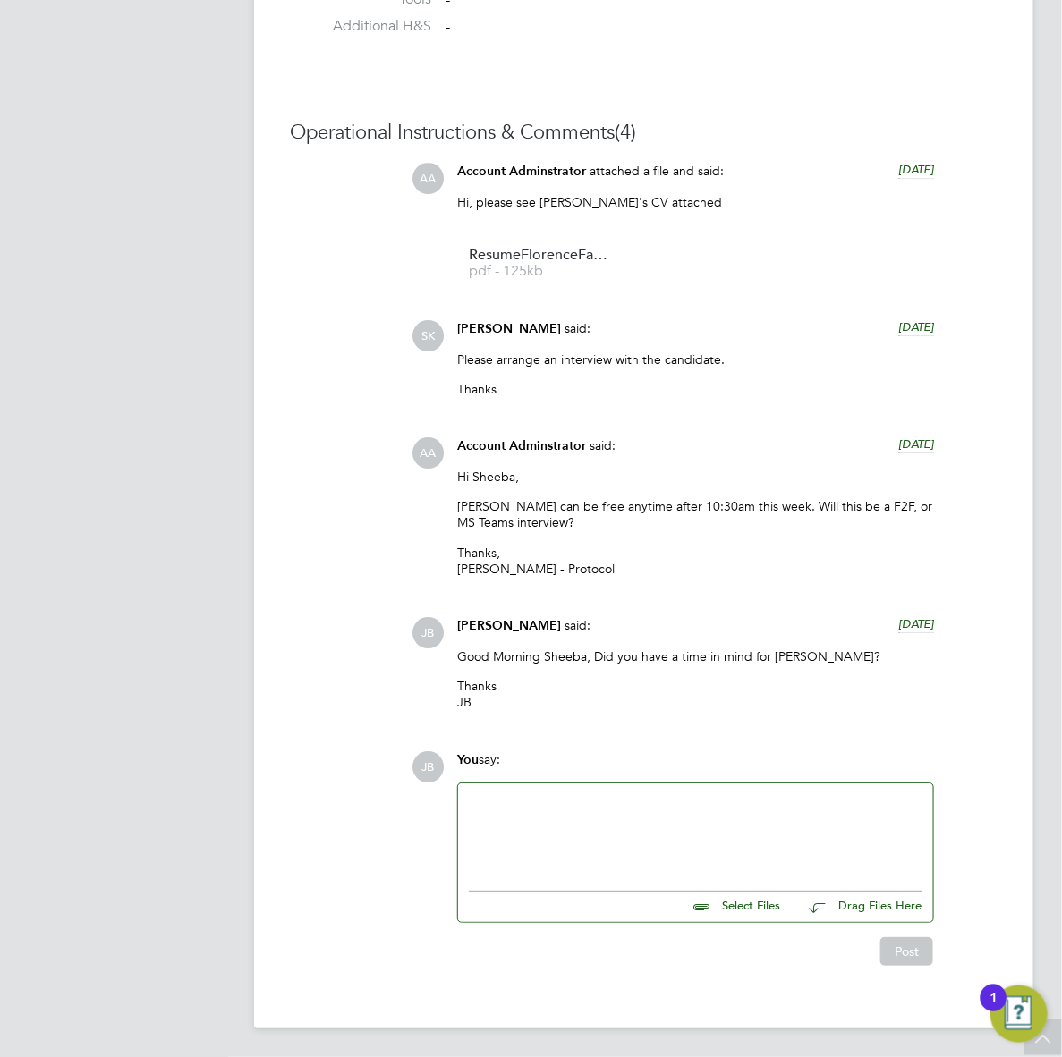
click at [557, 834] on div at bounding box center [695, 832] width 453 height 77
click at [924, 945] on button "Post" at bounding box center [906, 951] width 53 height 29
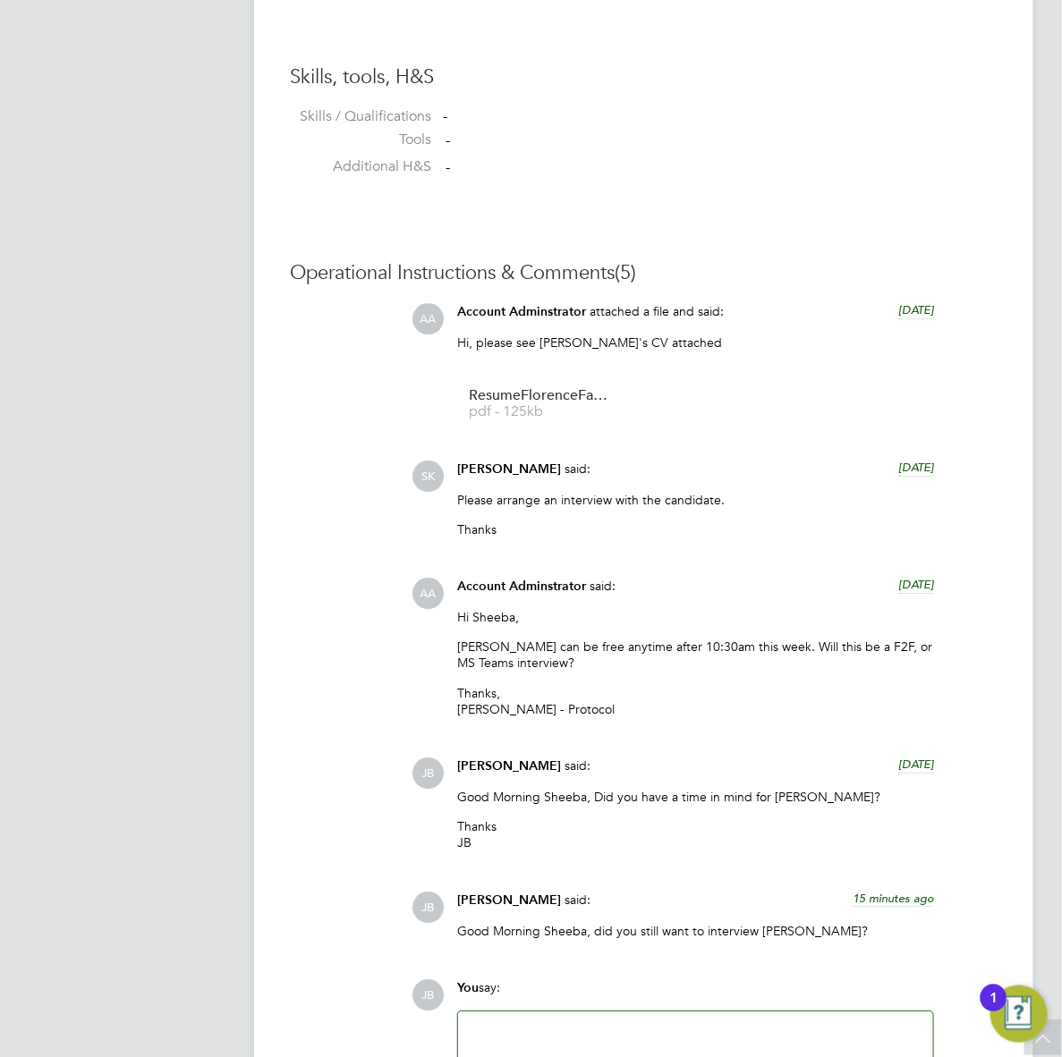
scroll to position [1280, 0]
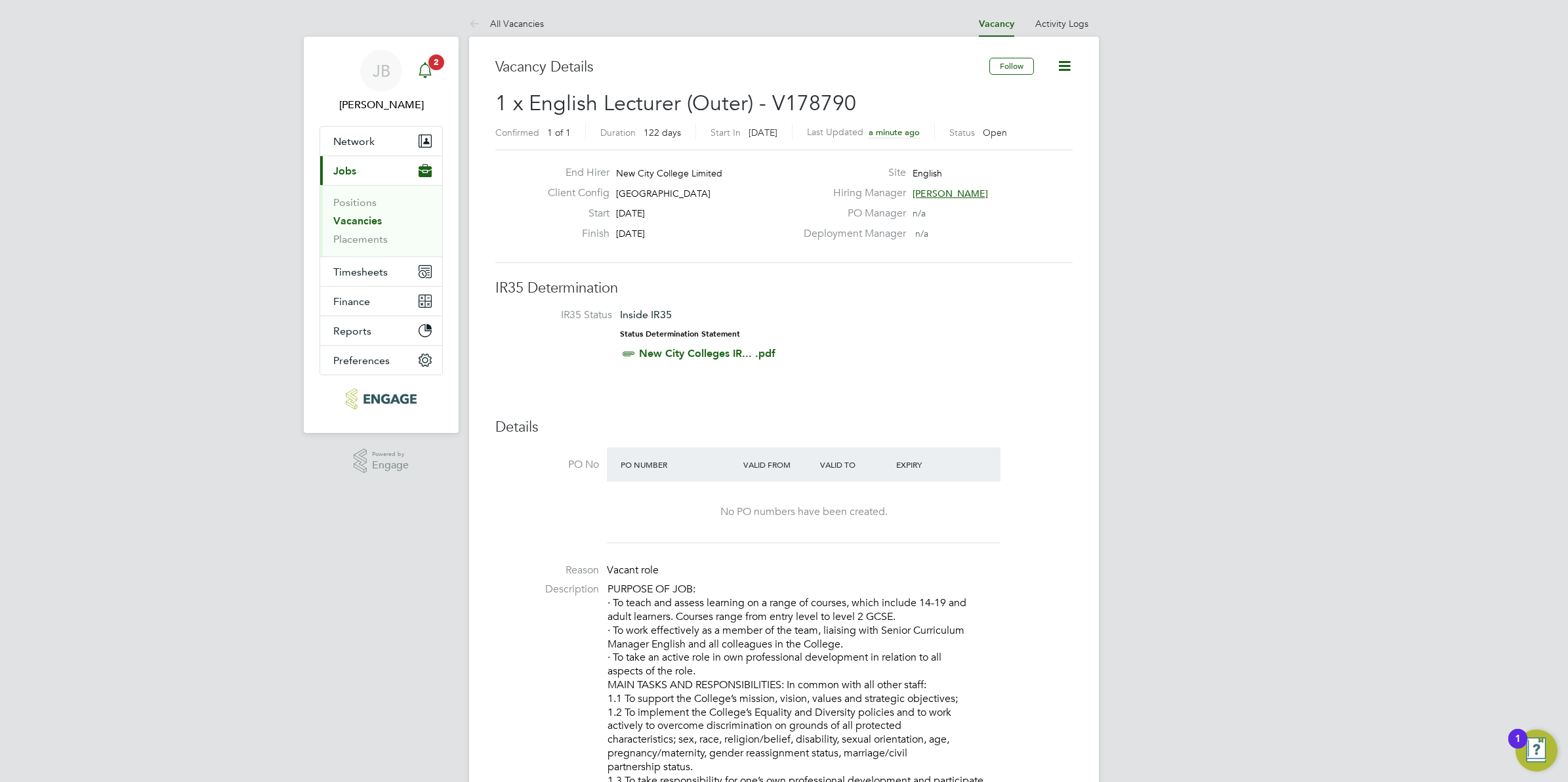
click at [424, 65] on icon "Main navigation" at bounding box center [425, 69] width 12 height 13
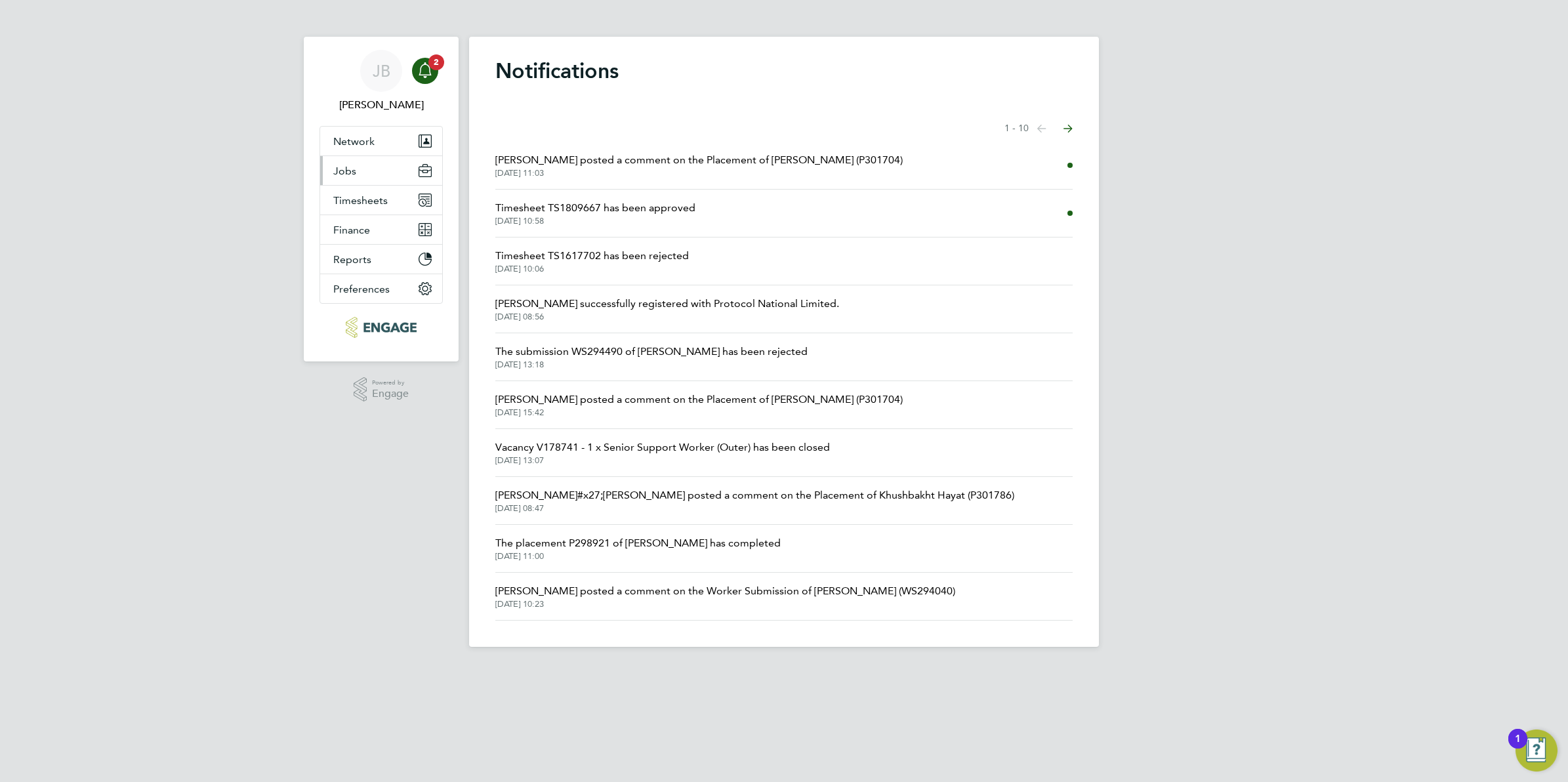
click at [356, 172] on button "Jobs" at bounding box center [381, 170] width 122 height 29
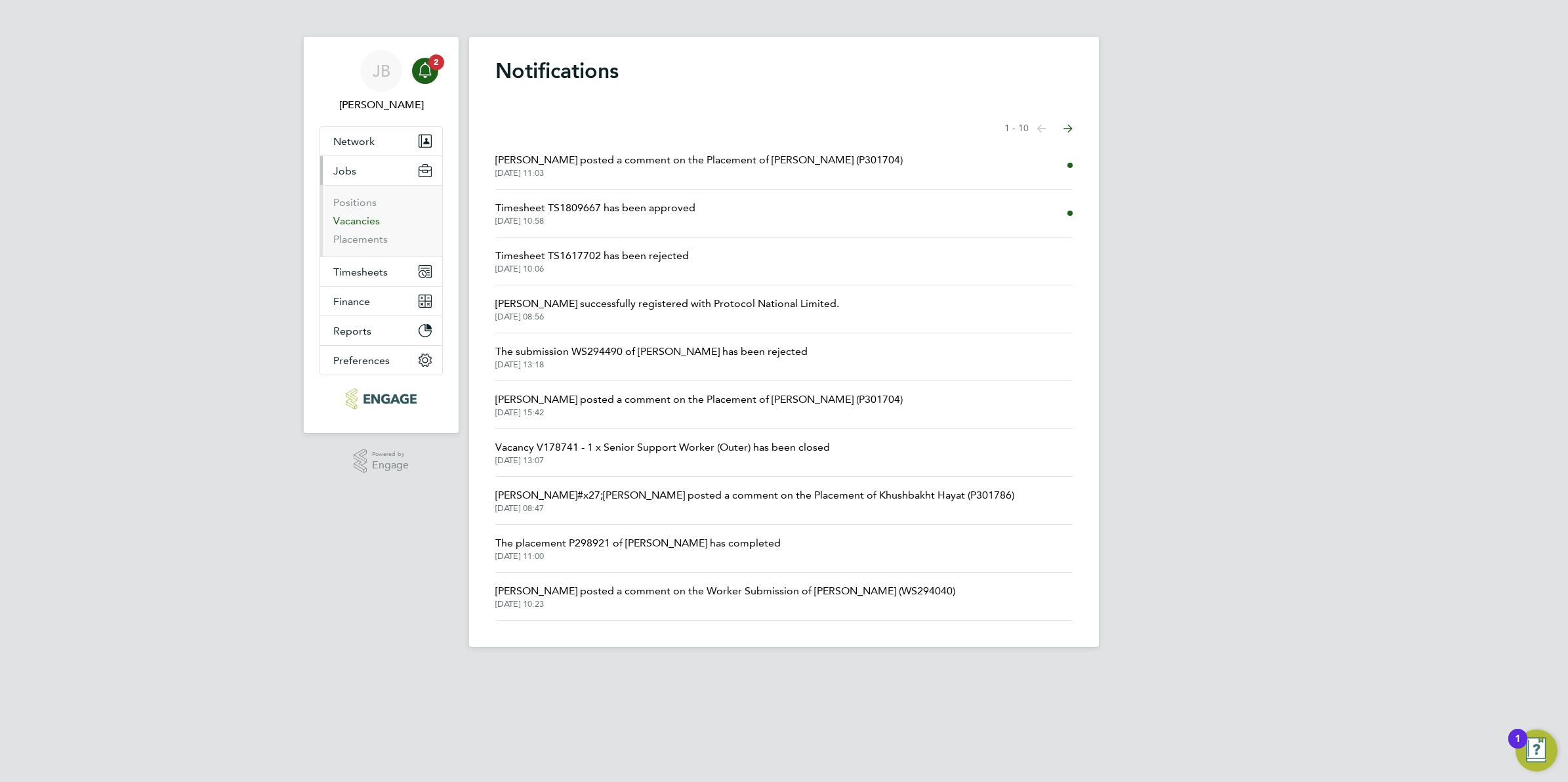
click at [364, 220] on link "Vacancies" at bounding box center [356, 220] width 47 height 12
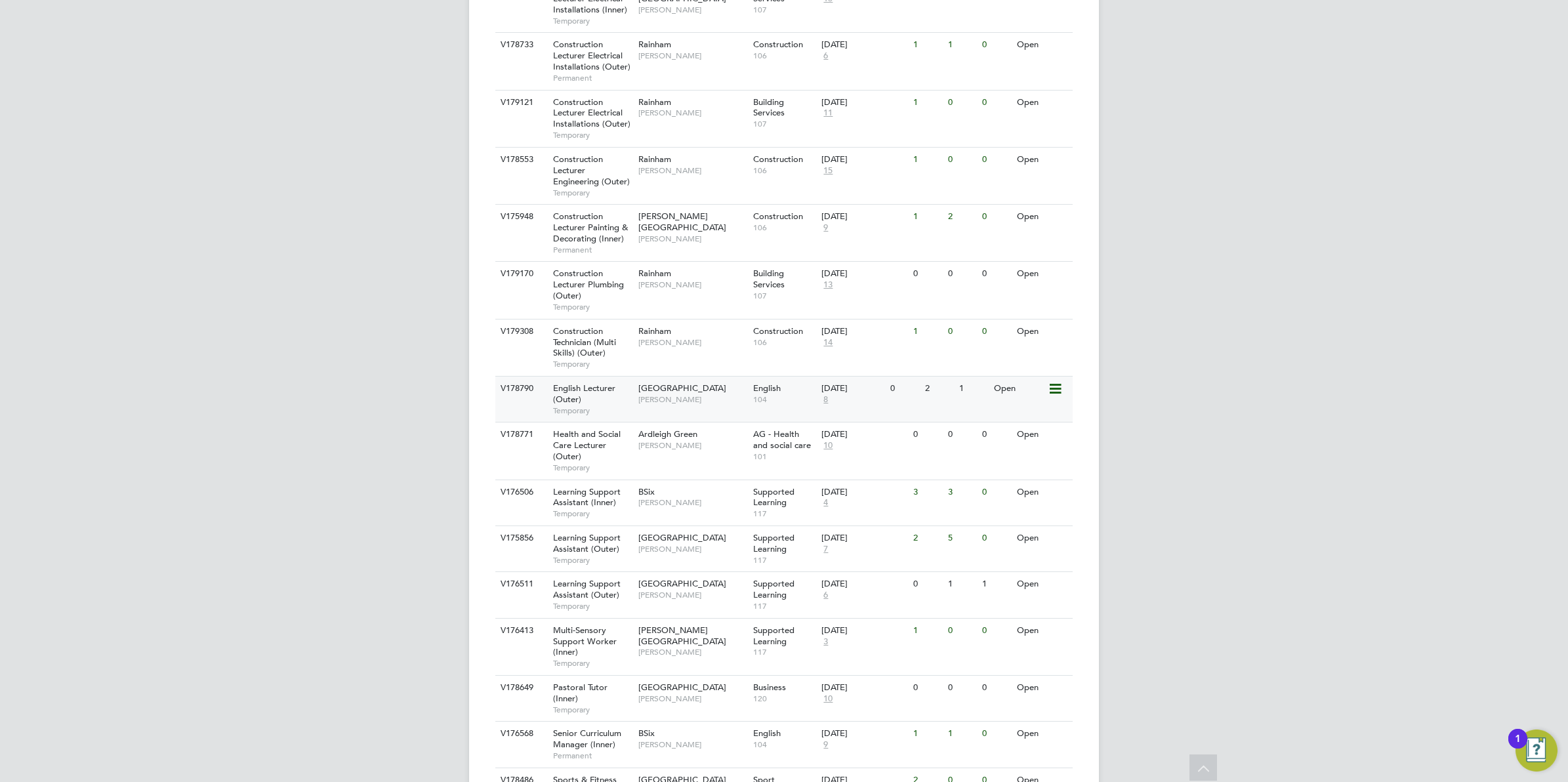
click at [656, 395] on span "Daria Gregory" at bounding box center [692, 400] width 109 height 10
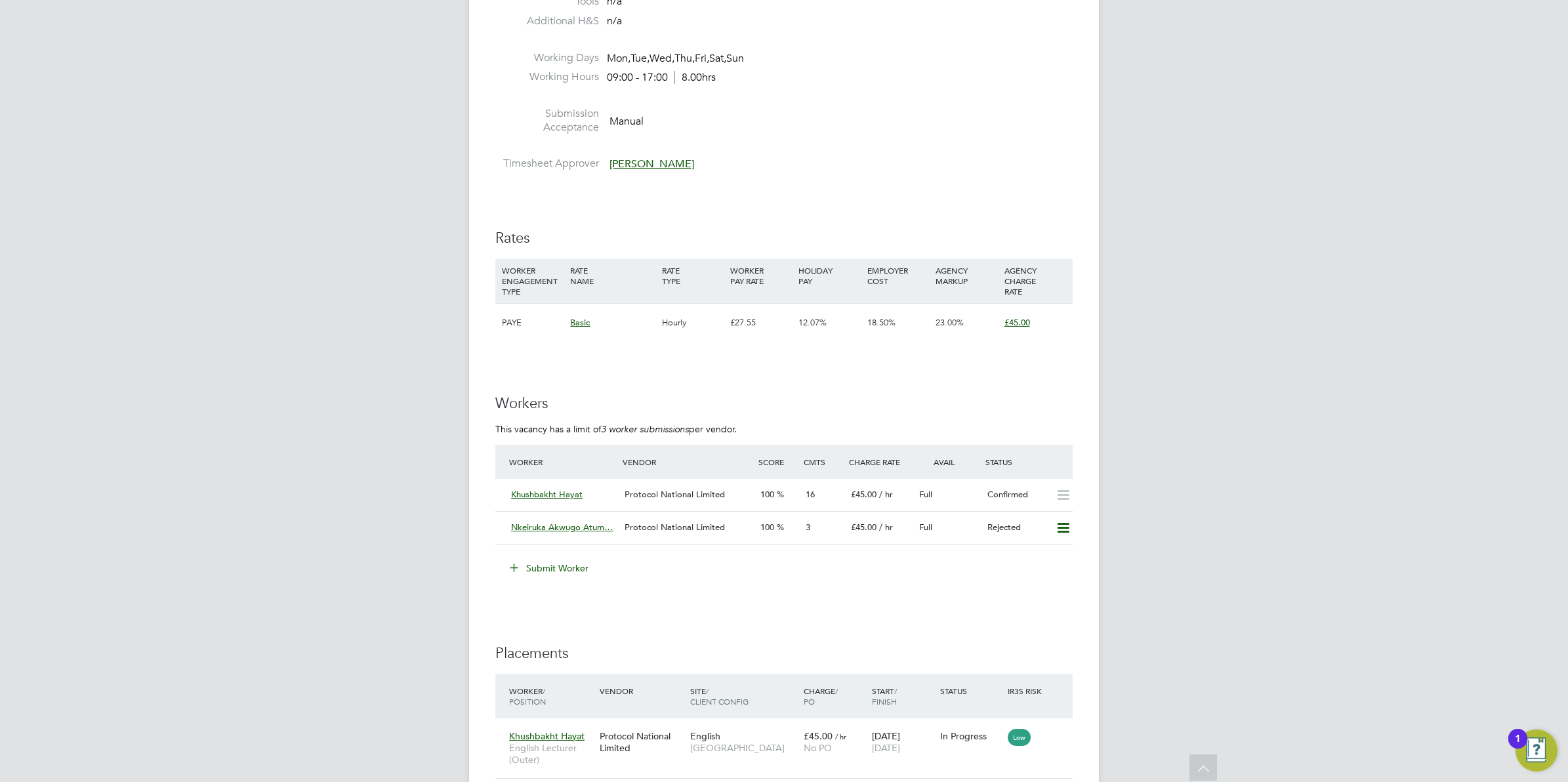
scroll to position [1640, 0]
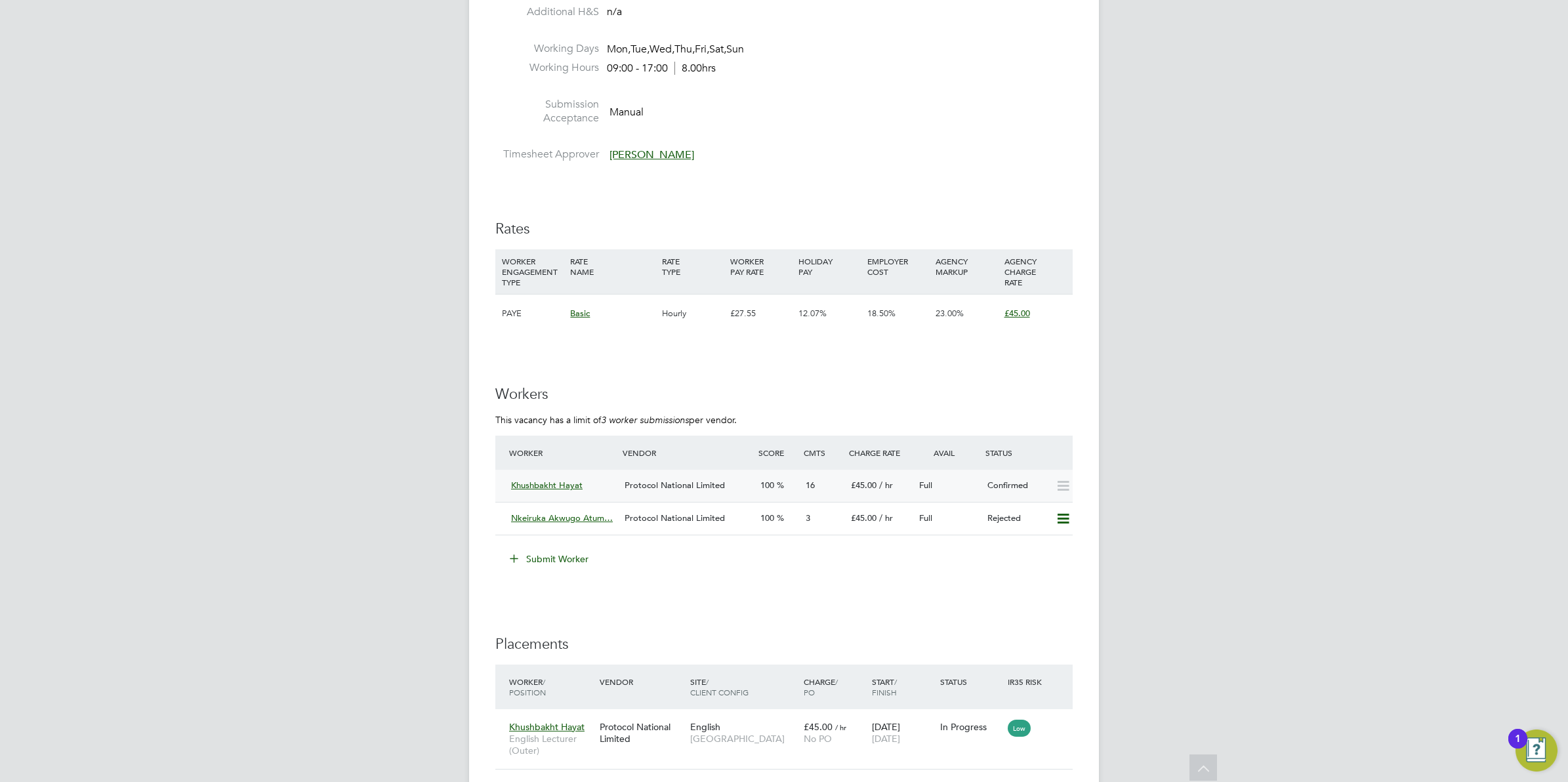
click at [766, 486] on span "100" at bounding box center [767, 485] width 14 height 11
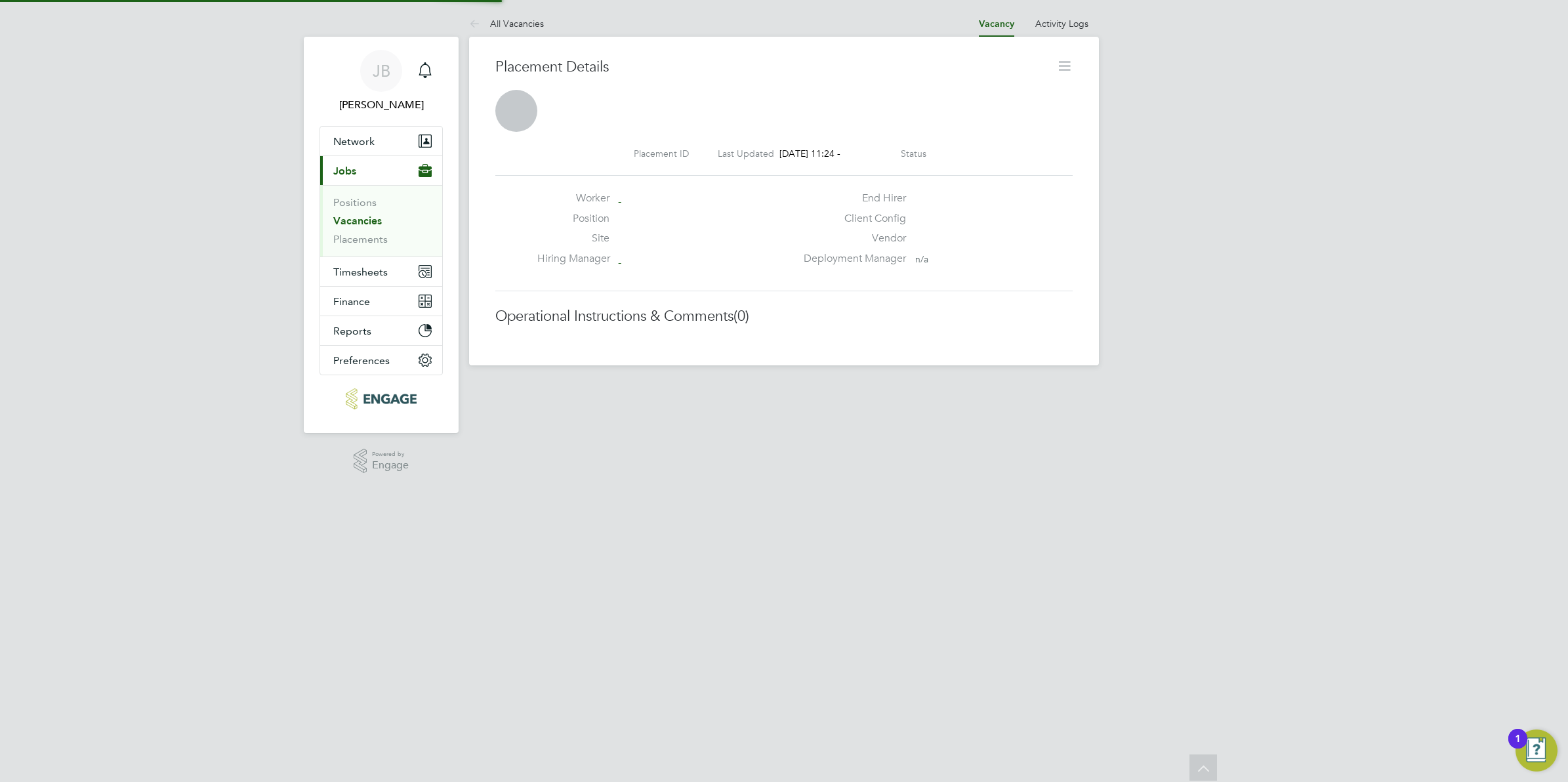
scroll to position [7, 7]
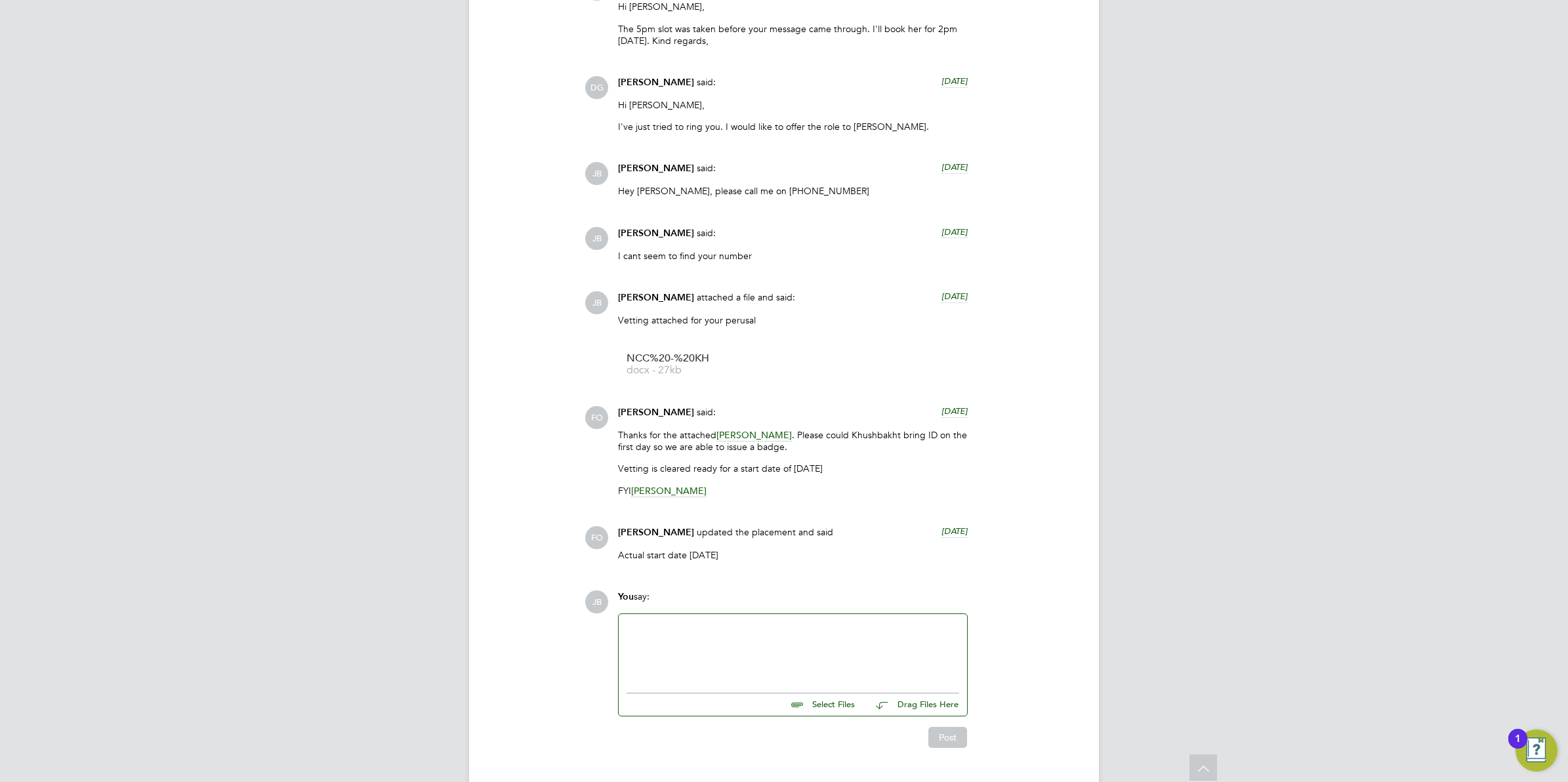
click at [693, 622] on div at bounding box center [792, 650] width 332 height 56
drag, startPoint x: 526, startPoint y: 72, endPoint x: 549, endPoint y: 54, distance: 29.2
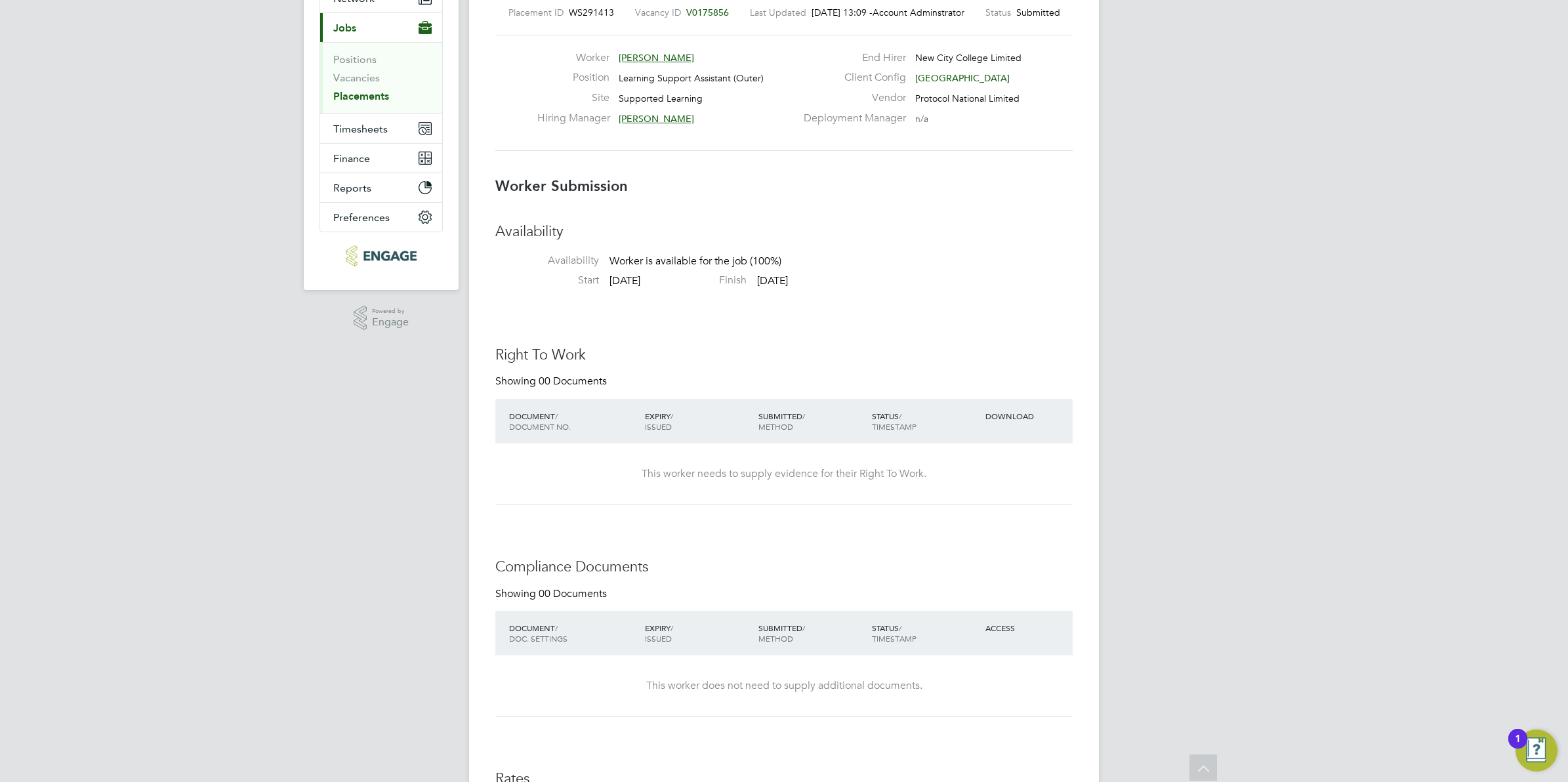
scroll to position [21, 259]
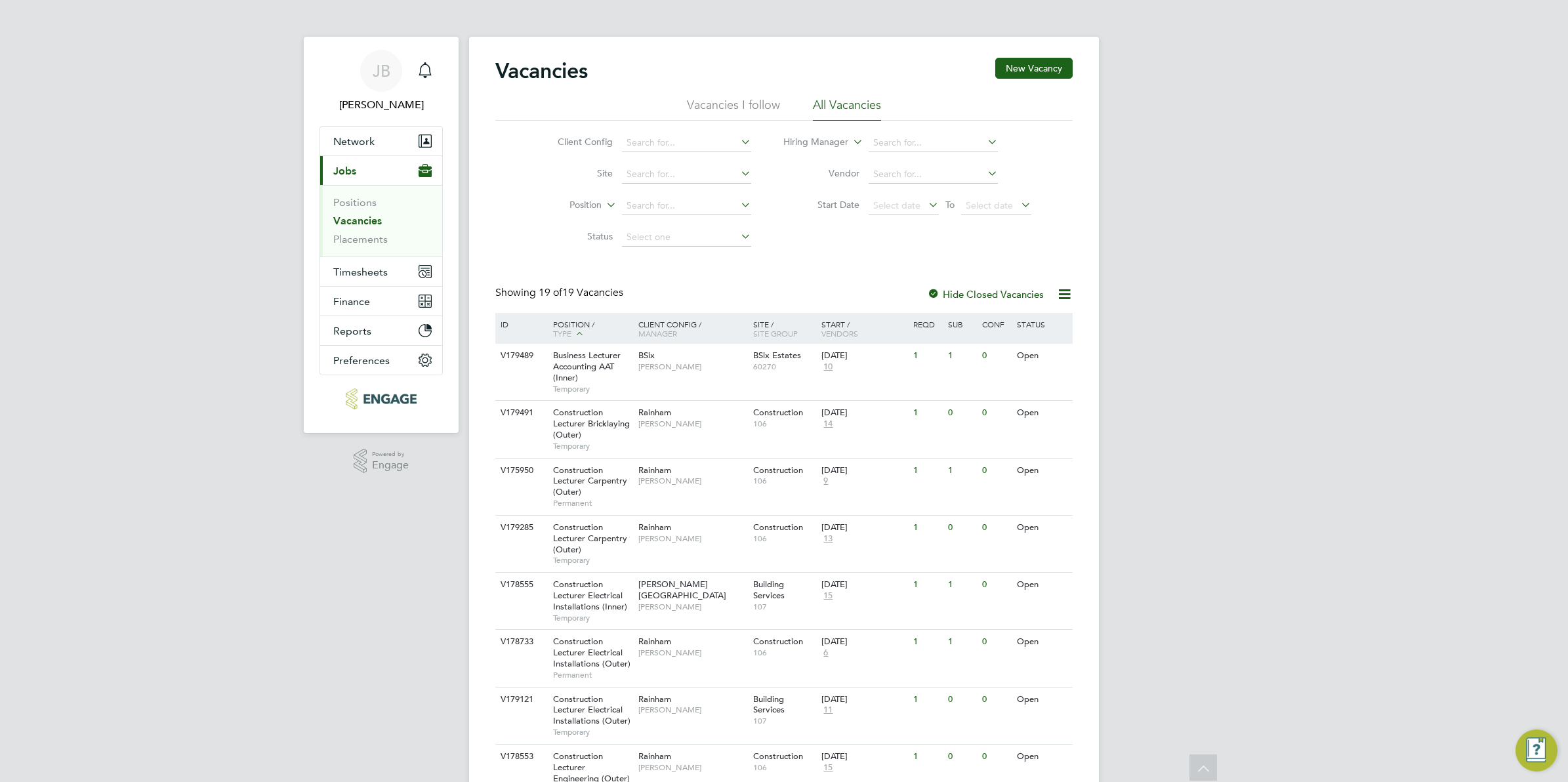
scroll to position [633, 0]
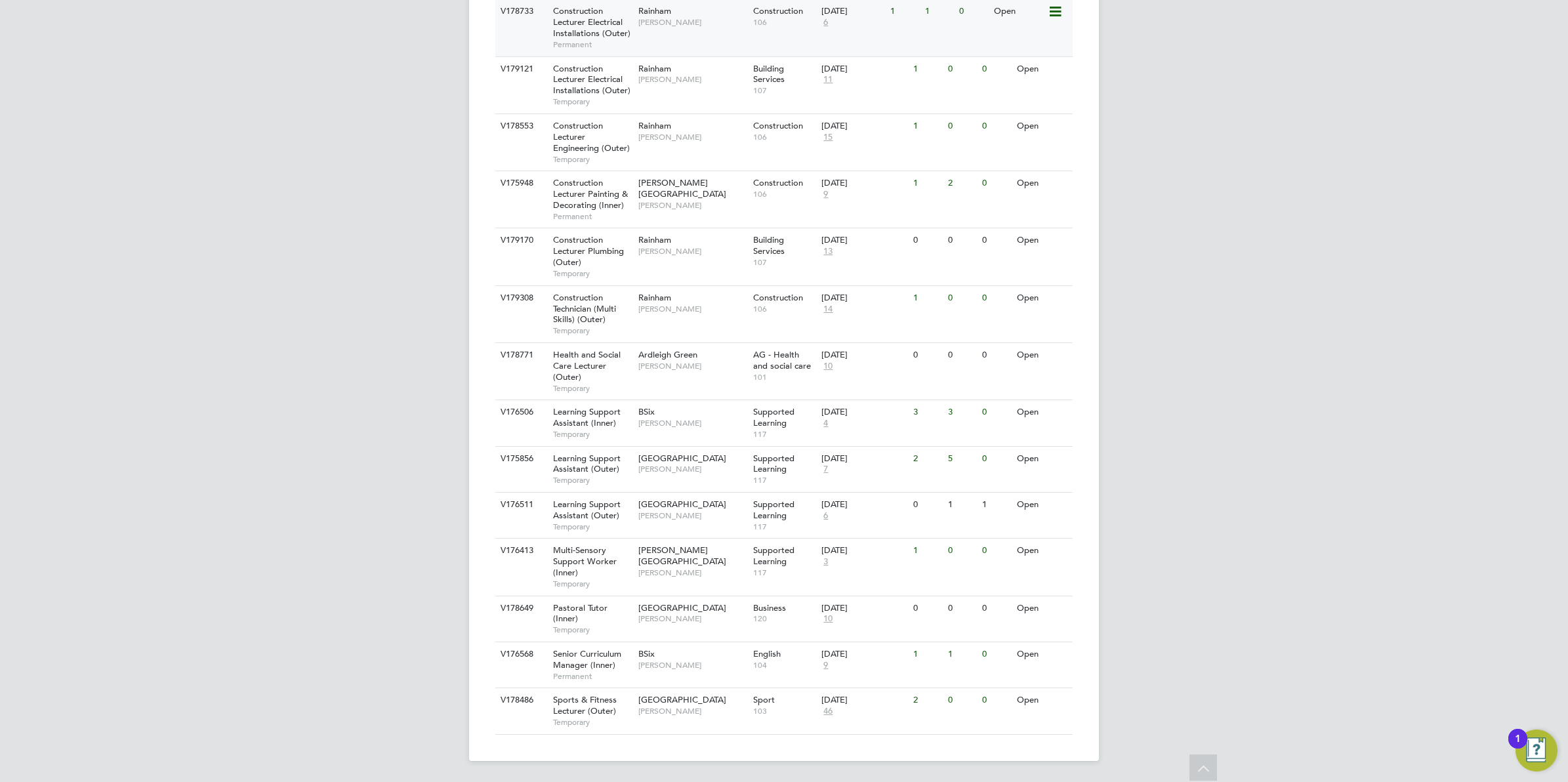
drag, startPoint x: 309, startPoint y: 178, endPoint x: 861, endPoint y: 0, distance: 580.0
click at [310, 178] on div "[PERSON_NAME] Notifications Applications: Network Team Members Businesses Sites…" at bounding box center [784, 76] width 1568 height 1413
